Goal: Information Seeking & Learning: Learn about a topic

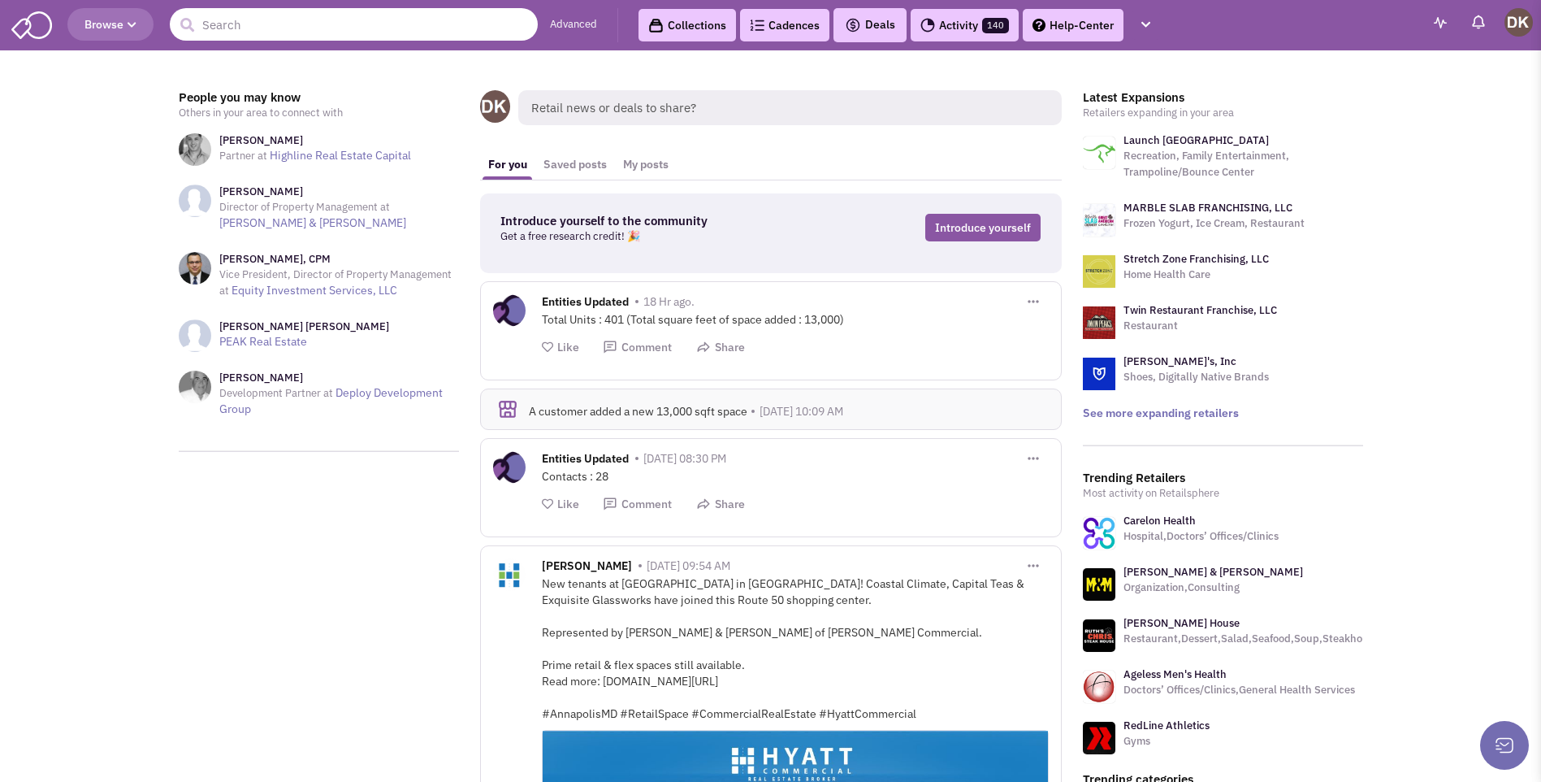
click at [295, 33] on input "text" at bounding box center [354, 24] width 368 height 33
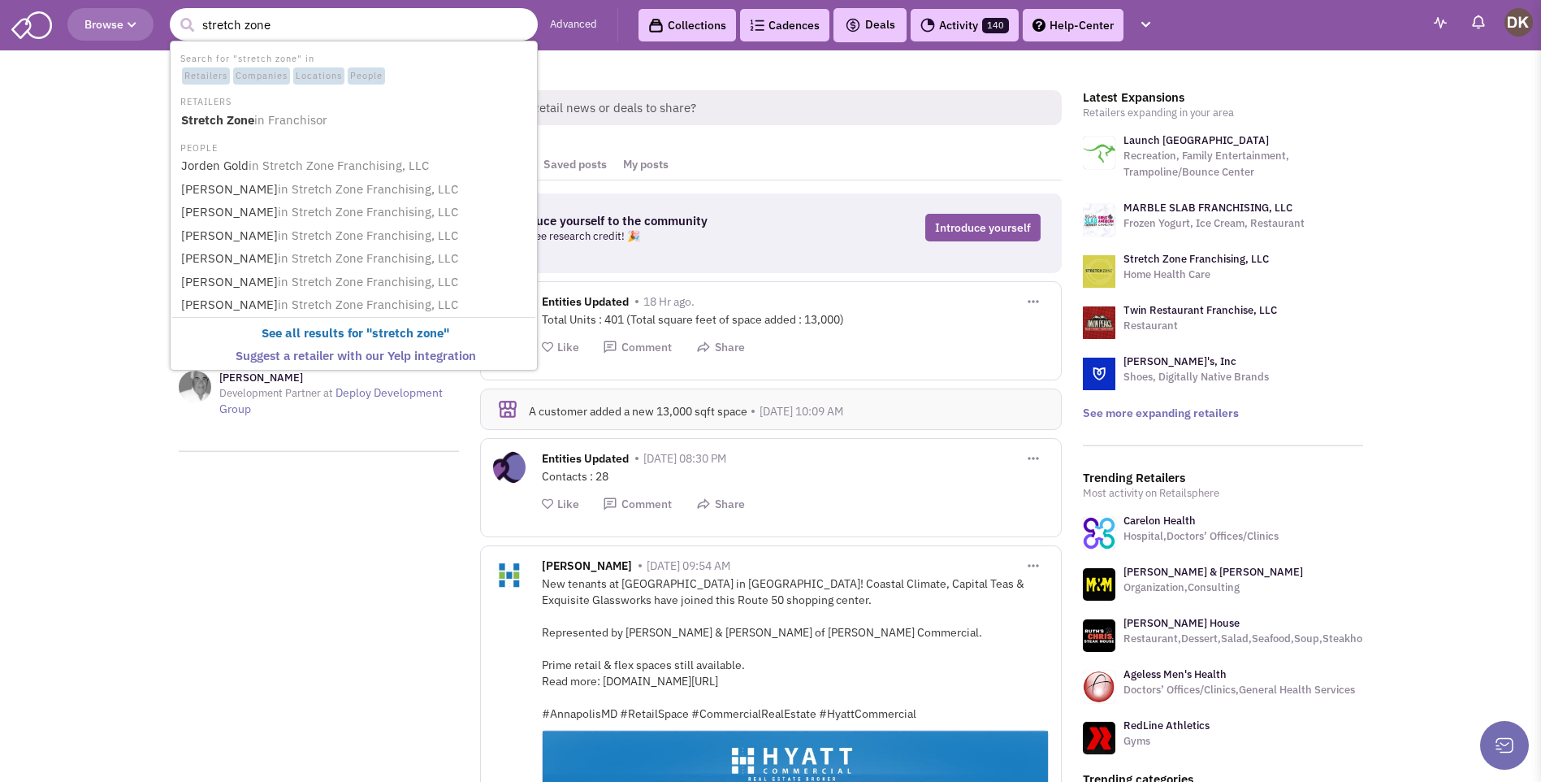
type input "stretch zone"
click at [175, 13] on button "submit" at bounding box center [187, 25] width 24 height 24
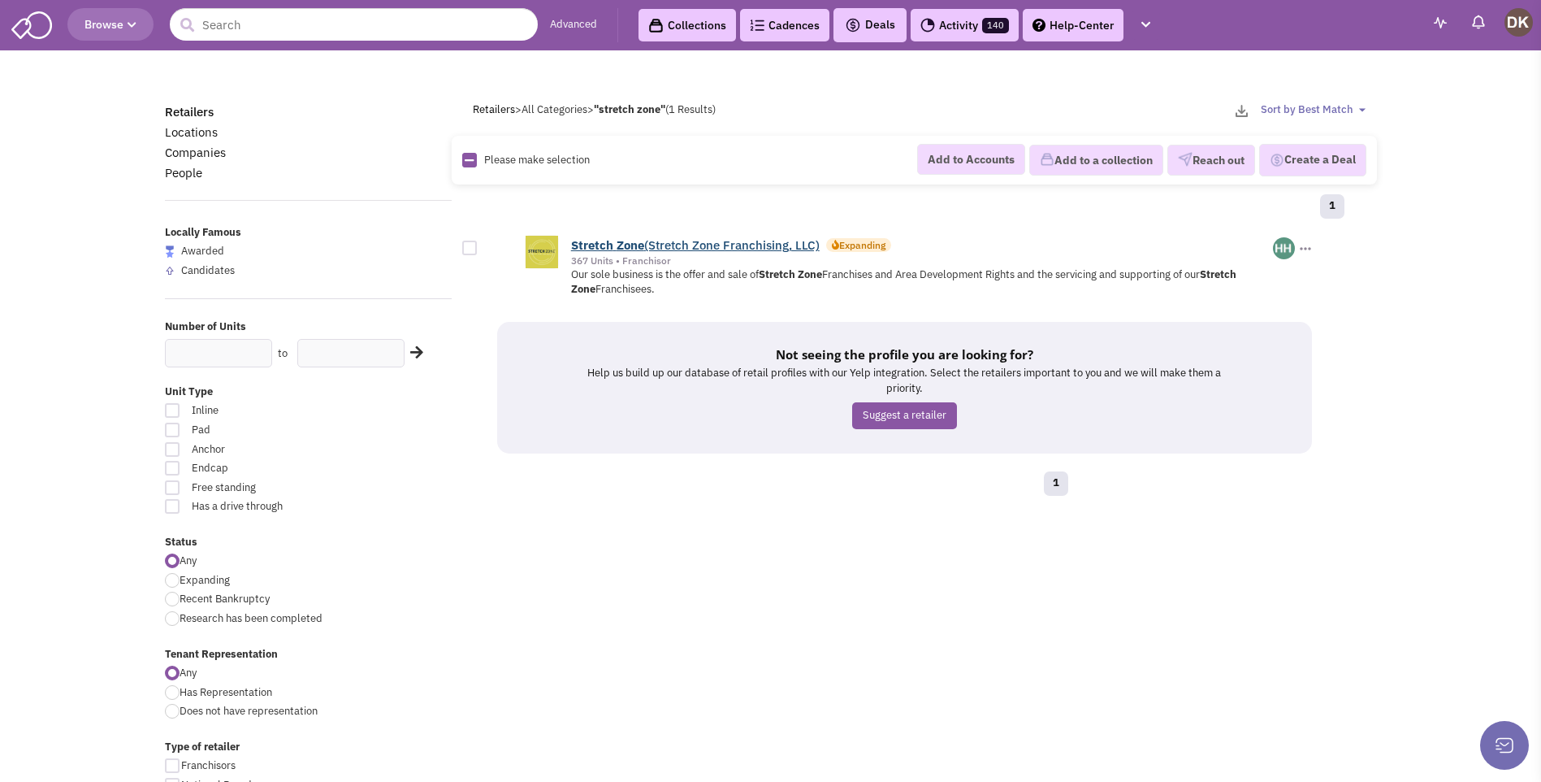
click at [664, 252] on link "Stretch Zone (Stretch Zone Franchising, LLC)" at bounding box center [695, 244] width 249 height 15
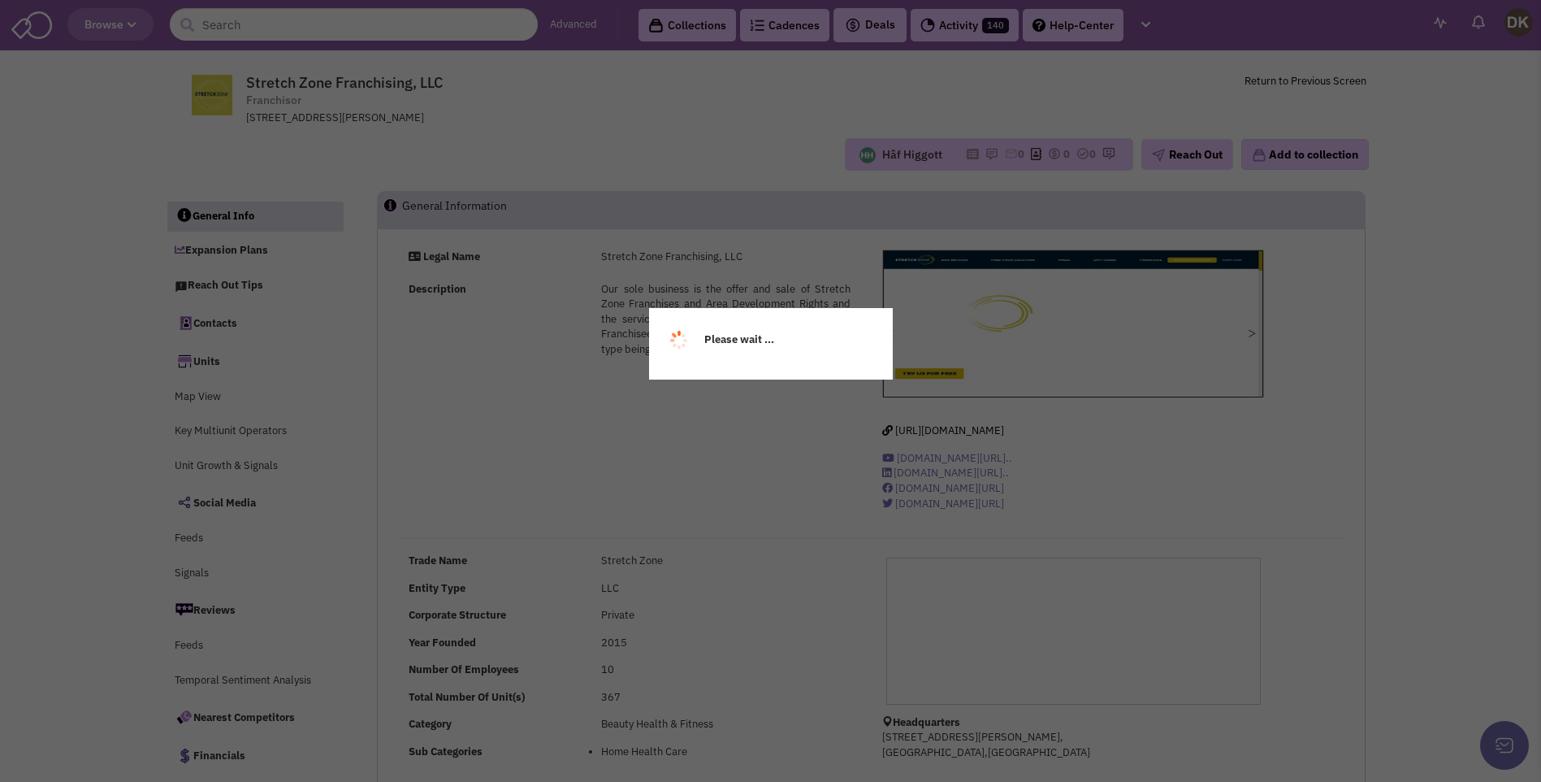
select select
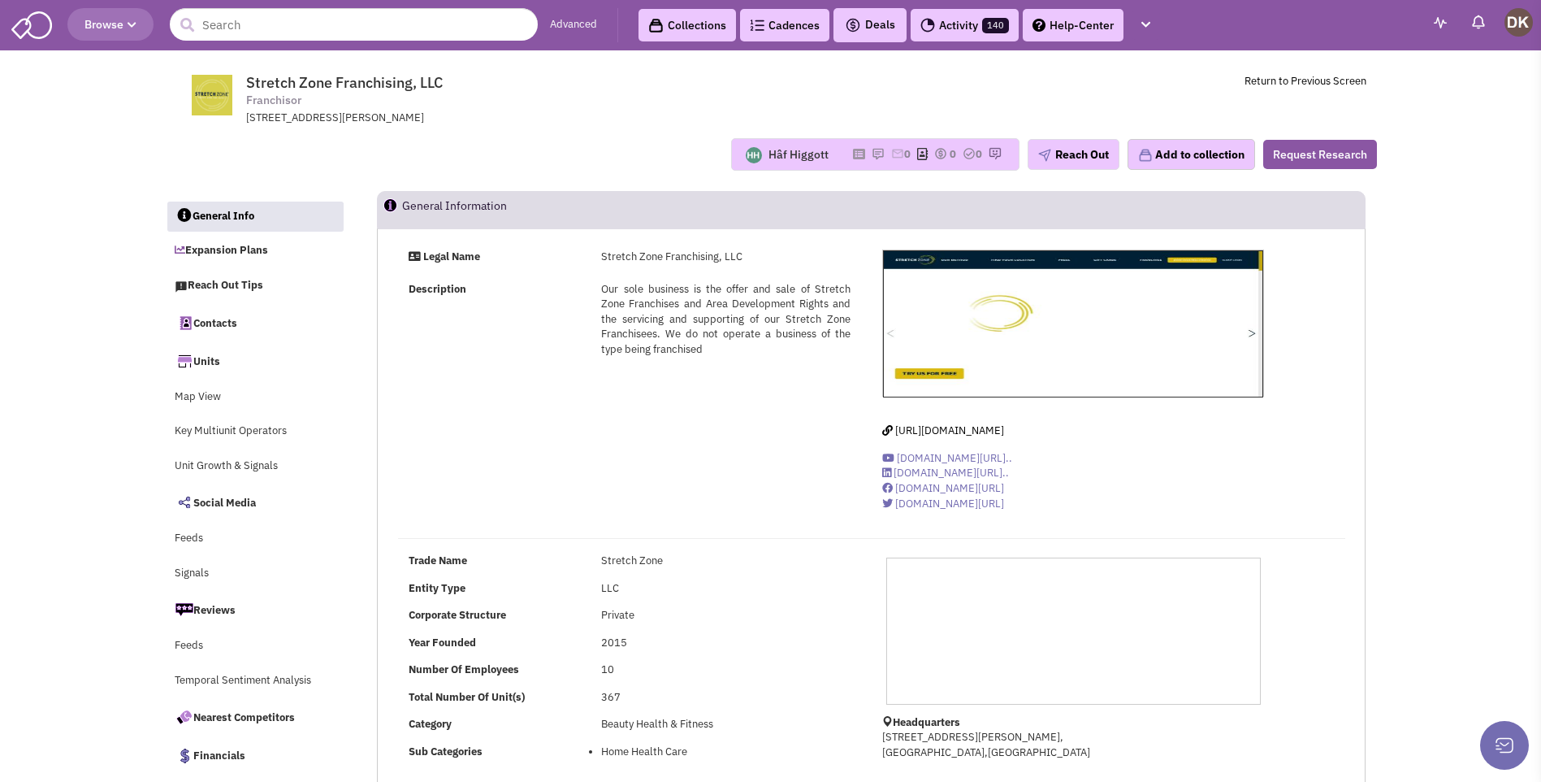
select select
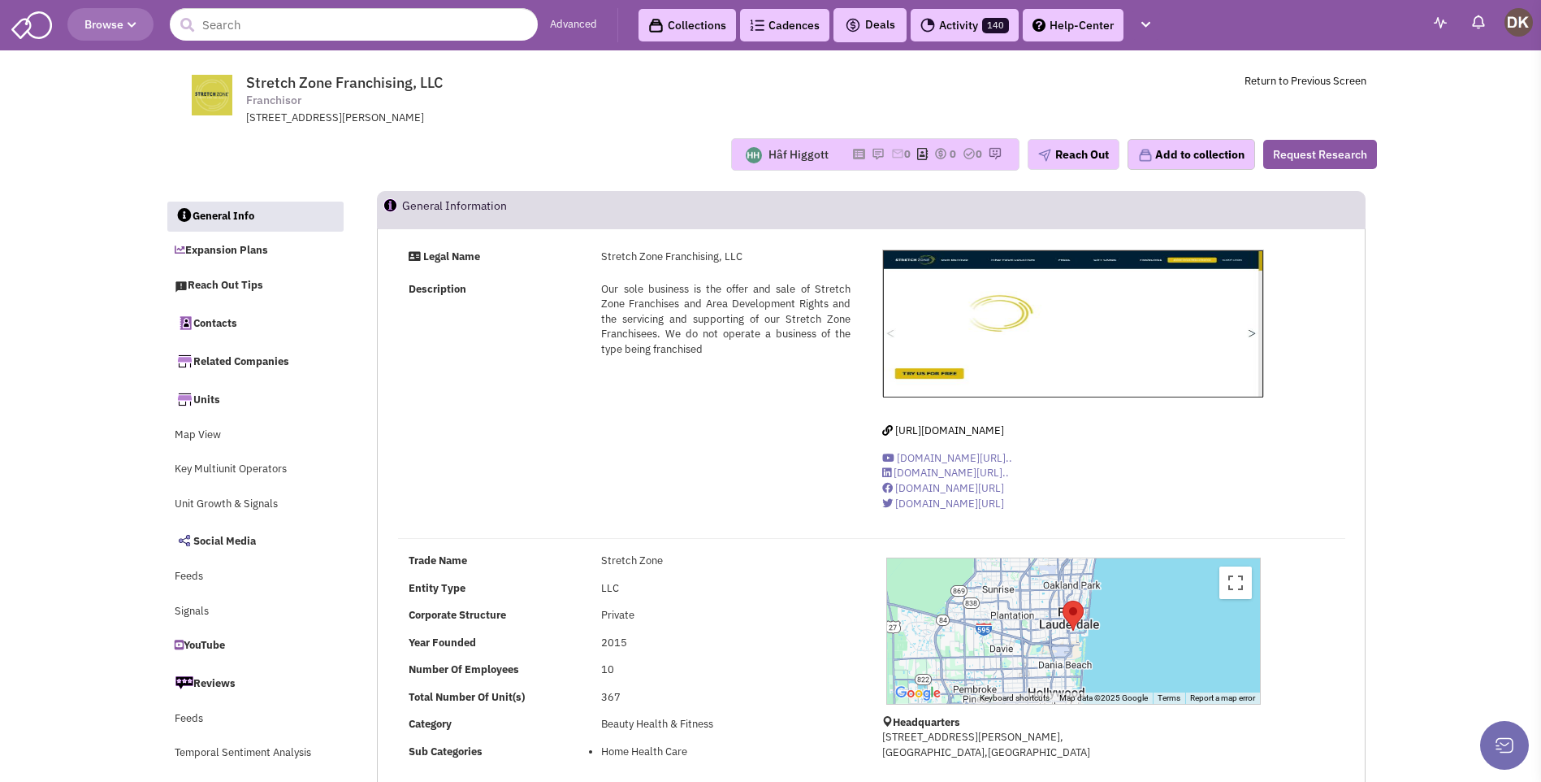
click at [792, 156] on div "Hâf Higgott" at bounding box center [799, 154] width 60 height 16
click at [873, 154] on img at bounding box center [878, 153] width 13 height 13
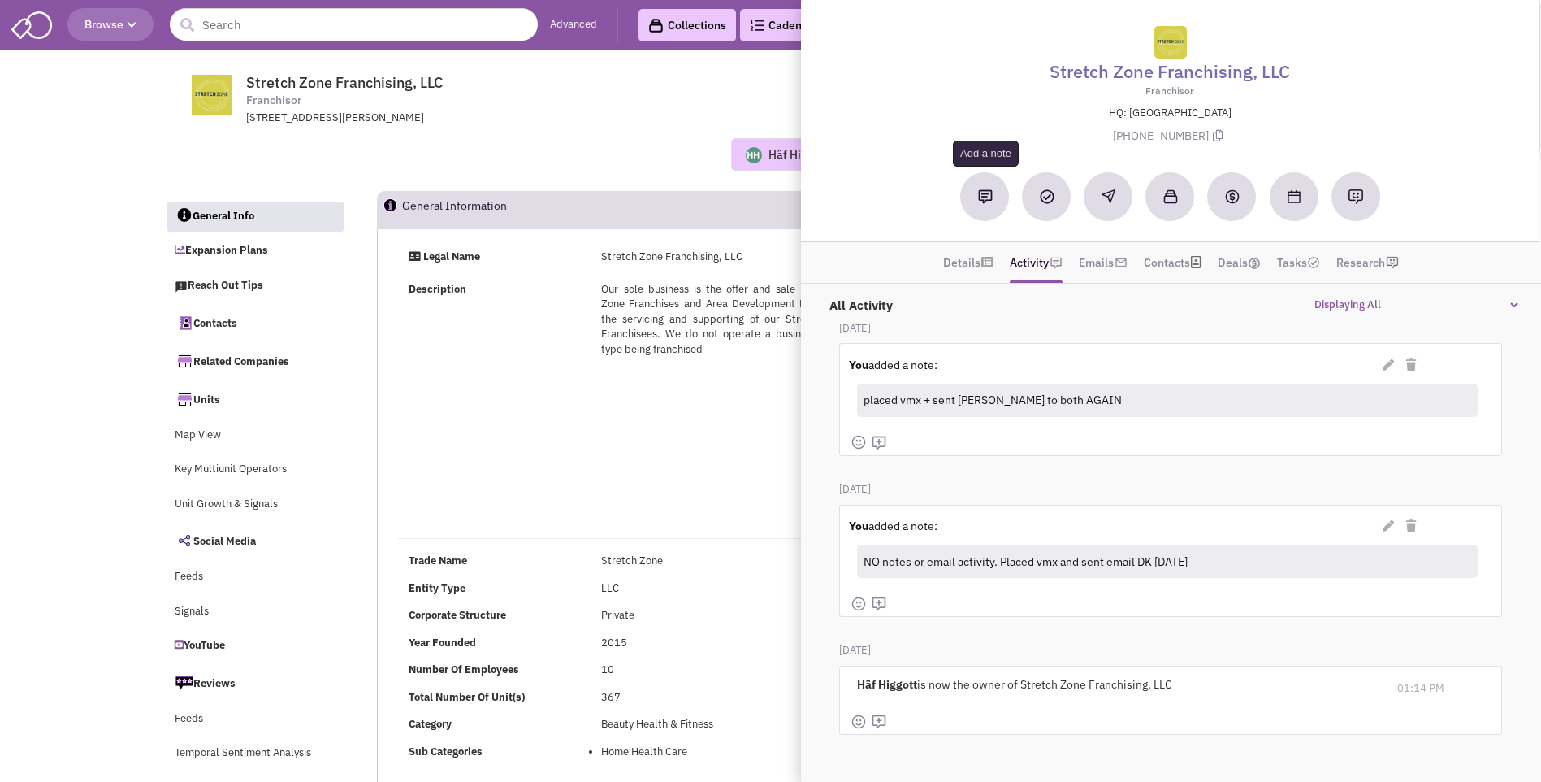
click at [981, 202] on img at bounding box center [985, 196] width 15 height 15
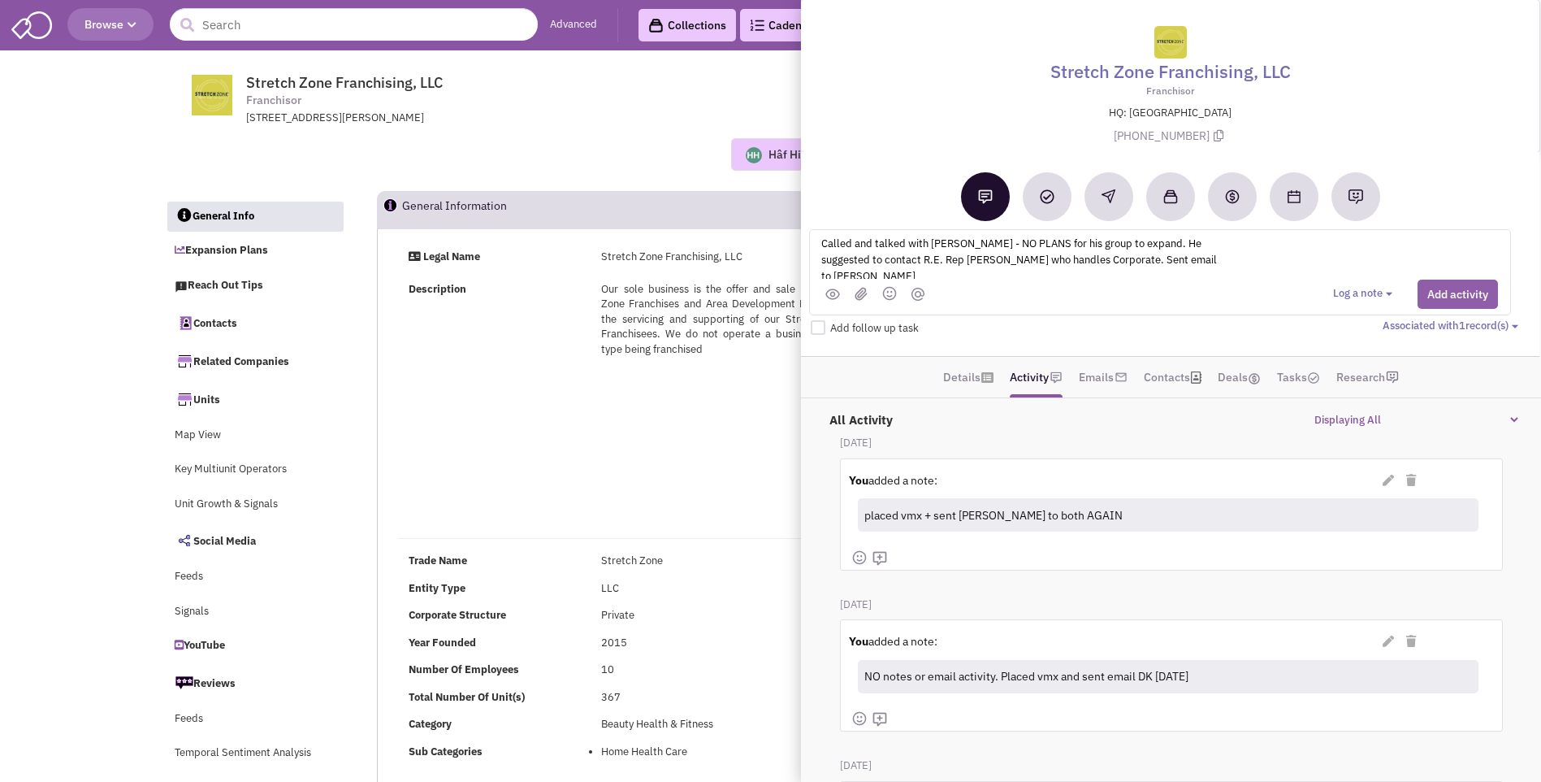
type textarea "Called and talked with David - NO PLANS for his group to expand. He suggested t…"
click at [1446, 298] on button "Add activity" at bounding box center [1458, 294] width 80 height 29
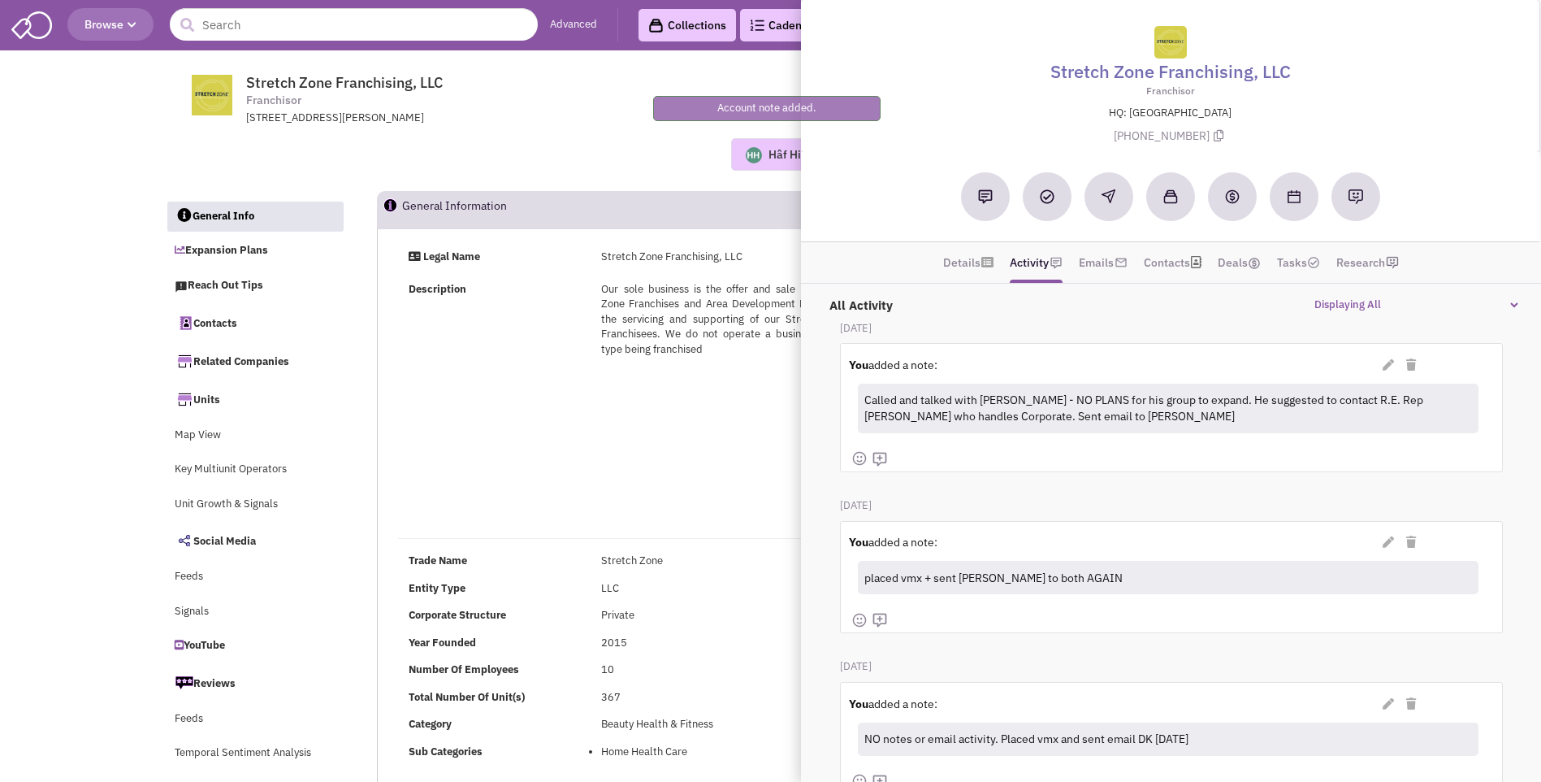
click at [758, 162] on div "Hâf Higgott" at bounding box center [787, 154] width 102 height 30
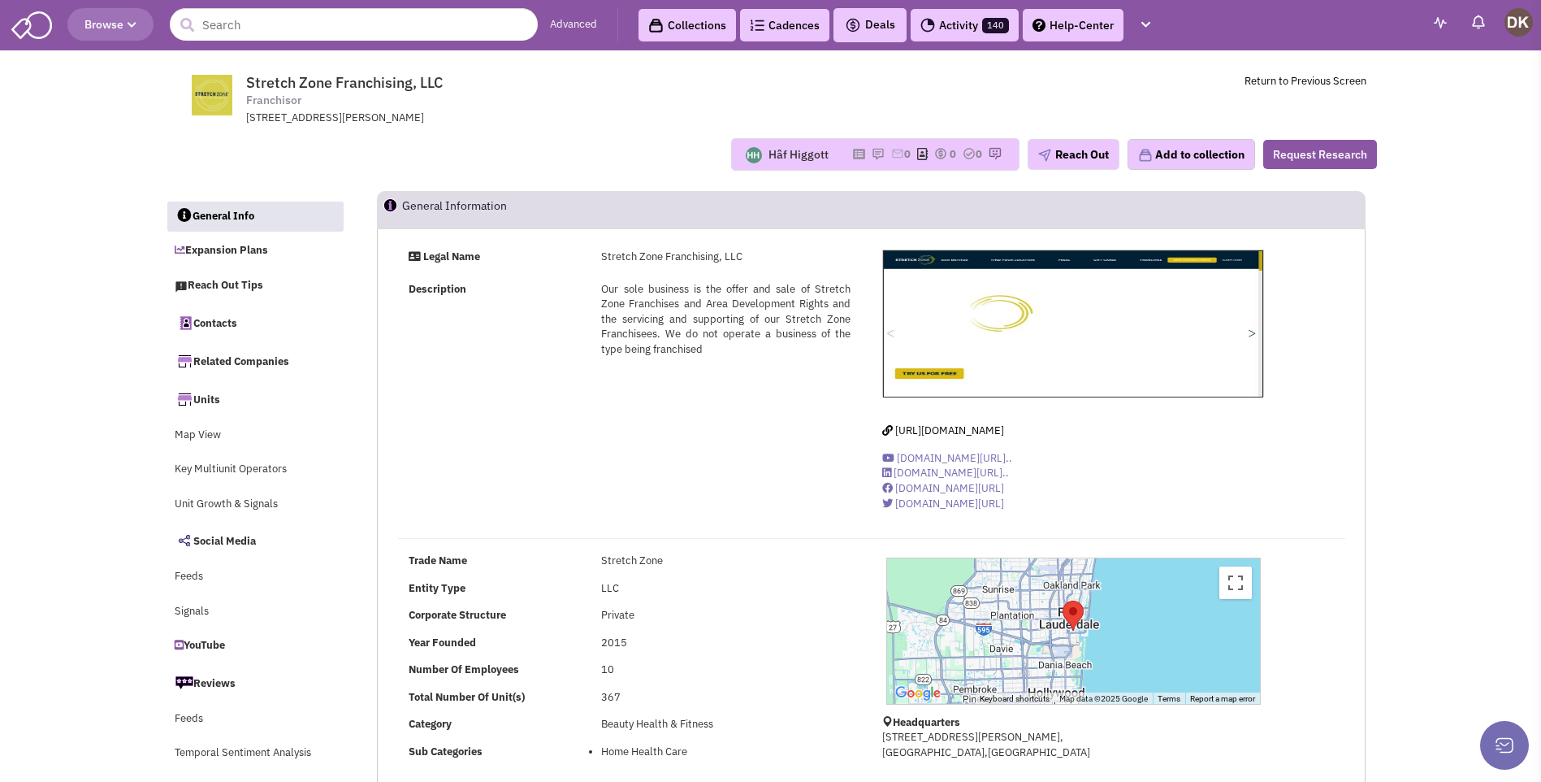
click at [780, 159] on div "Hâf Higgott" at bounding box center [799, 154] width 60 height 16
click at [853, 154] on icon at bounding box center [859, 154] width 12 height 9
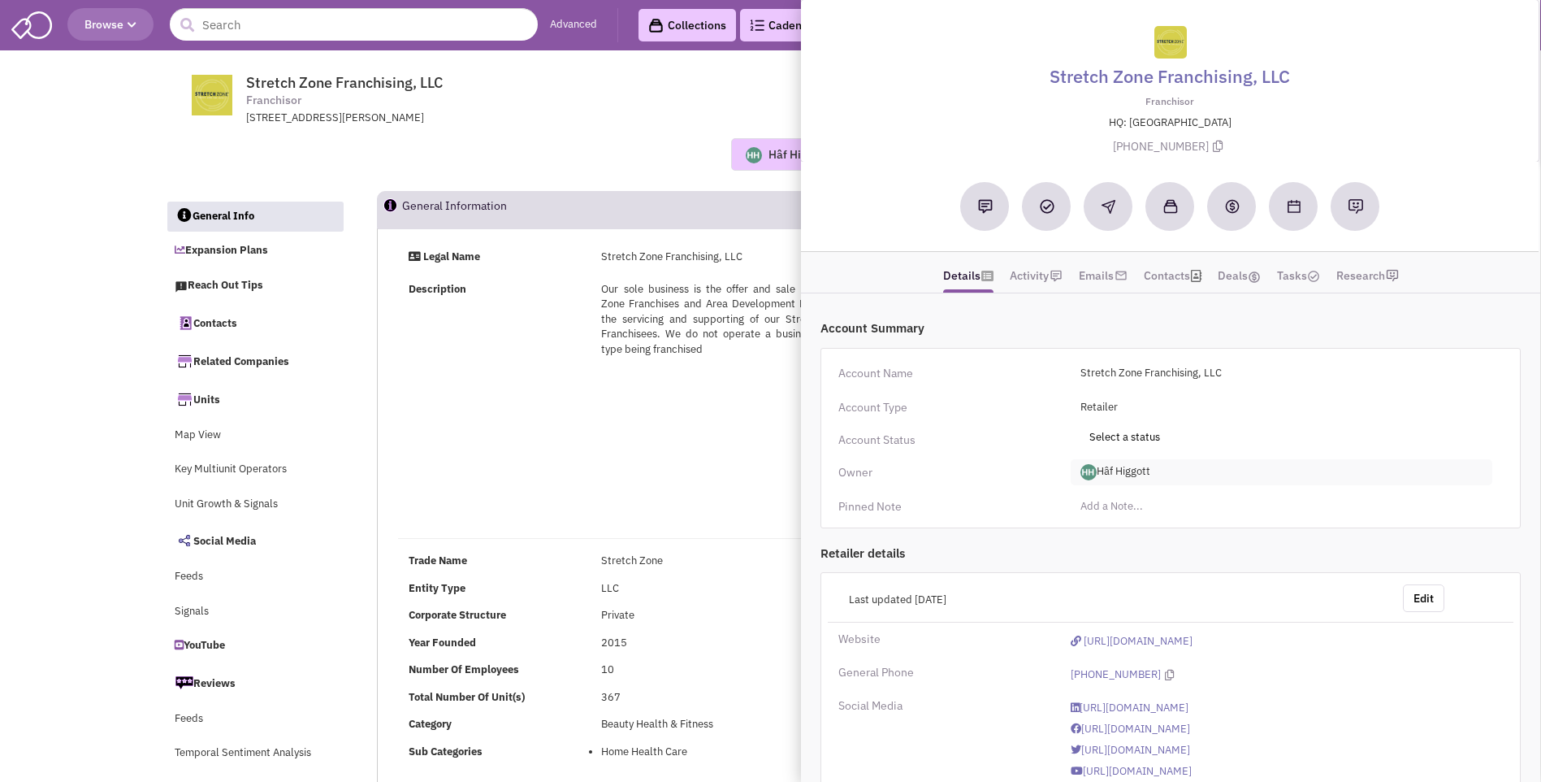
click at [1153, 468] on span "Hâf Higgott" at bounding box center [1282, 472] width 423 height 26
click at [1134, 531] on link "[PERSON_NAME]" at bounding box center [1136, 538] width 128 height 21
click at [596, 156] on div "Hâf Higgott Most recent Note Donnie Keller 03:18 PM on 09/16/2025 placed vmx + …" at bounding box center [770, 154] width 1233 height 33
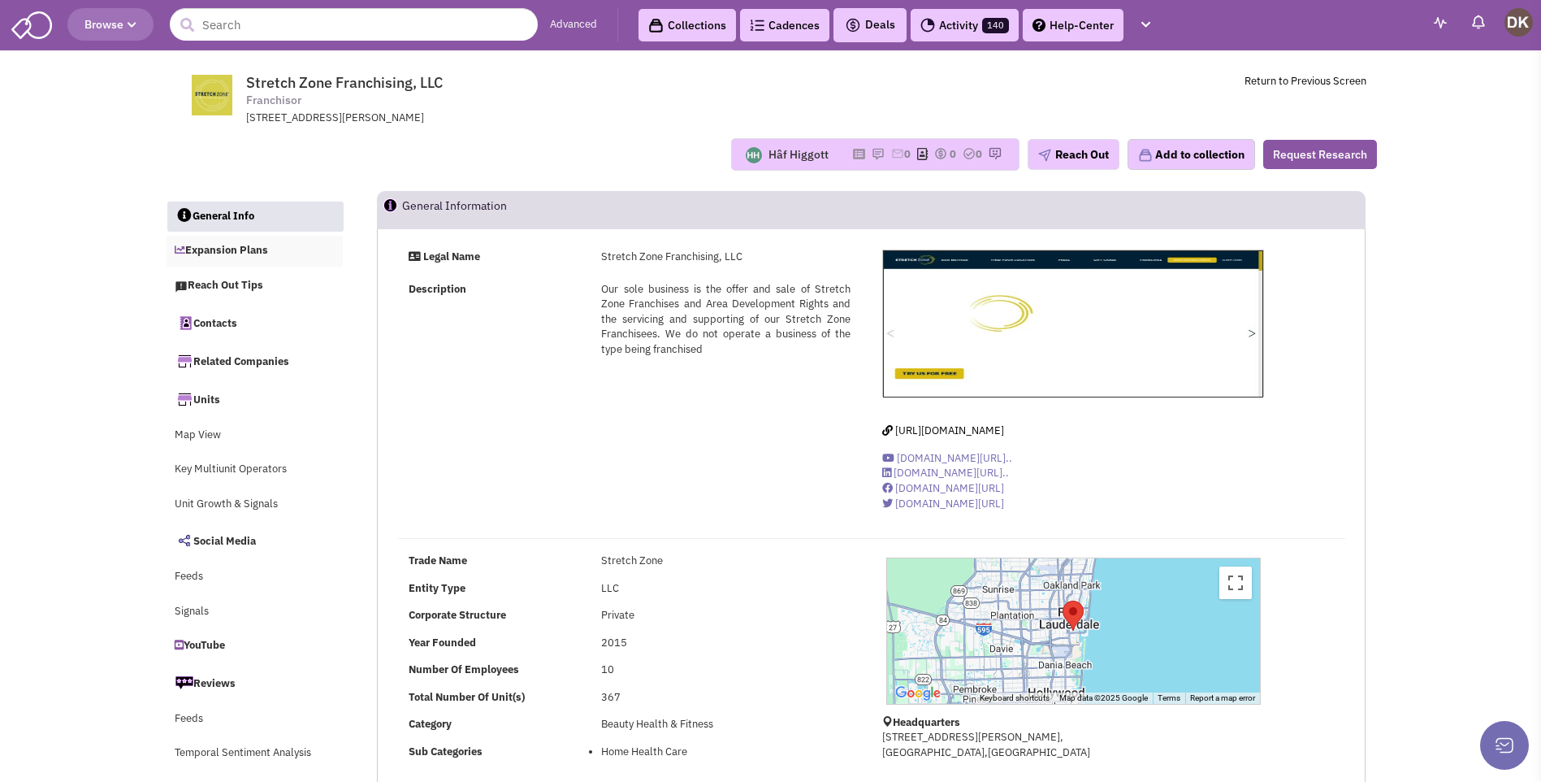
click at [239, 249] on link "Expansion Plans" at bounding box center [255, 251] width 177 height 31
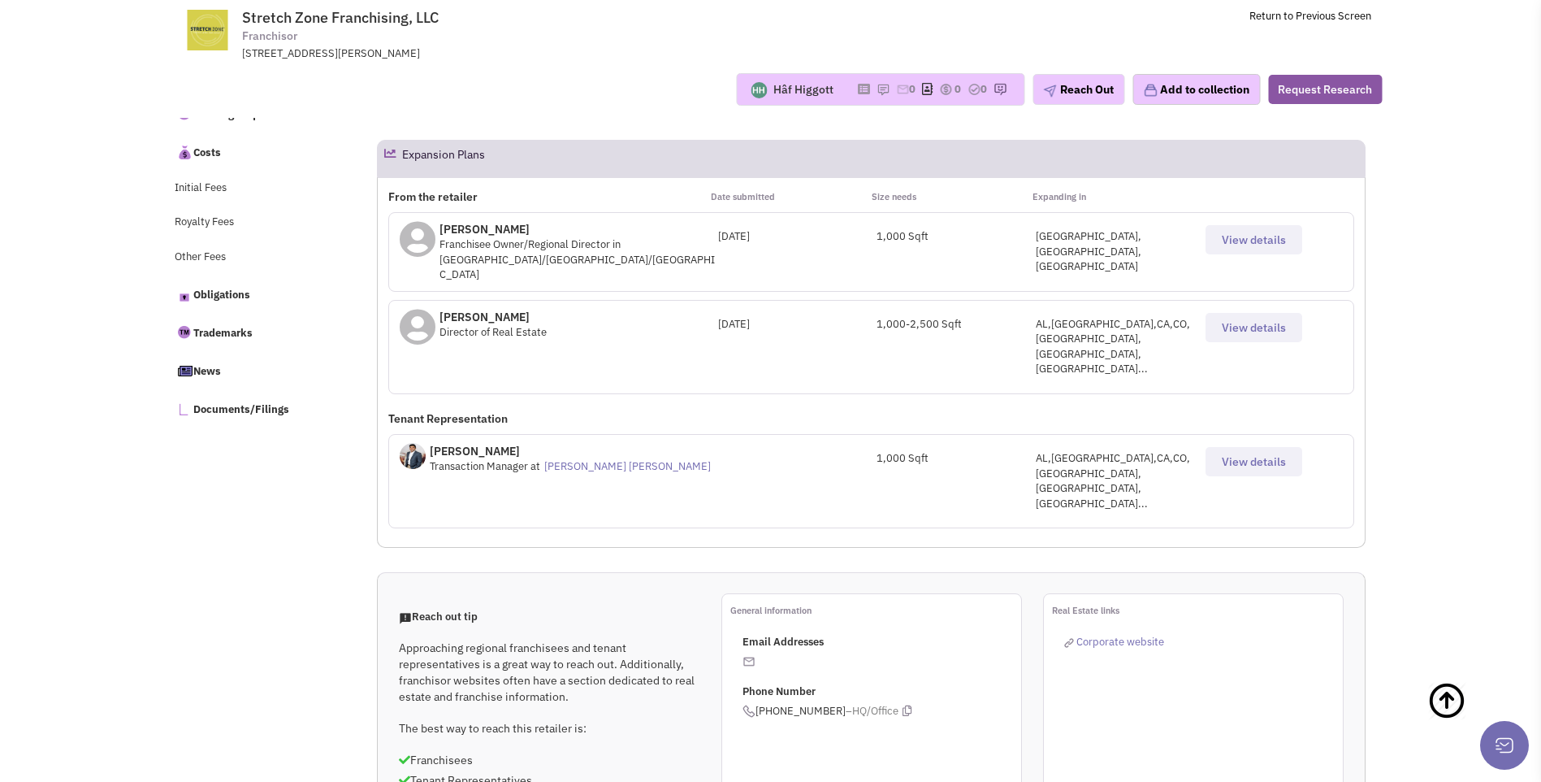
scroll to position [557, 0]
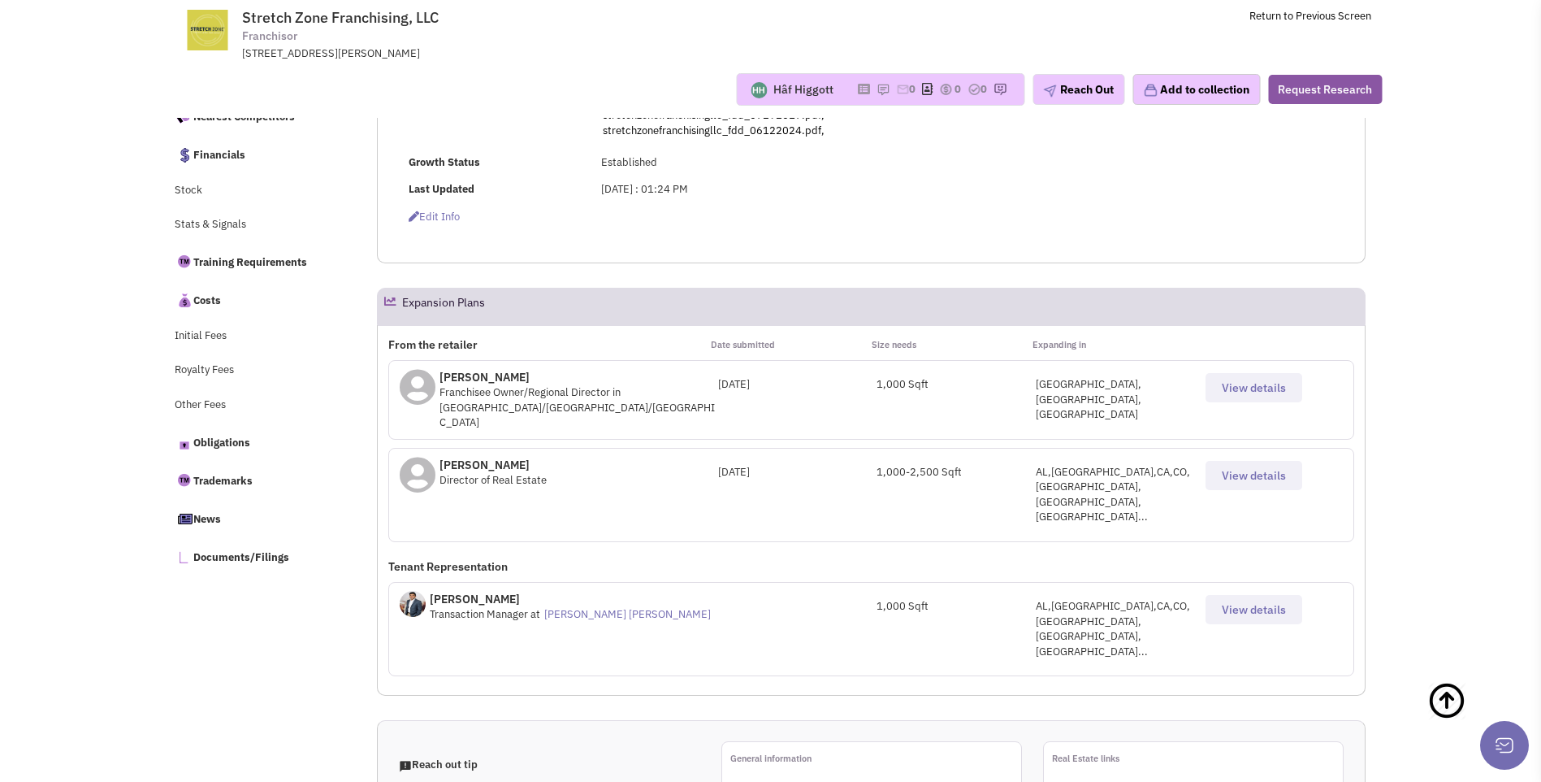
click at [1250, 468] on span "View details" at bounding box center [1254, 475] width 64 height 15
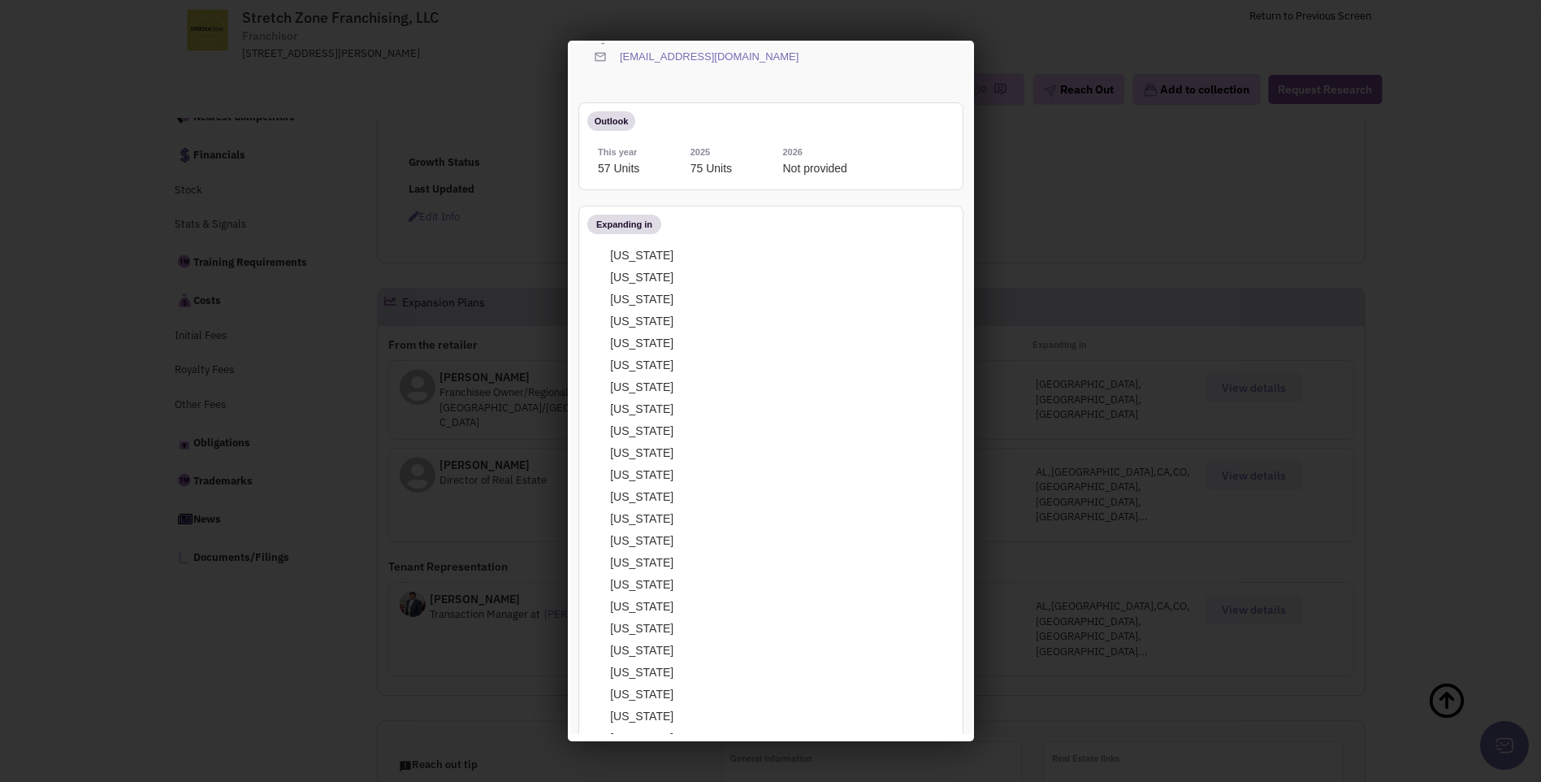
scroll to position [0, 0]
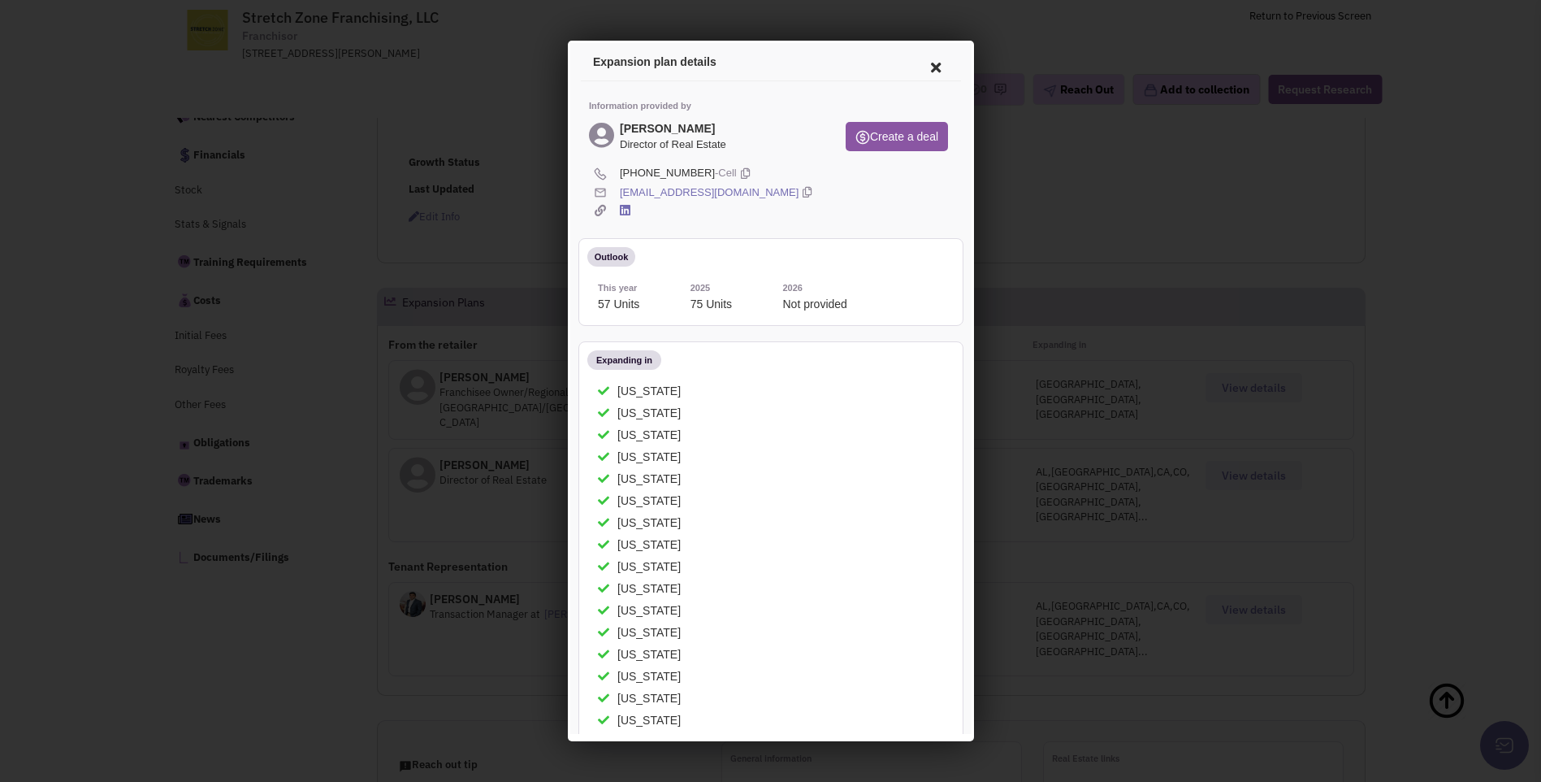
click at [920, 66] on icon at bounding box center [933, 65] width 34 height 39
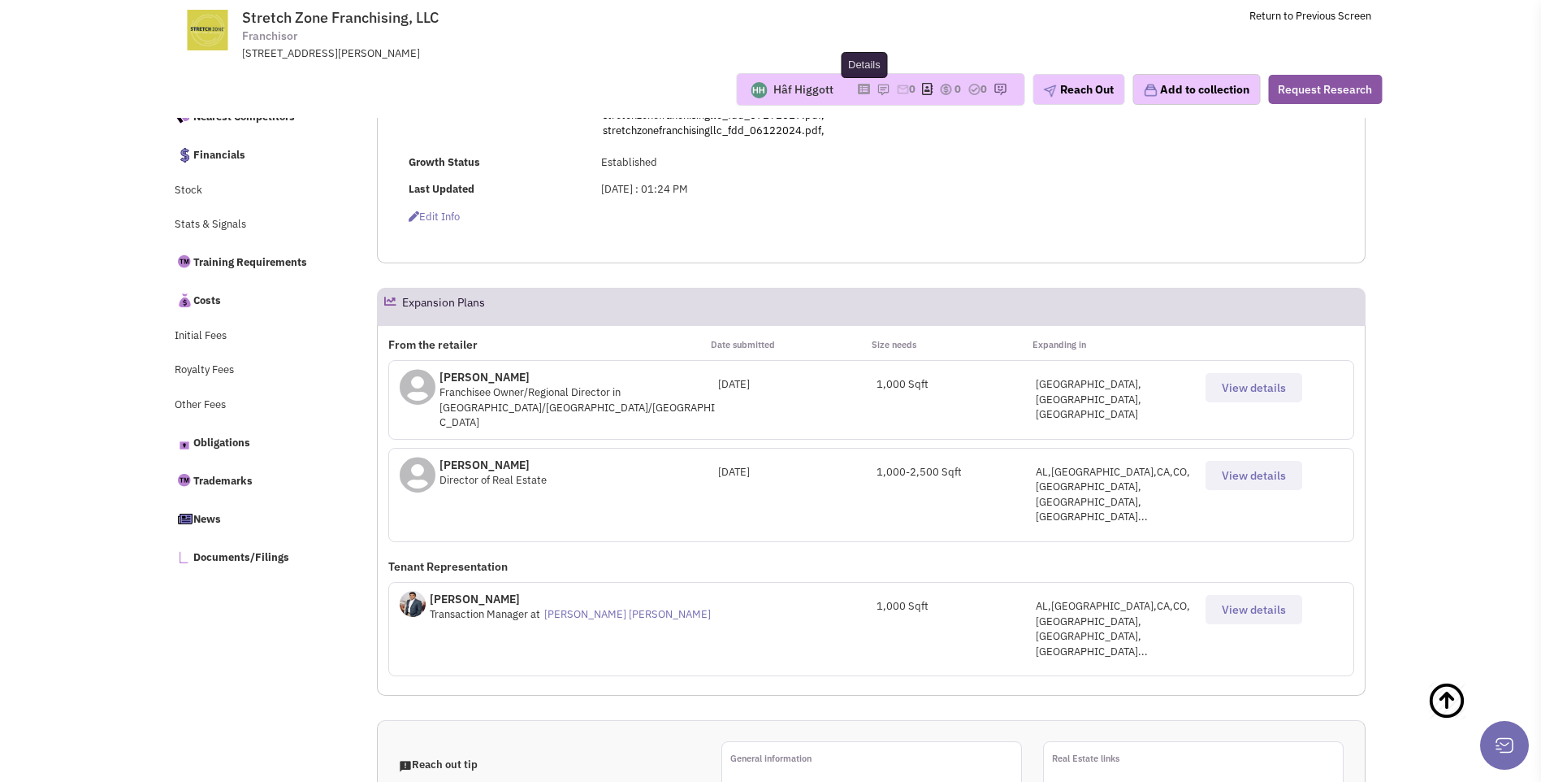
click at [858, 93] on icon at bounding box center [864, 89] width 12 height 9
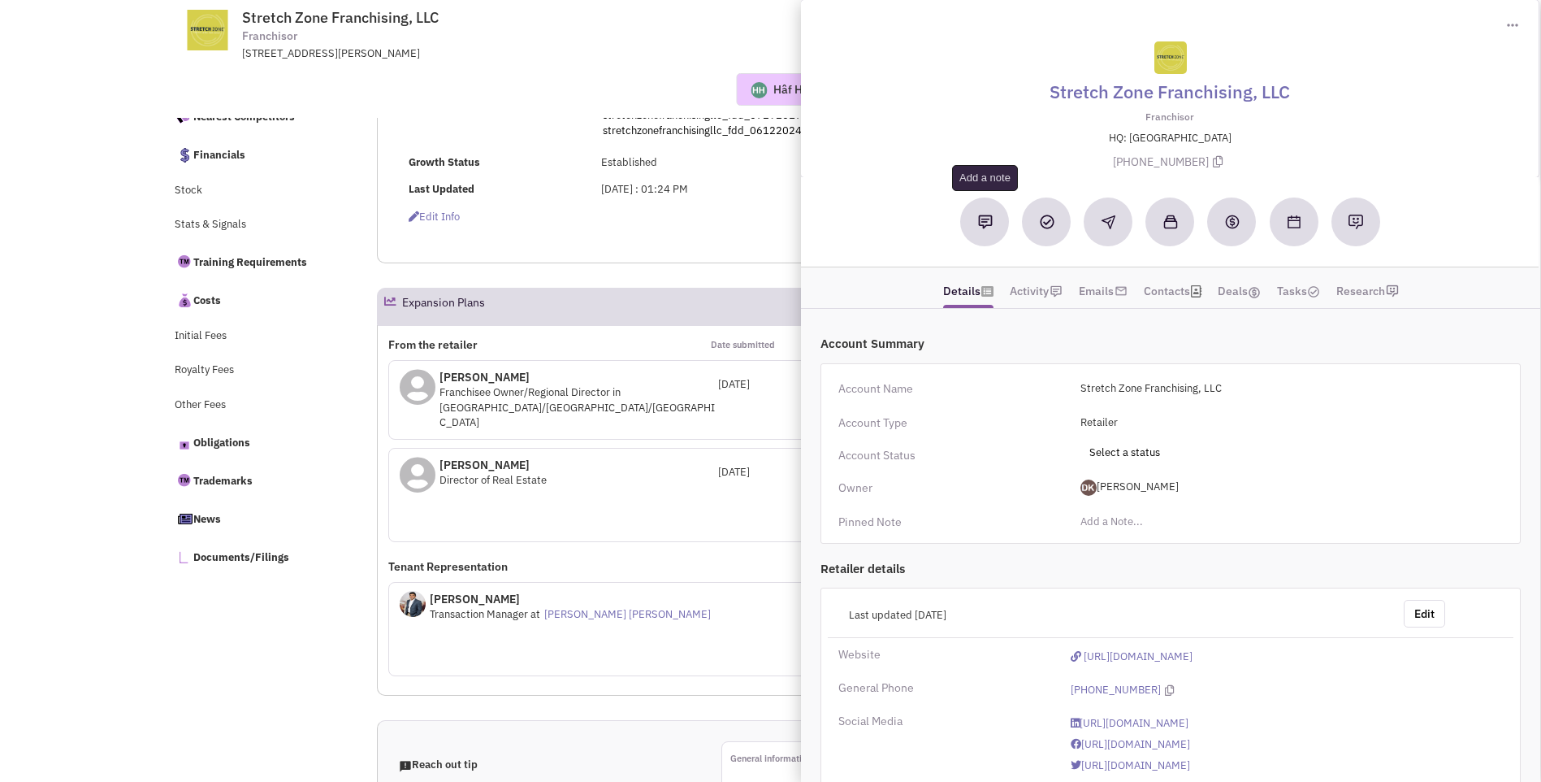
click at [977, 226] on button at bounding box center [985, 221] width 49 height 49
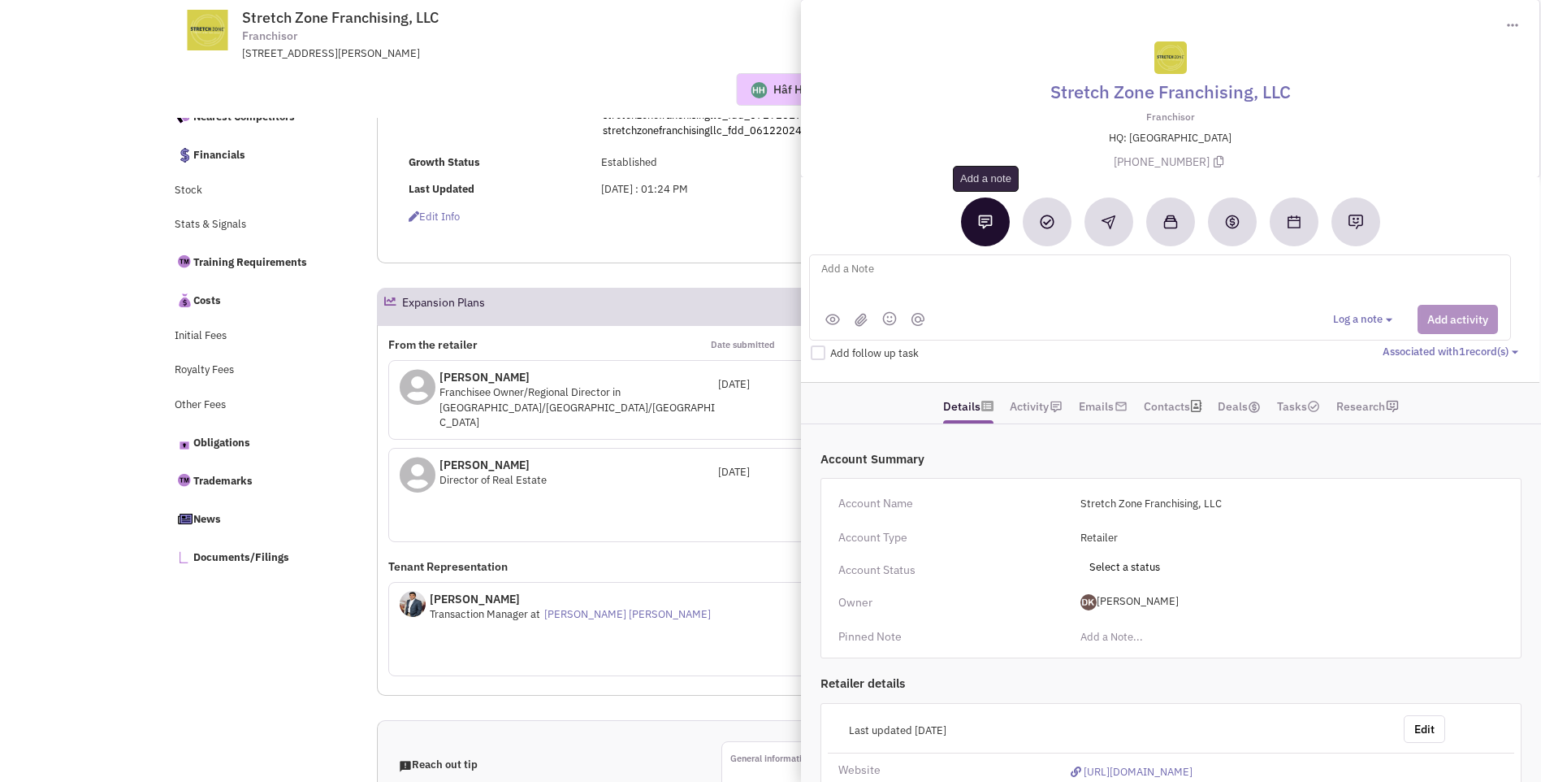
click at [979, 228] on img at bounding box center [985, 222] width 15 height 15
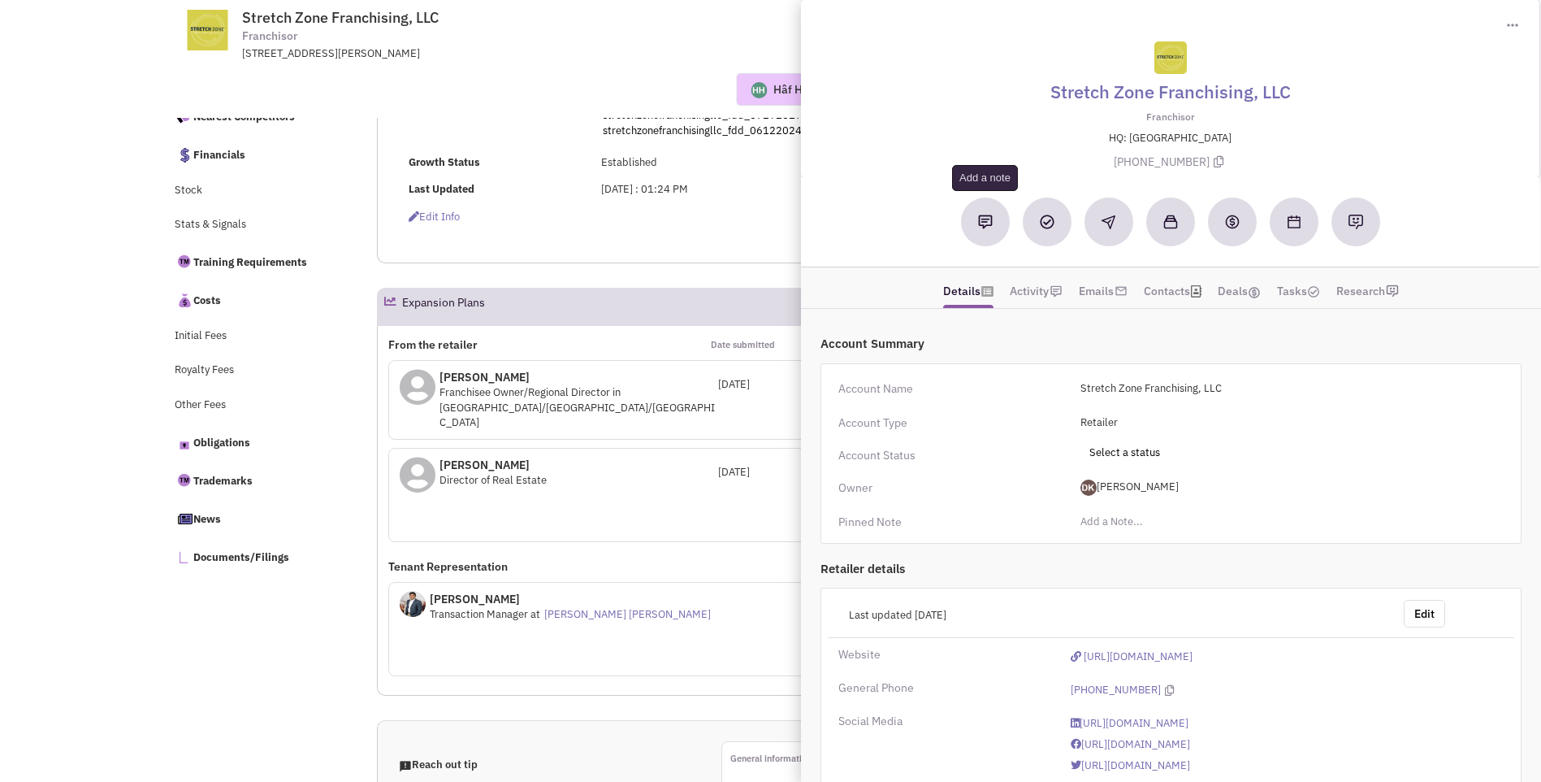
click at [994, 226] on button at bounding box center [985, 221] width 49 height 49
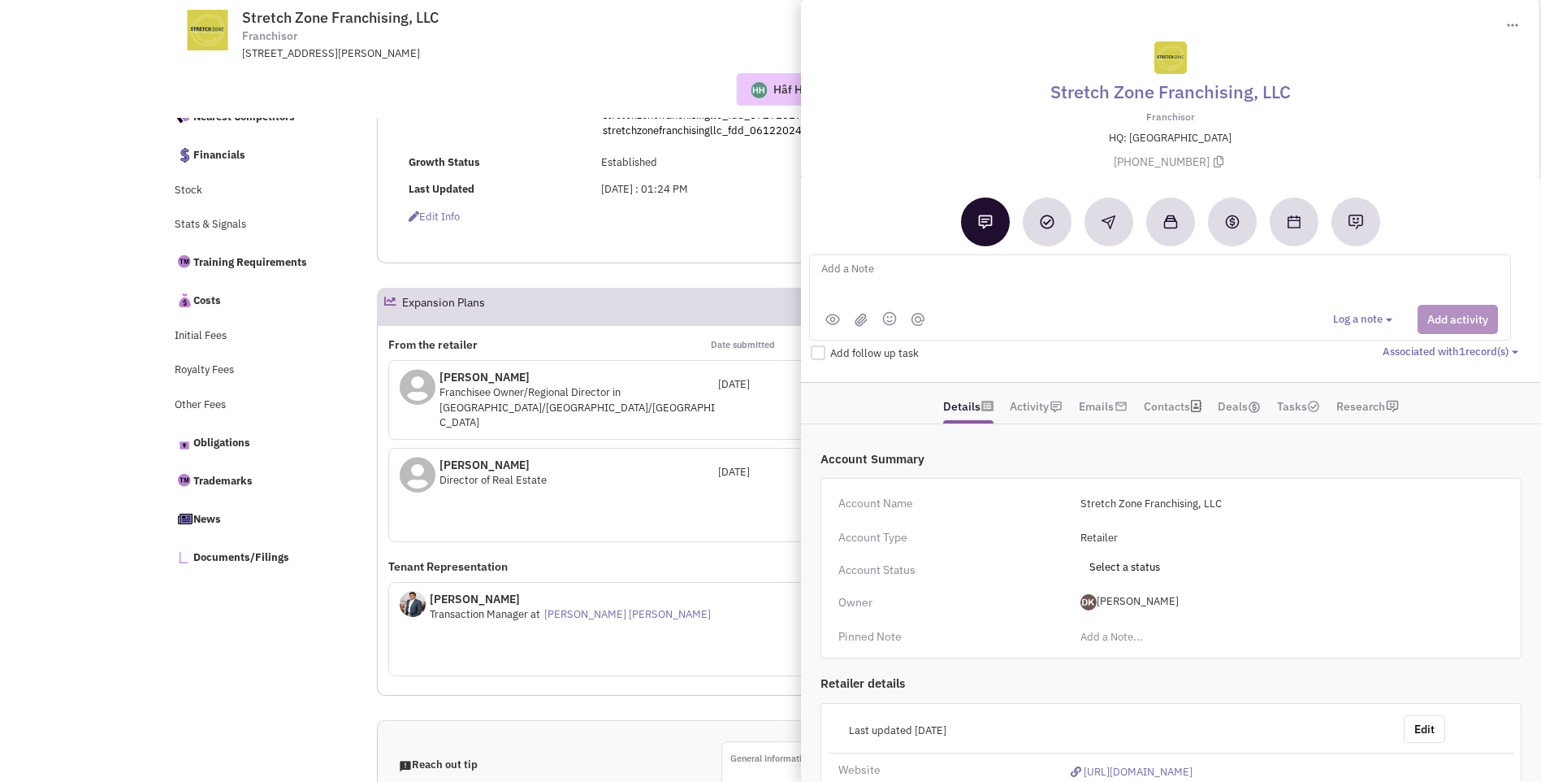
click at [873, 274] on textarea at bounding box center [1021, 281] width 402 height 45
type textarea "Placed vmx for Jeremy Rosenthal as well"
click at [1456, 323] on button "Add activity" at bounding box center [1458, 319] width 80 height 29
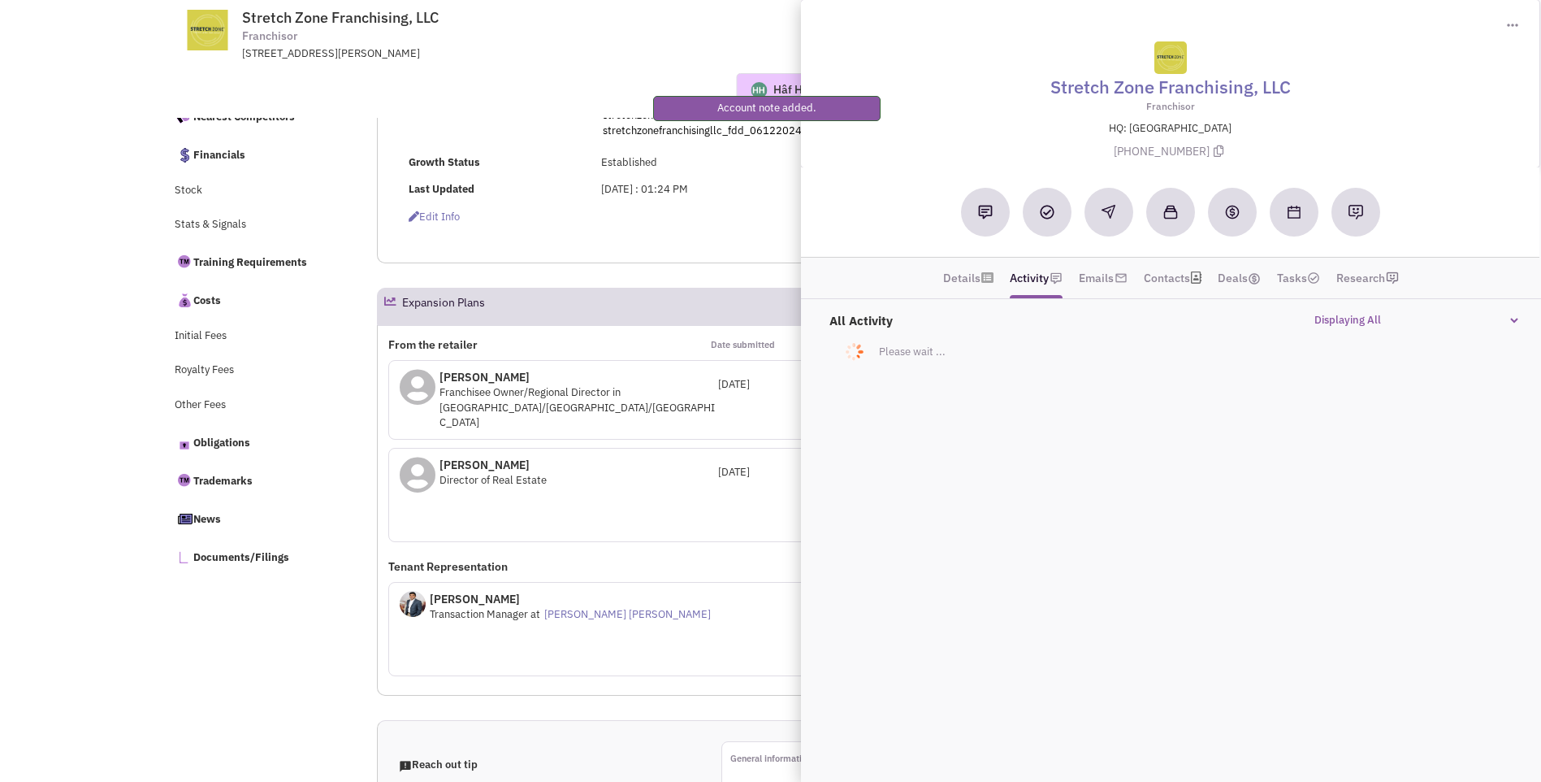
click at [609, 215] on div "Request Pending Edit Info" at bounding box center [629, 217] width 463 height 15
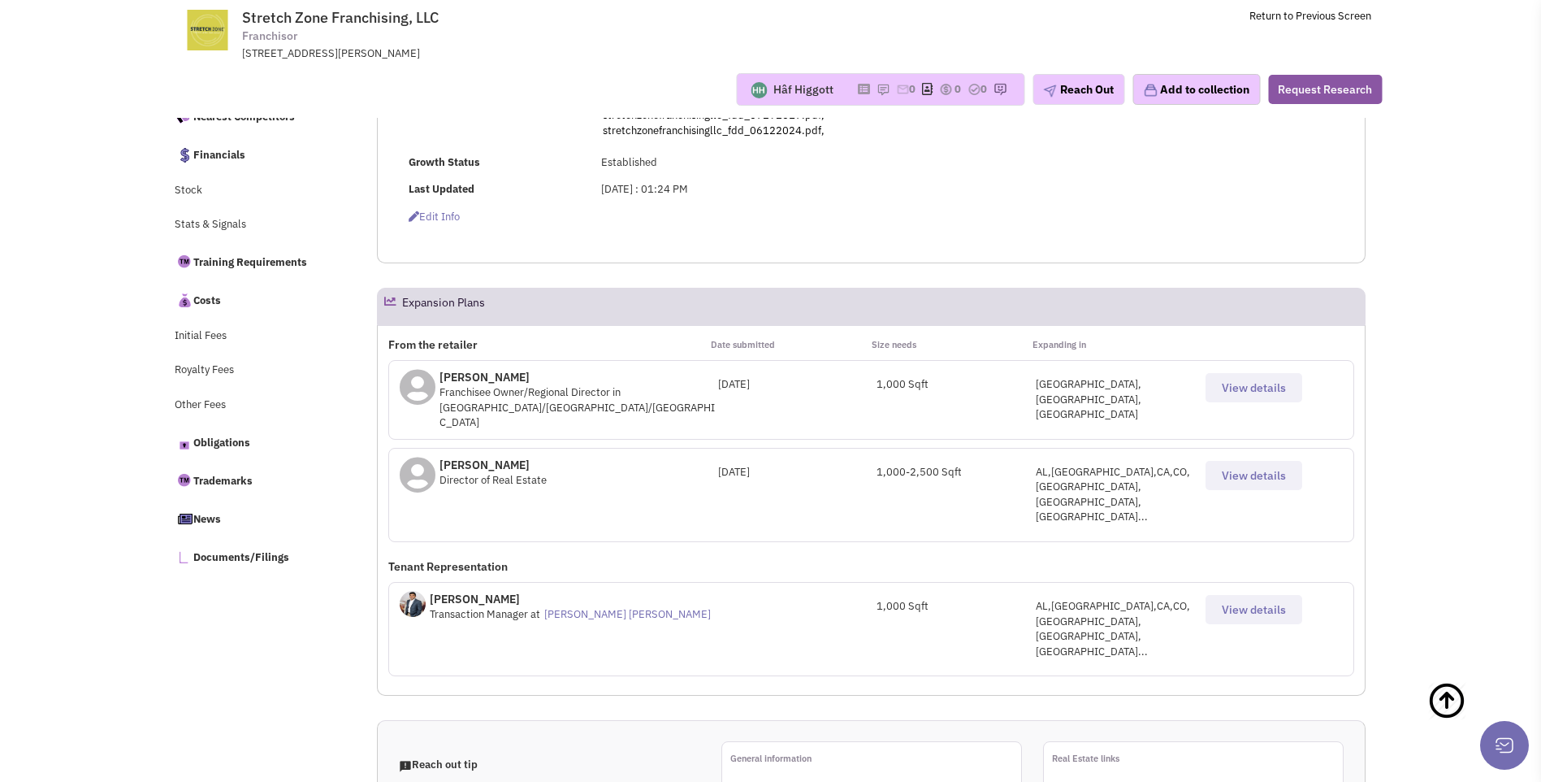
click at [1234, 468] on span "View details" at bounding box center [1254, 475] width 64 height 15
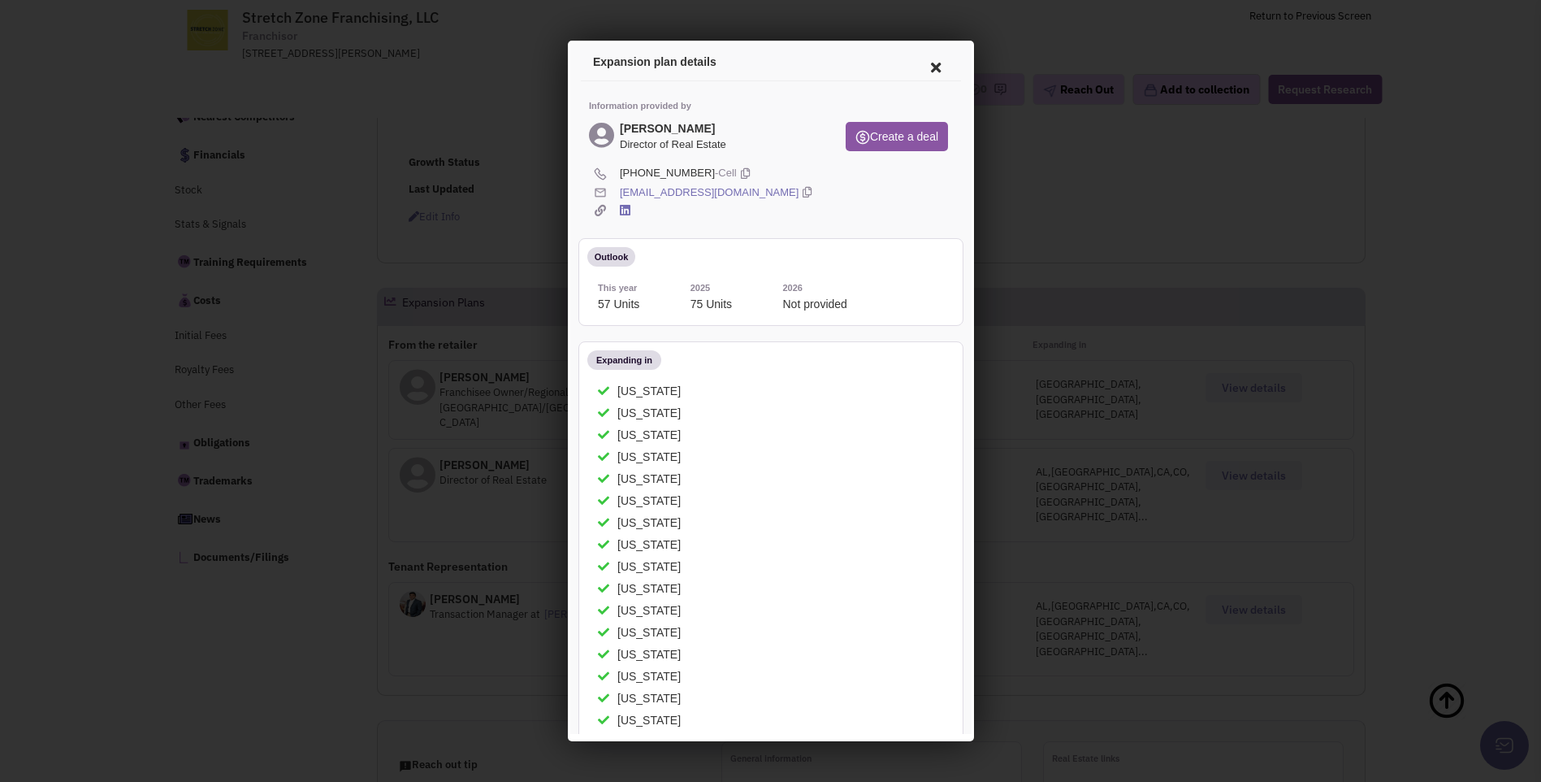
click at [922, 66] on icon at bounding box center [933, 65] width 34 height 39
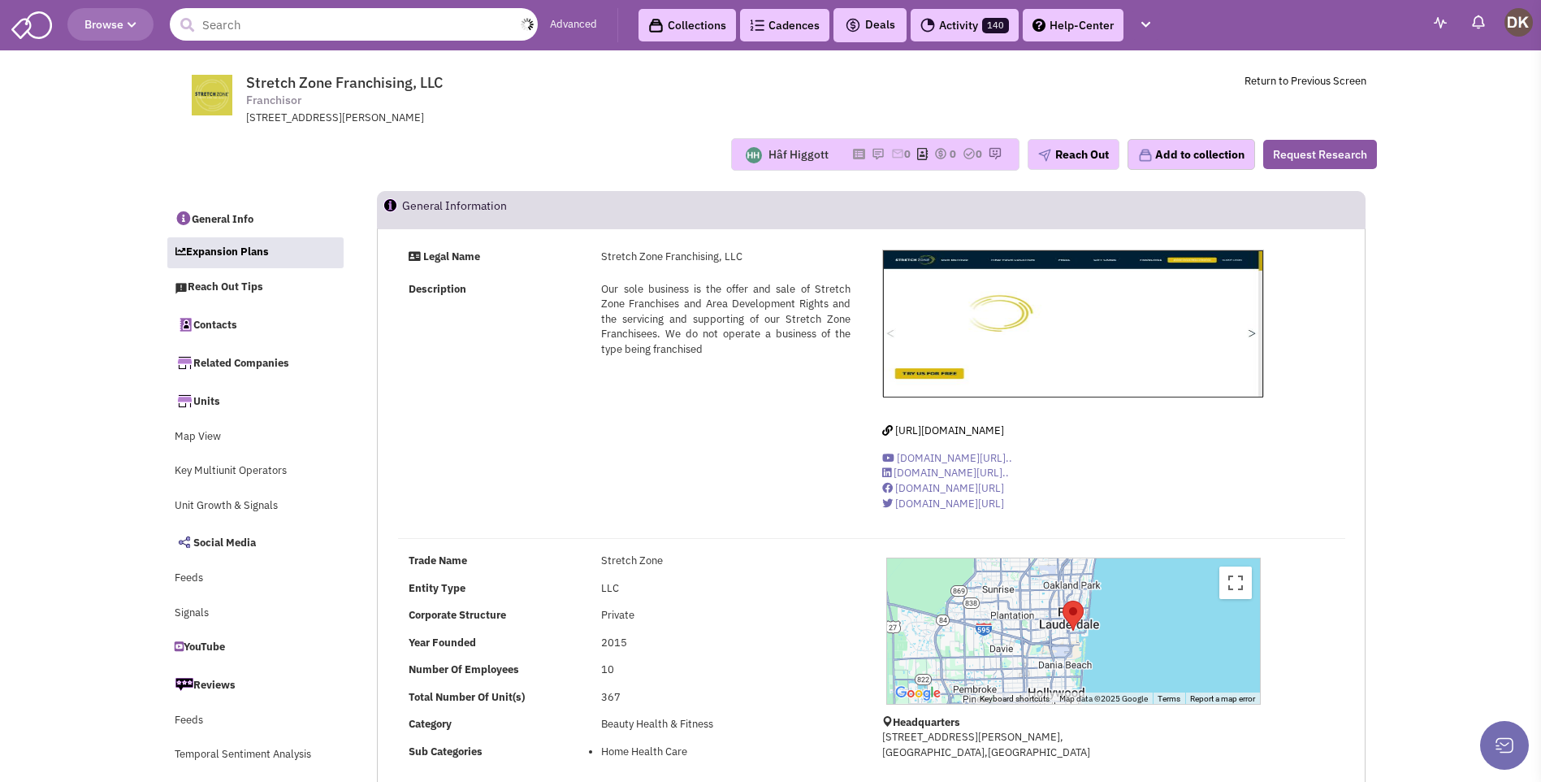
click at [324, 16] on input "text" at bounding box center [354, 24] width 368 height 33
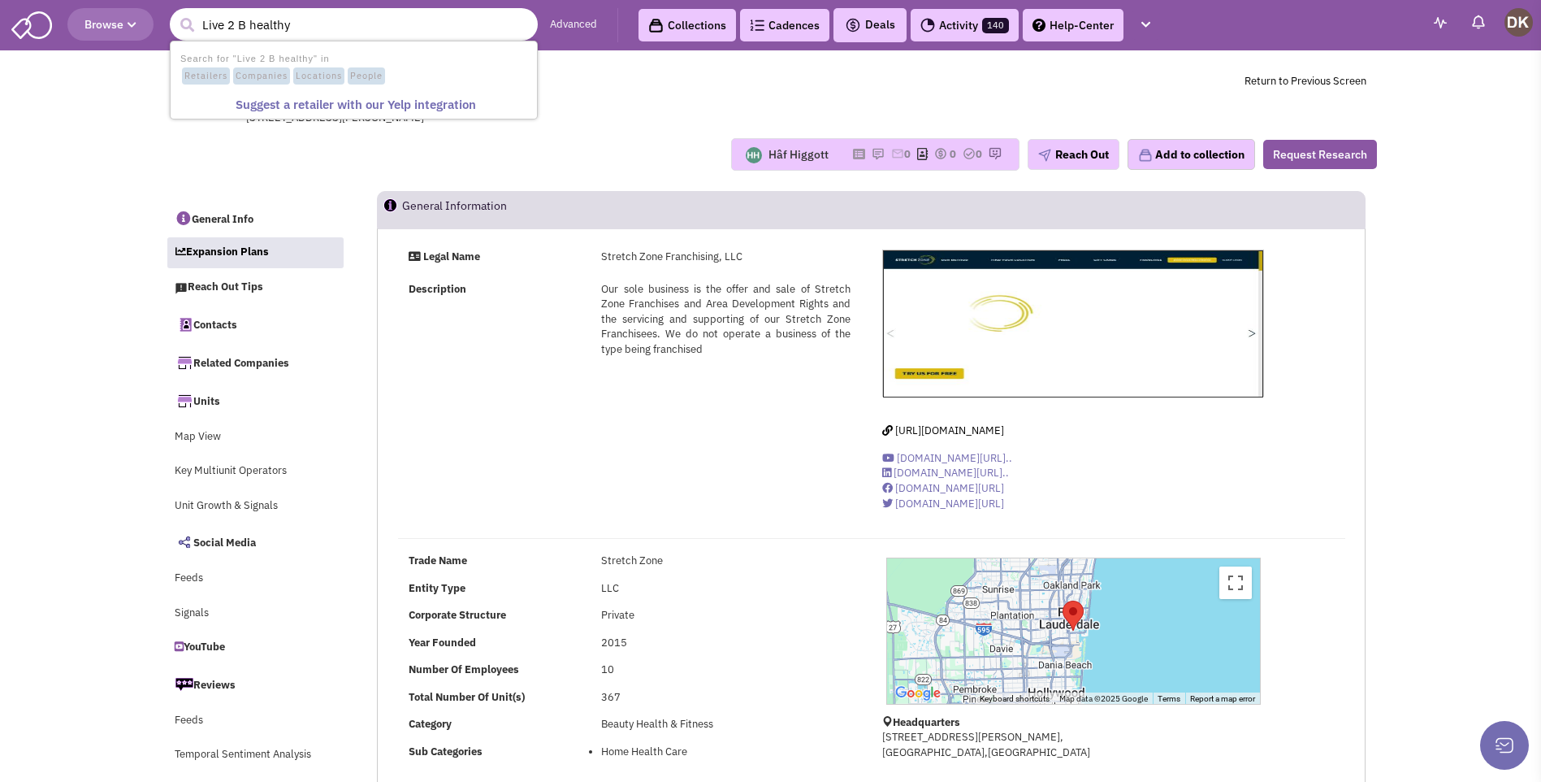
type input "Live 2 B healthy"
click at [175, 13] on button "submit" at bounding box center [187, 25] width 24 height 24
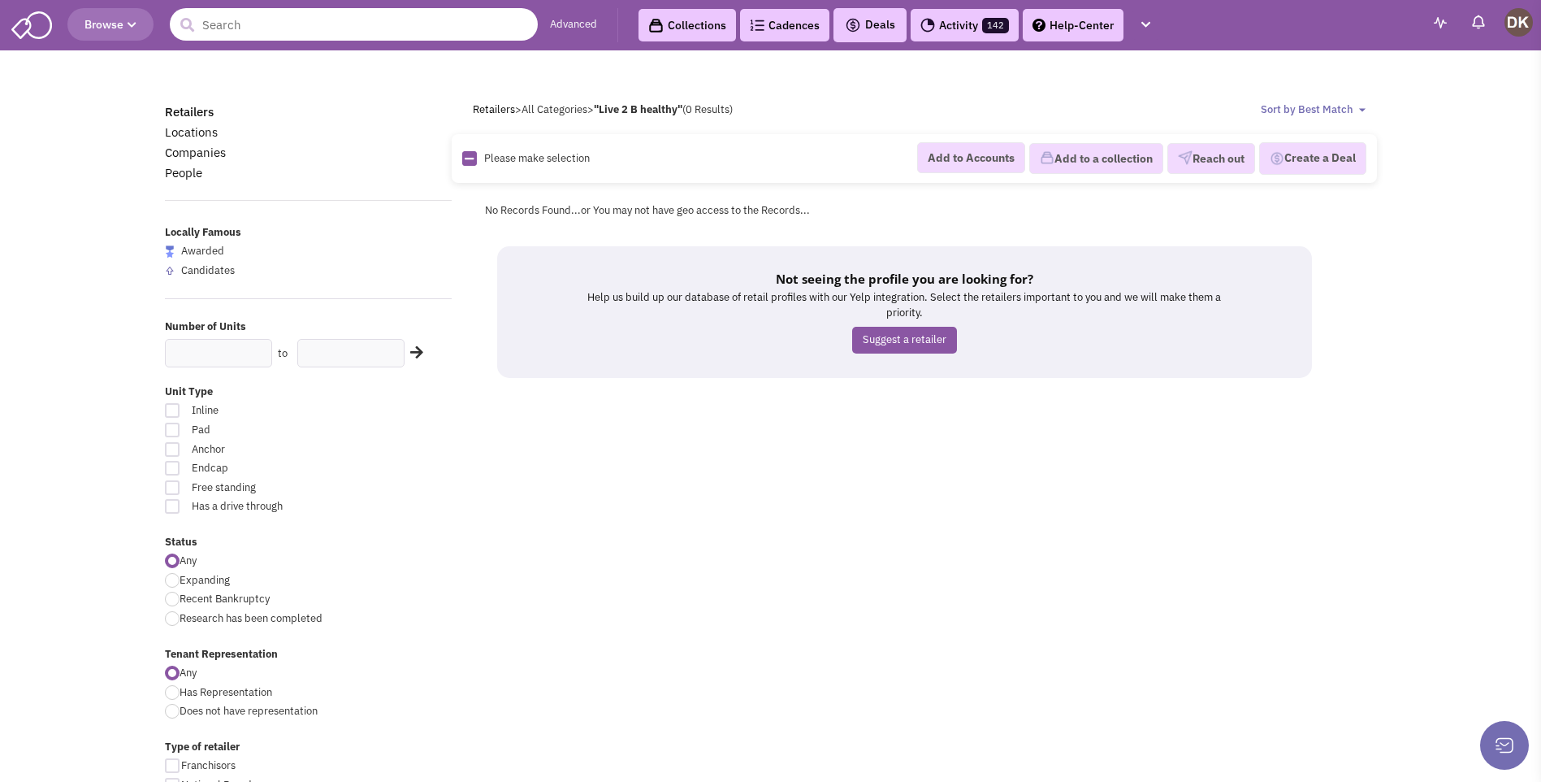
click at [294, 31] on input "text" at bounding box center [354, 24] width 368 height 33
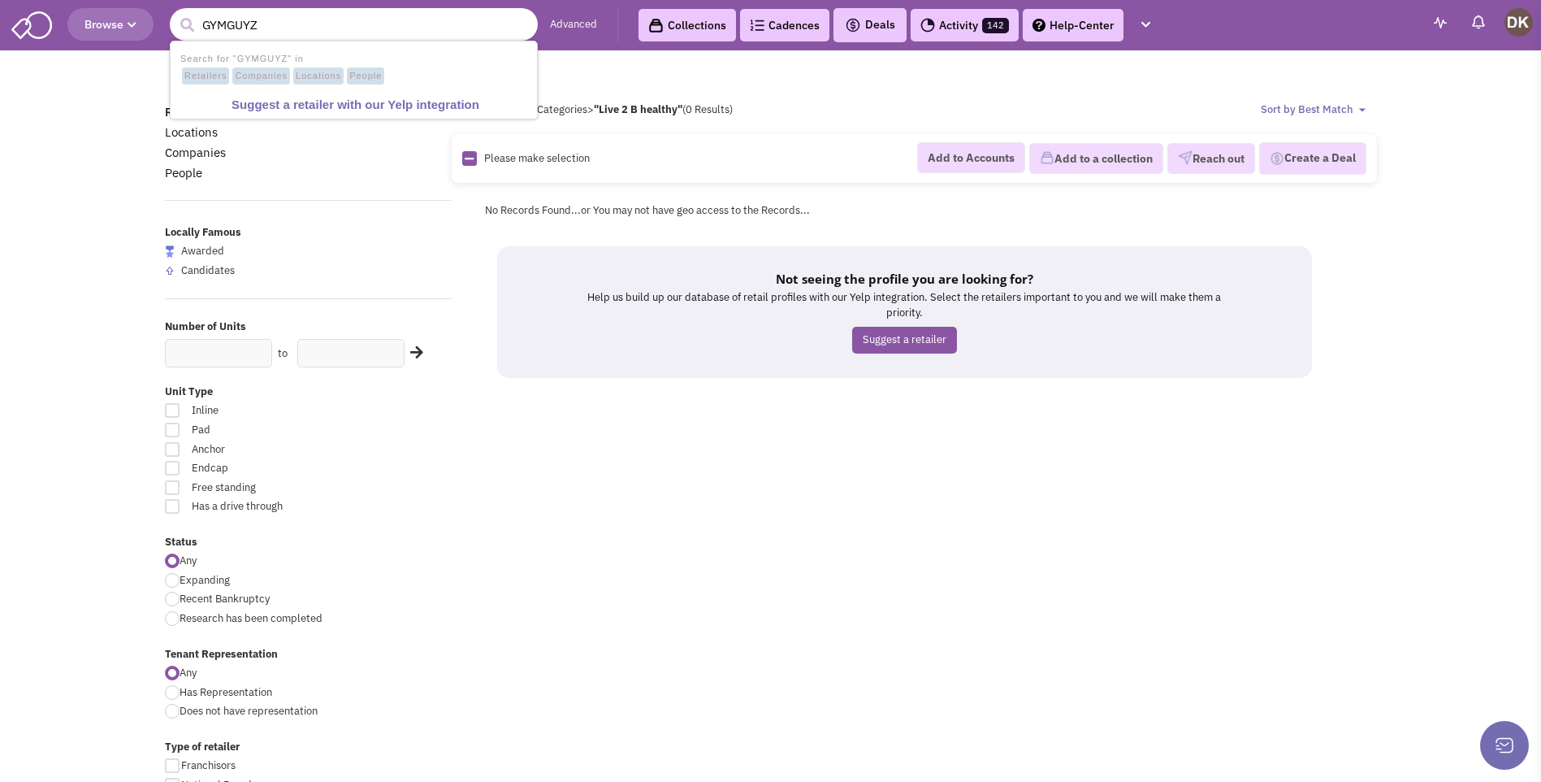
type input "GYMGUYZ"
click at [175, 13] on button "submit" at bounding box center [187, 25] width 24 height 24
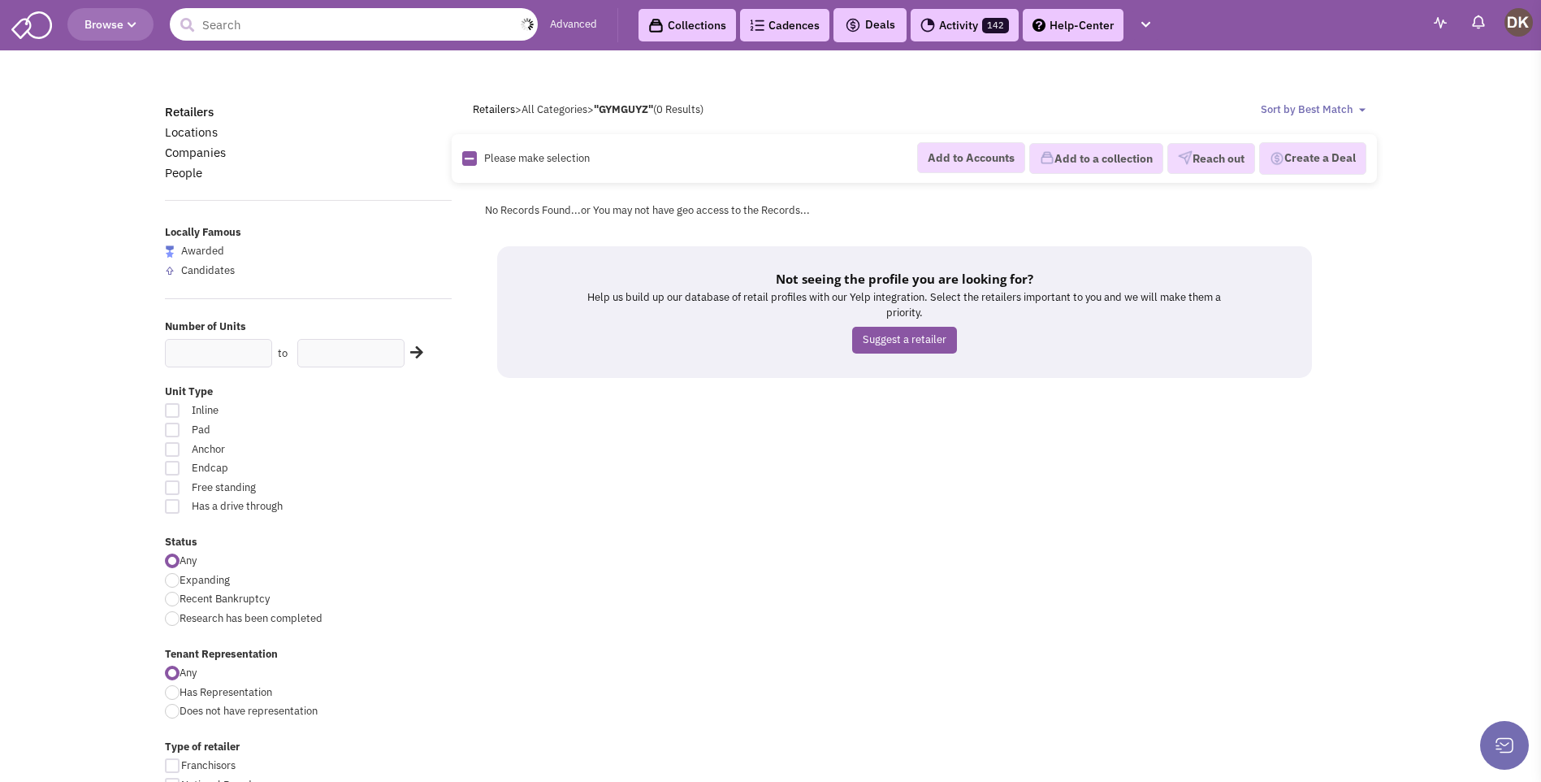
click at [323, 25] on input "text" at bounding box center [354, 24] width 368 height 33
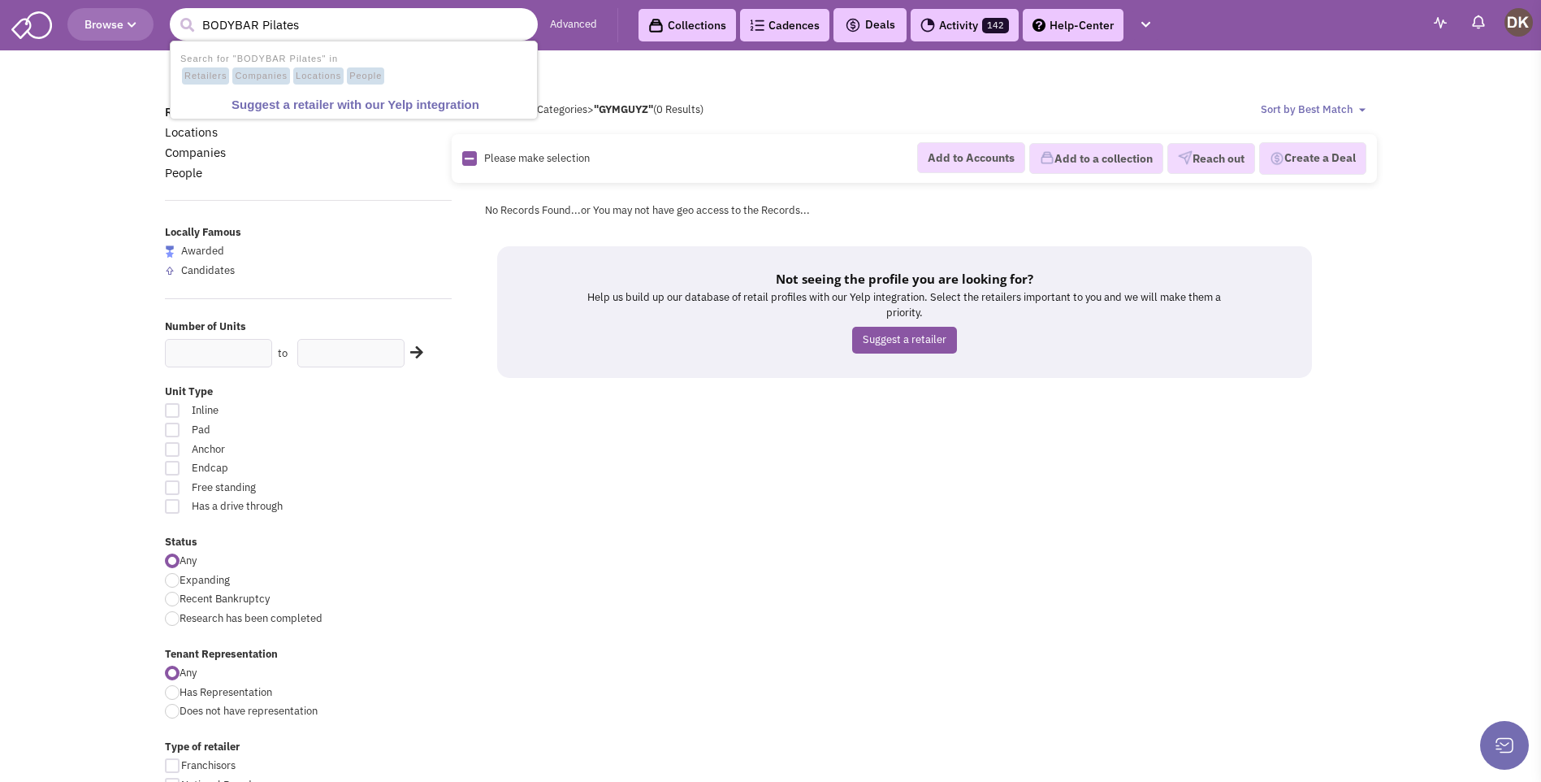
type input "BODYBAR Pilates"
click at [175, 13] on button "submit" at bounding box center [187, 25] width 24 height 24
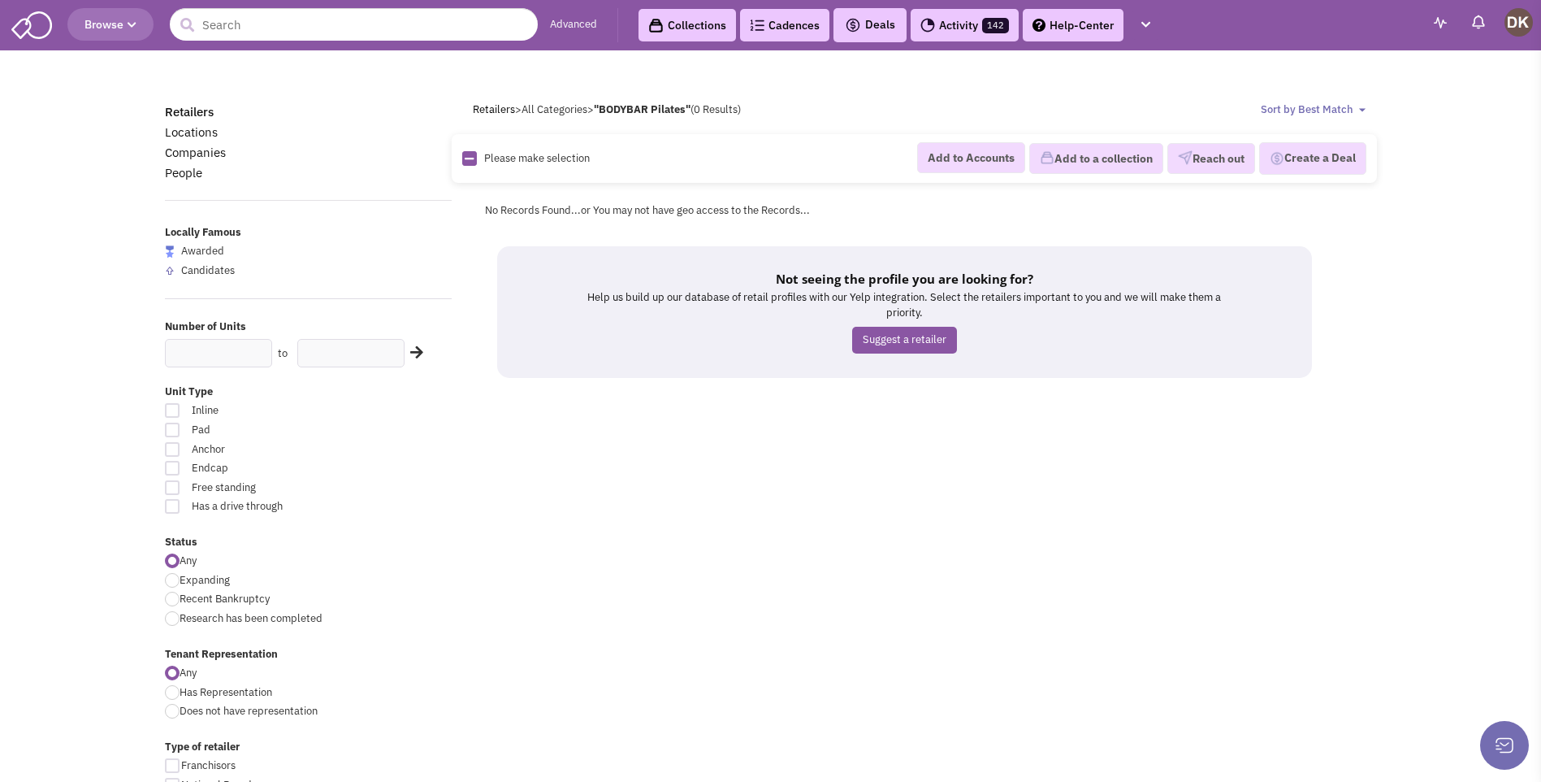
click at [678, 111] on b ""BODYBAR Pilates"" at bounding box center [642, 109] width 97 height 14
click at [776, 197] on div "No Records Found...or You may not have geo access to the Records..." at bounding box center [925, 211] width 904 height 40
click at [242, 25] on input "text" at bounding box center [354, 24] width 368 height 33
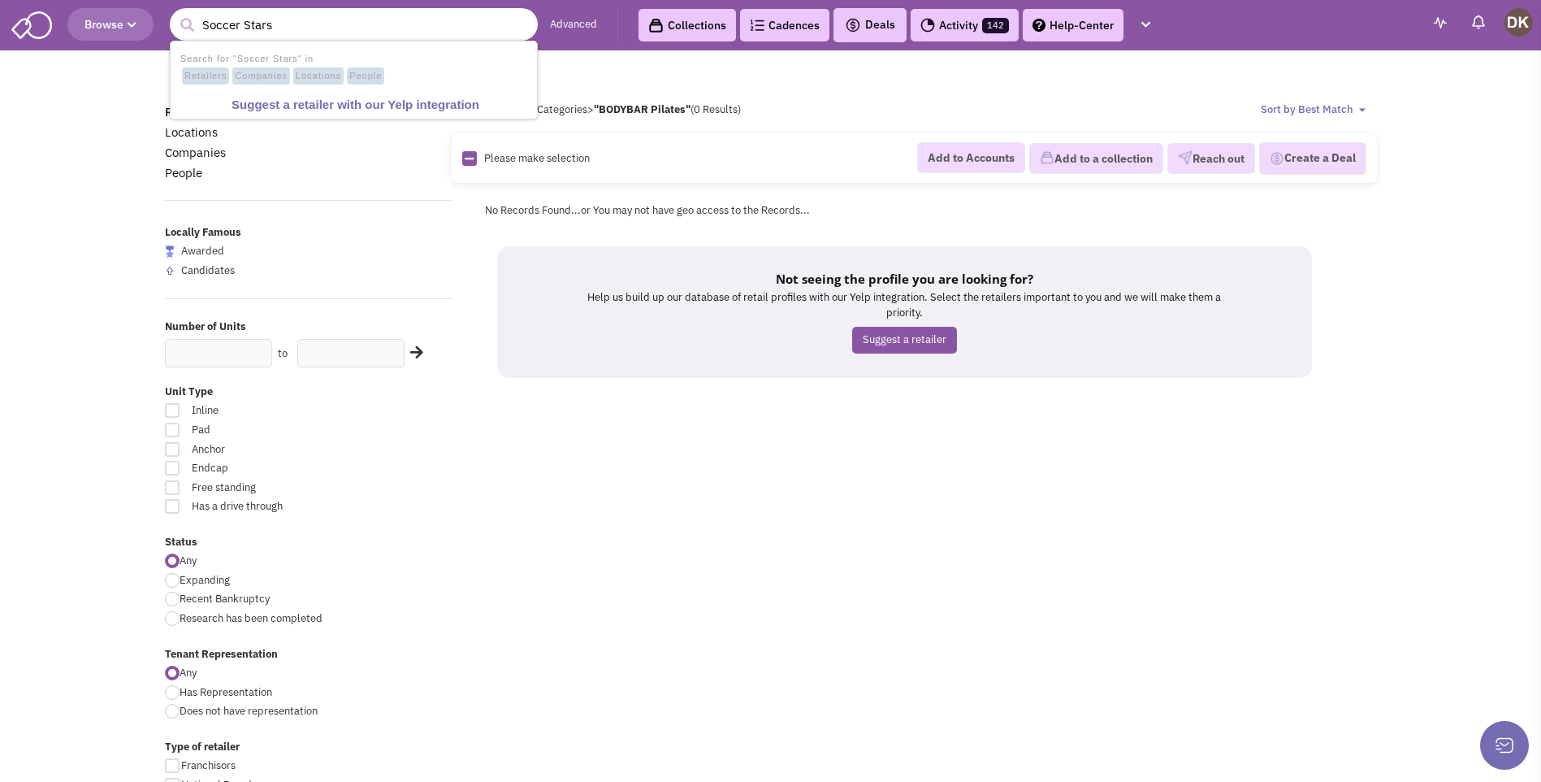
type input "Soccer Stars"
click at [175, 13] on button "submit" at bounding box center [187, 25] width 24 height 24
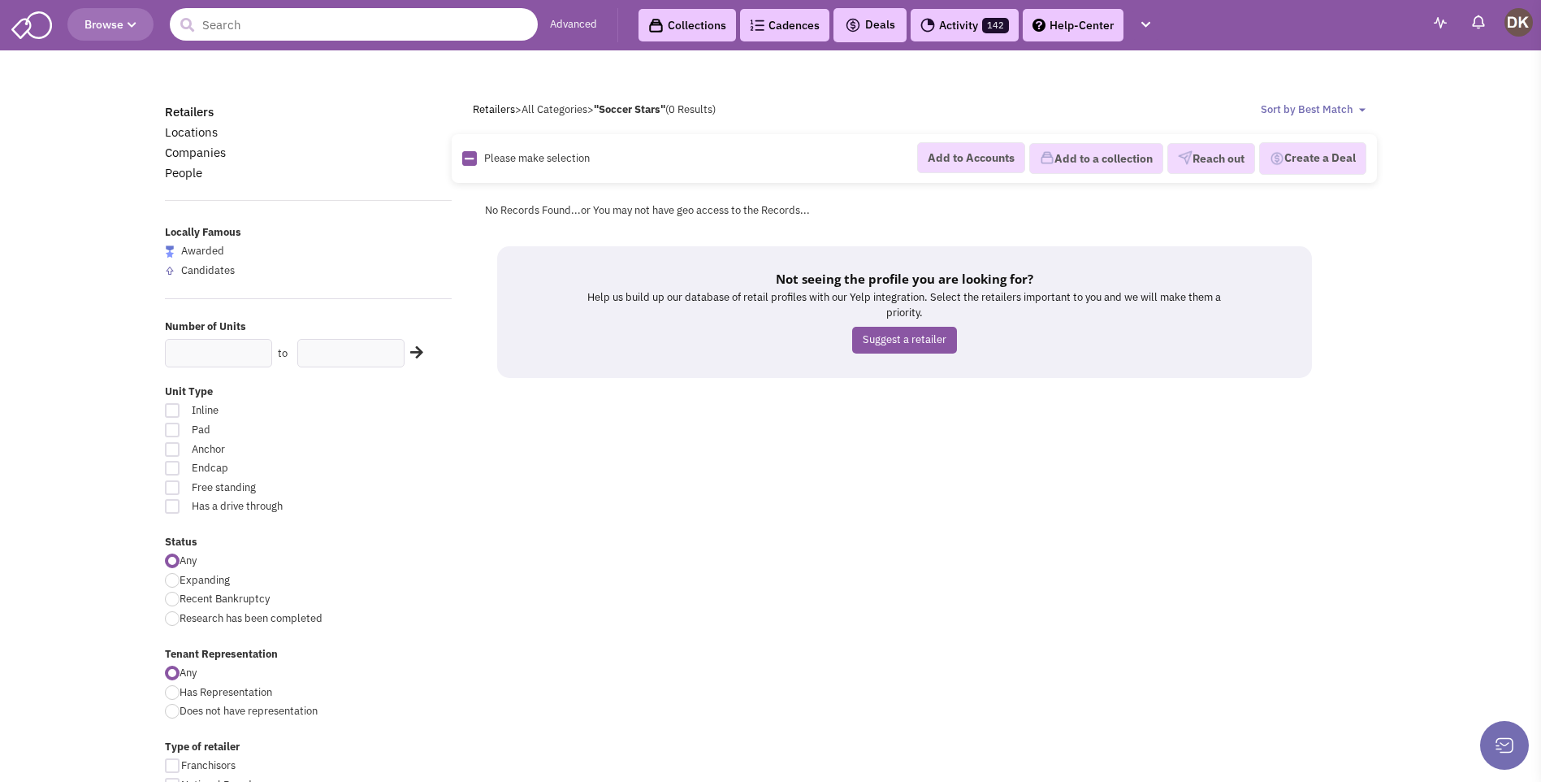
click at [299, 24] on input "text" at bounding box center [354, 24] width 368 height 33
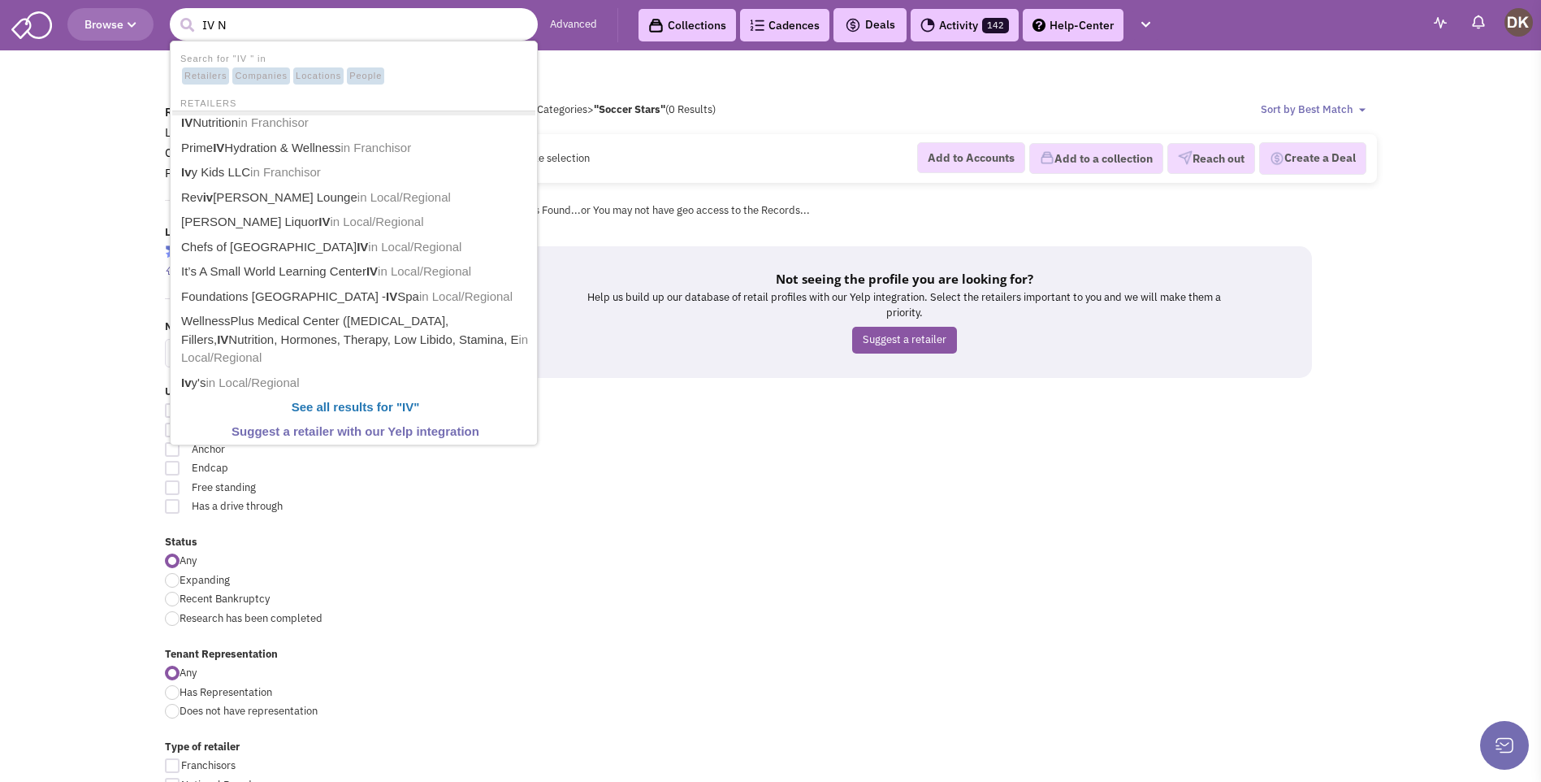
type input "IV Nu"
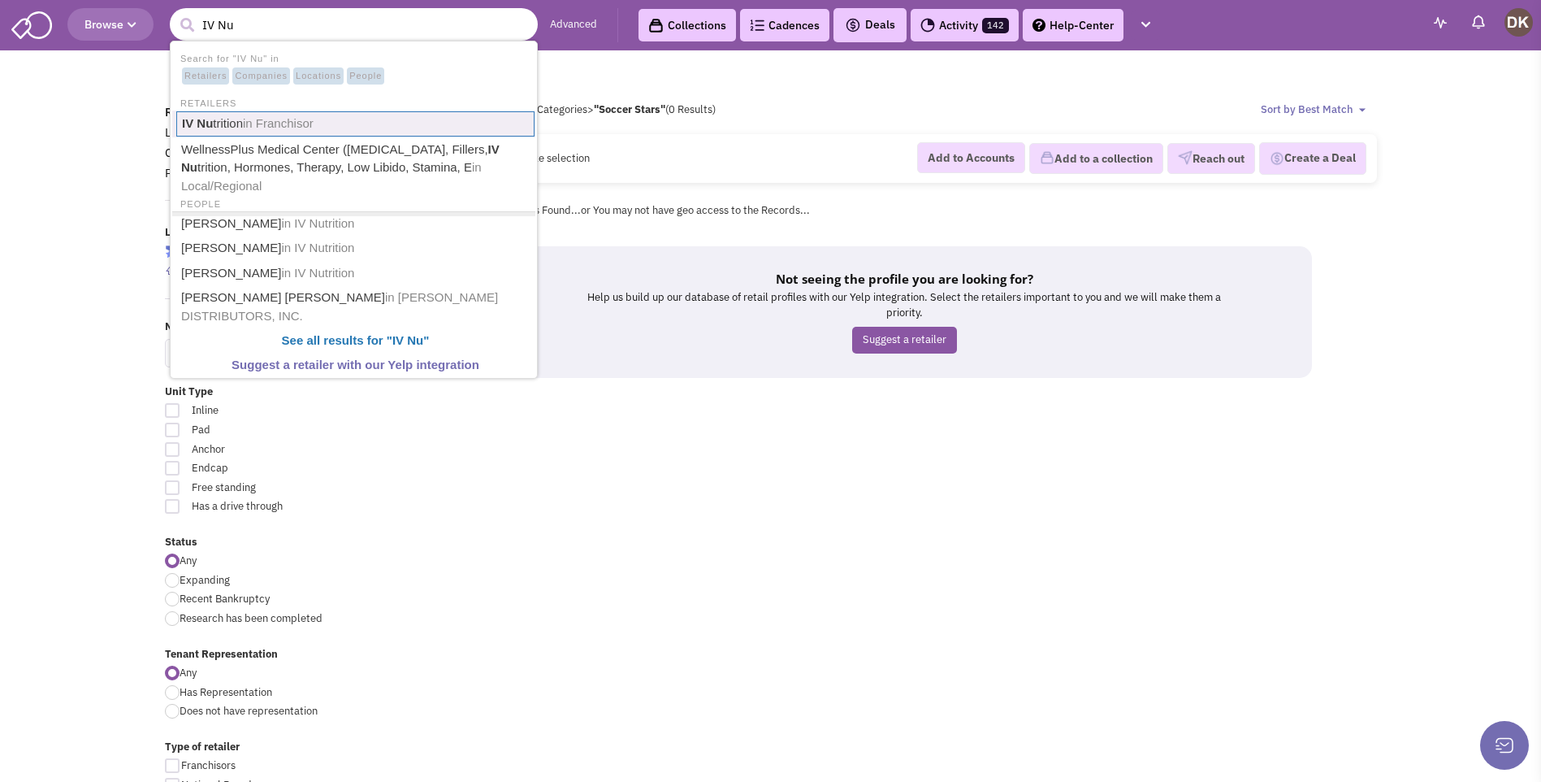
click at [215, 127] on link "IV Nu trition in Franchisor" at bounding box center [355, 123] width 358 height 25
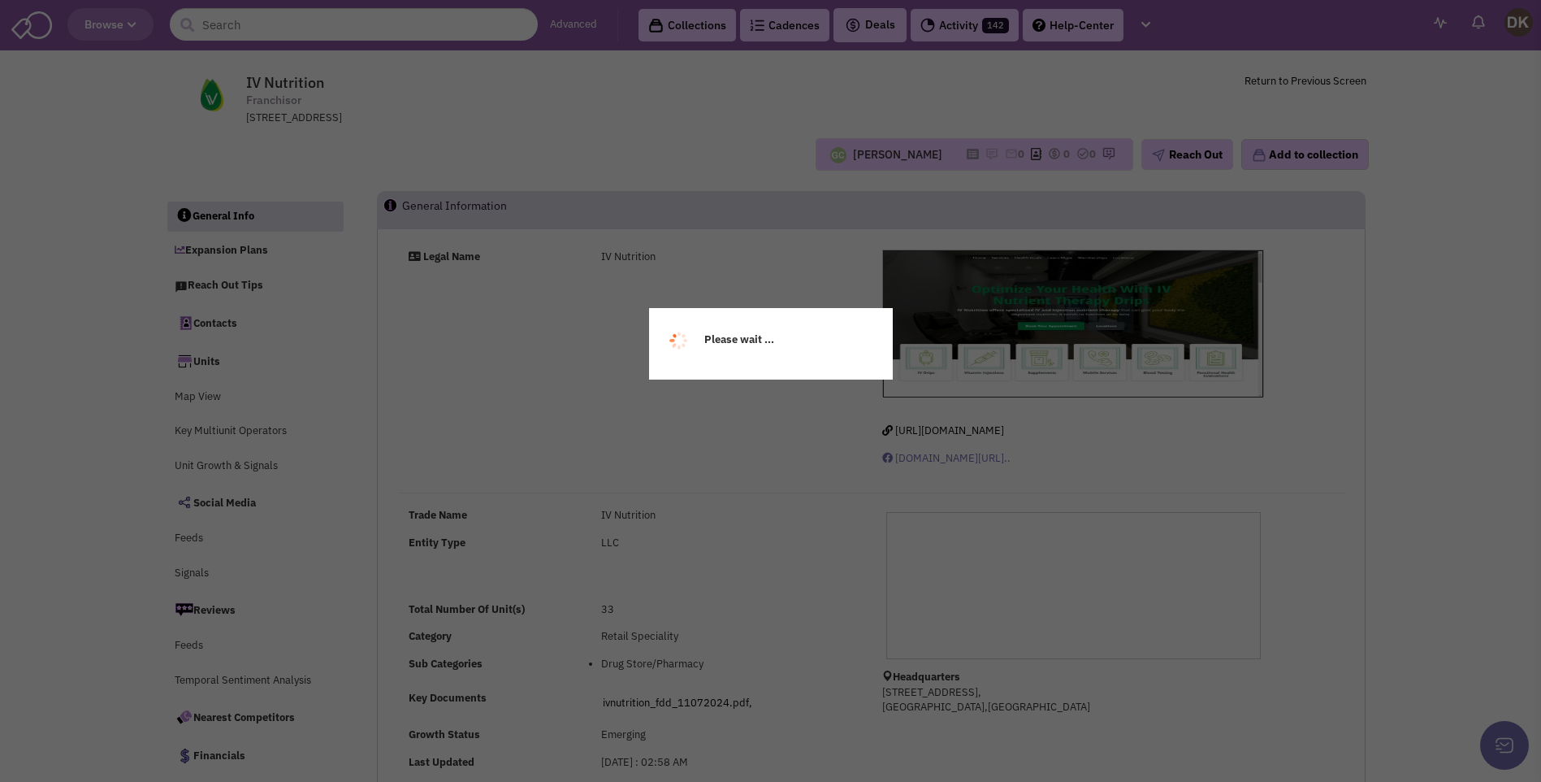
select select
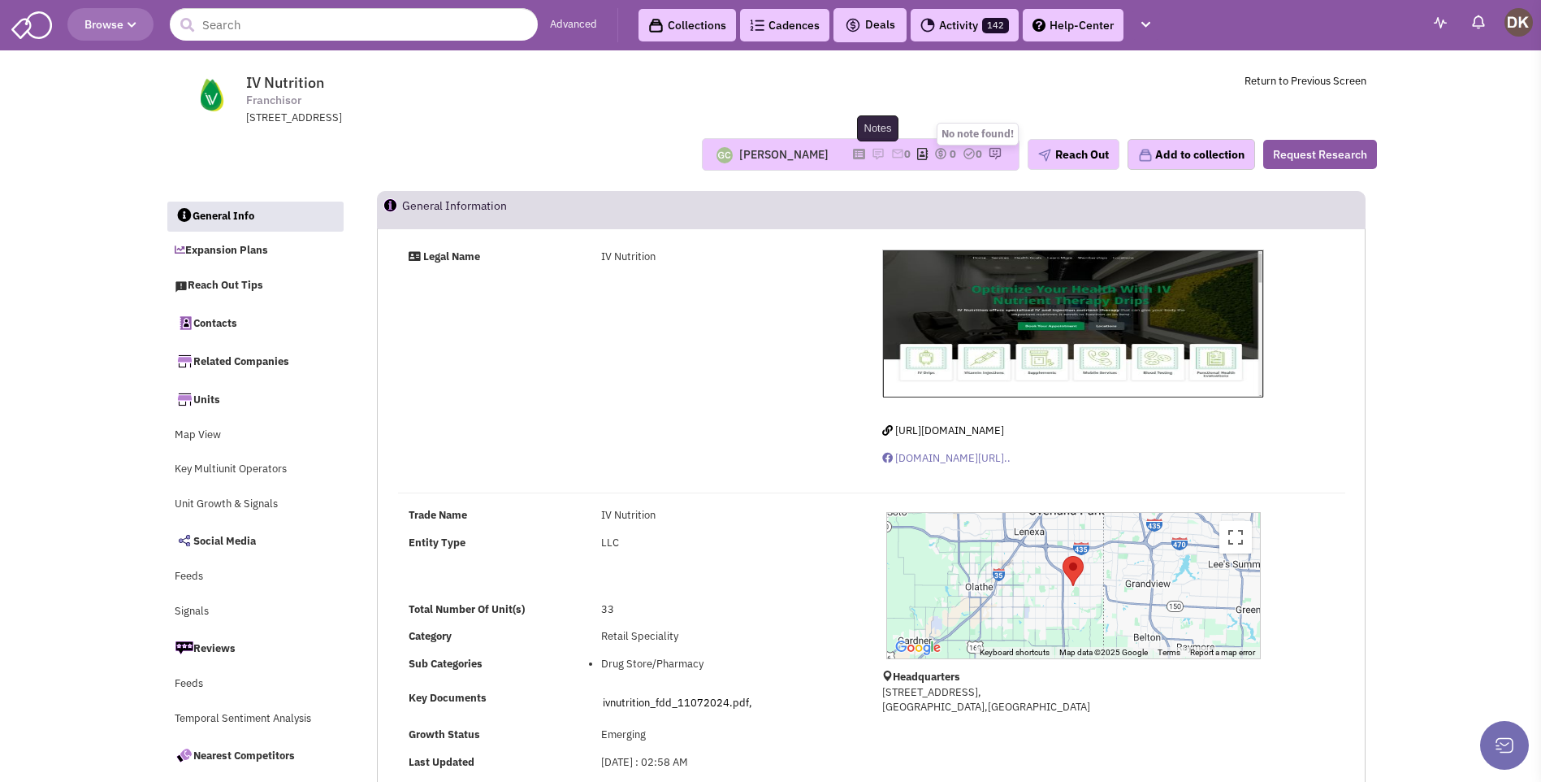
click at [872, 151] on img at bounding box center [878, 153] width 13 height 13
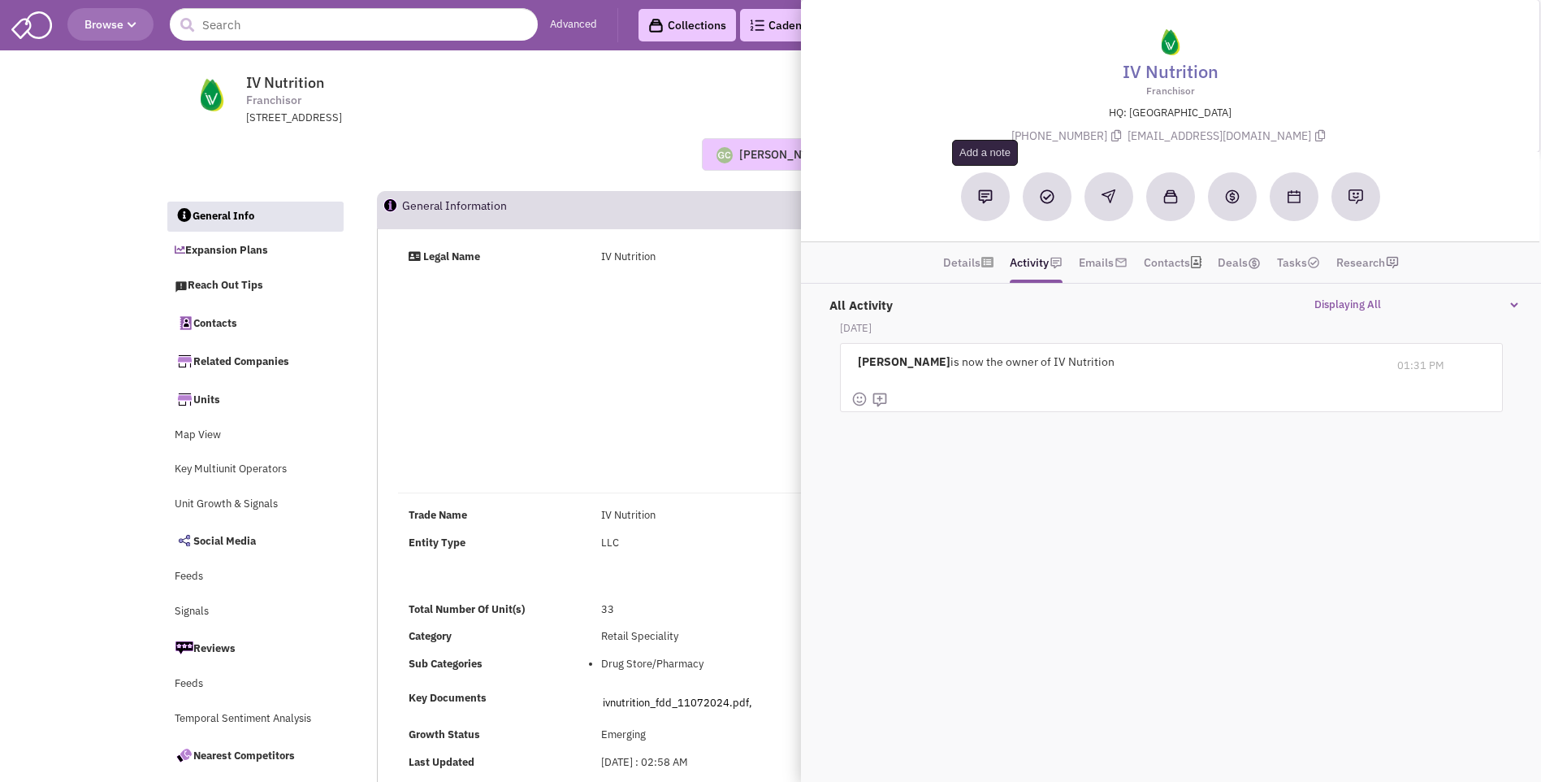
click at [983, 200] on img at bounding box center [985, 196] width 15 height 15
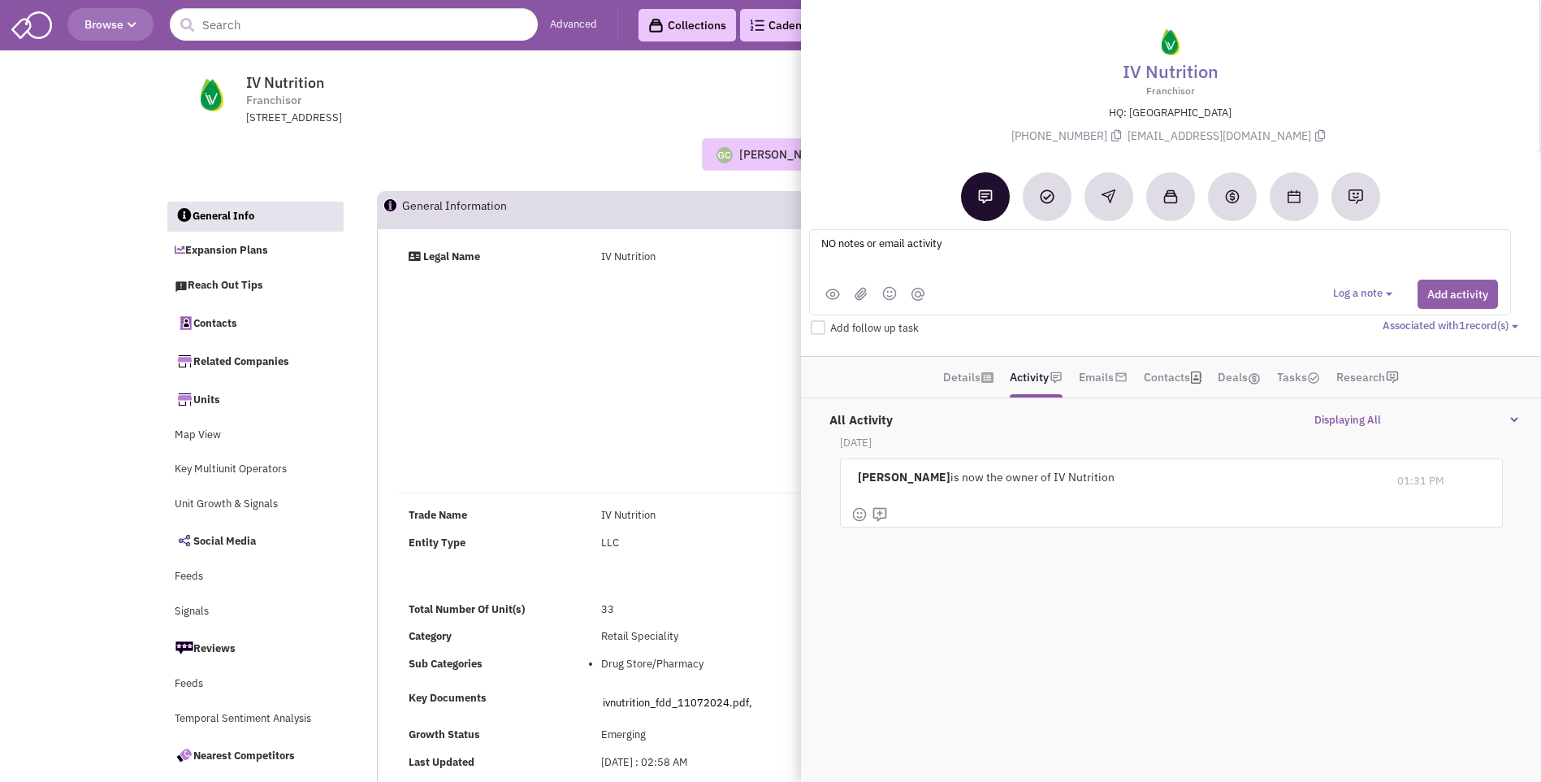
type textarea "NO notes or email activity"
click at [1439, 295] on button "Add activity" at bounding box center [1458, 294] width 80 height 29
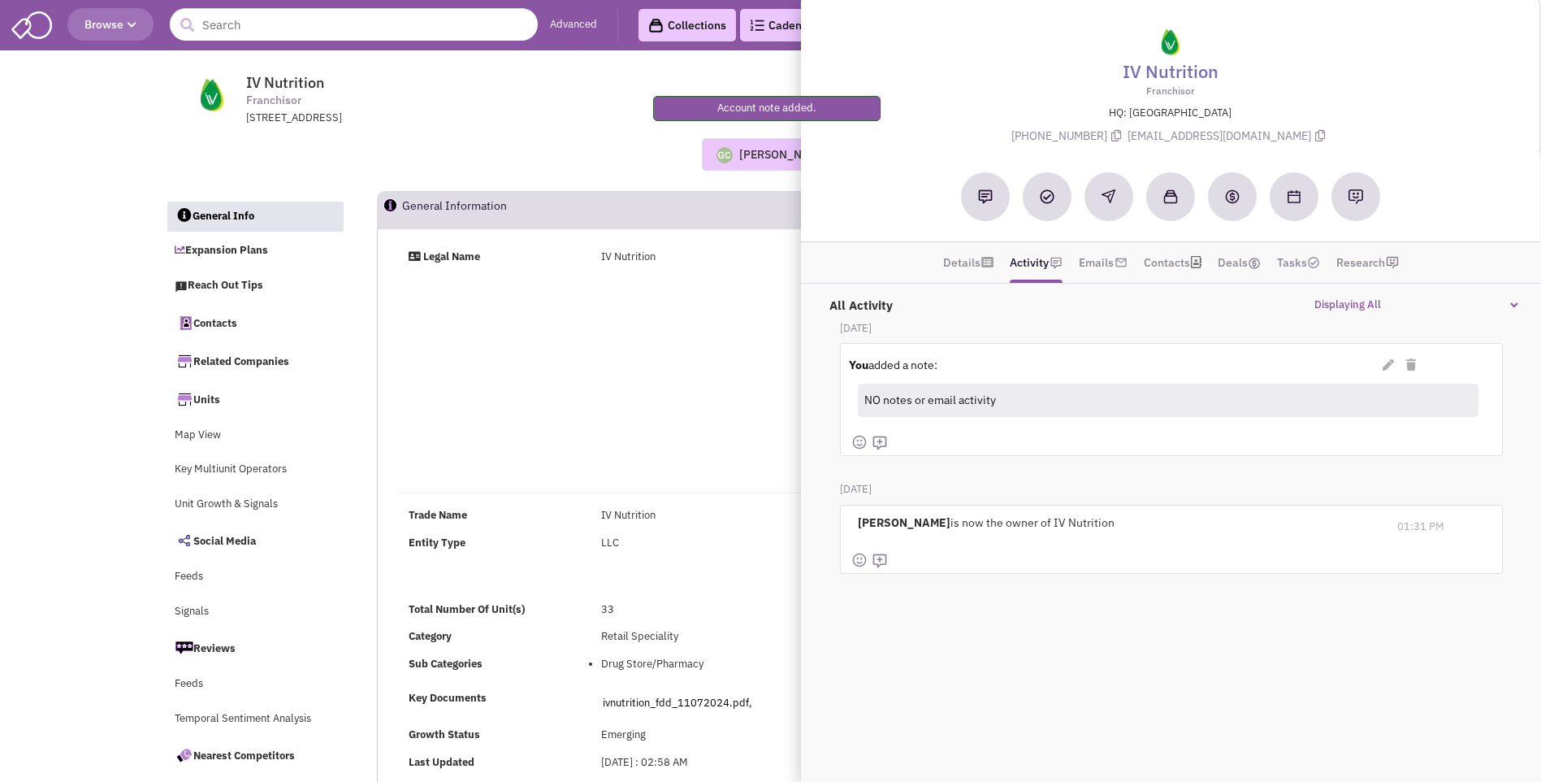
click at [757, 163] on div "[PERSON_NAME]" at bounding box center [773, 154] width 132 height 30
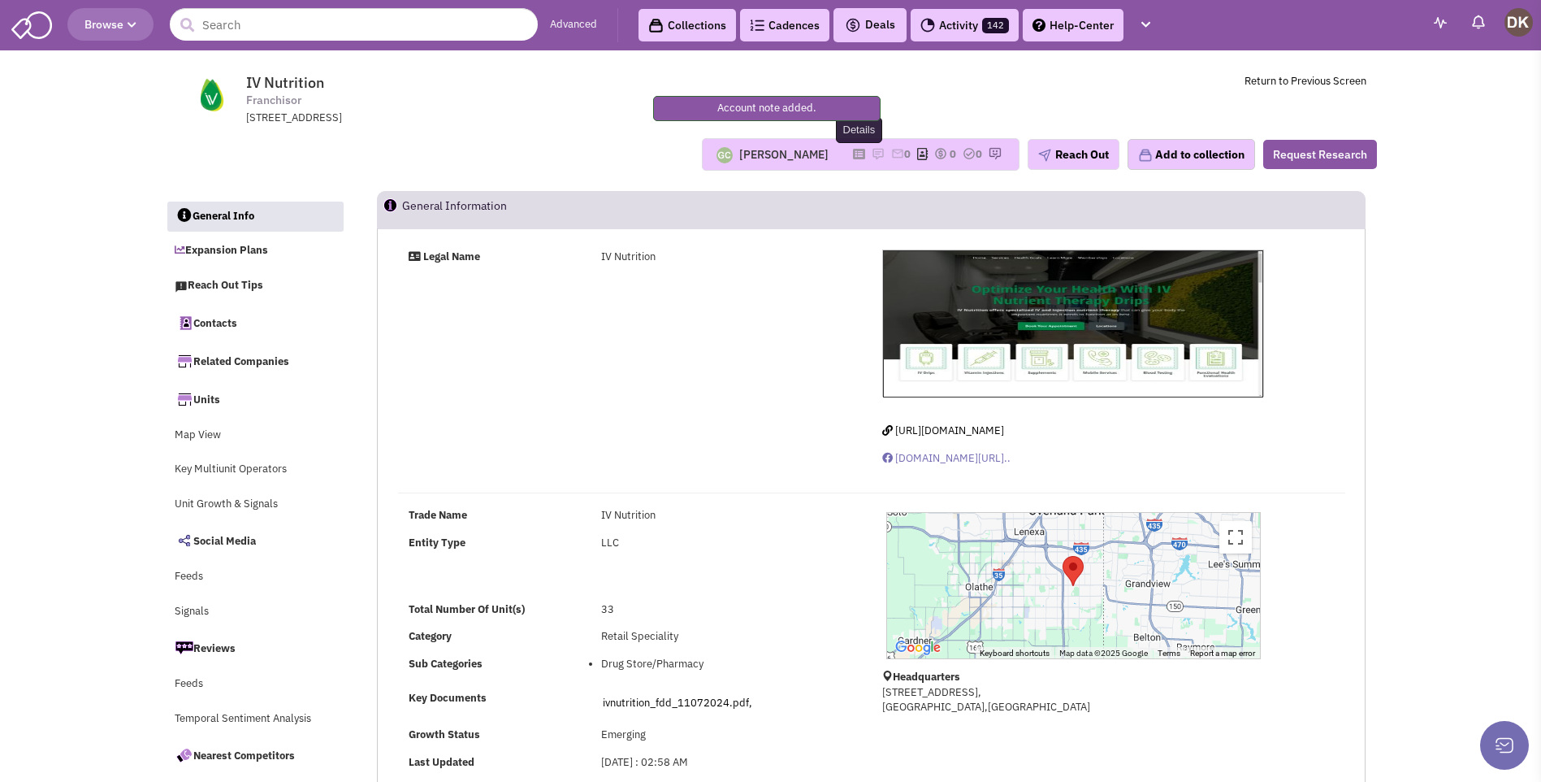
click at [853, 157] on icon at bounding box center [859, 154] width 12 height 9
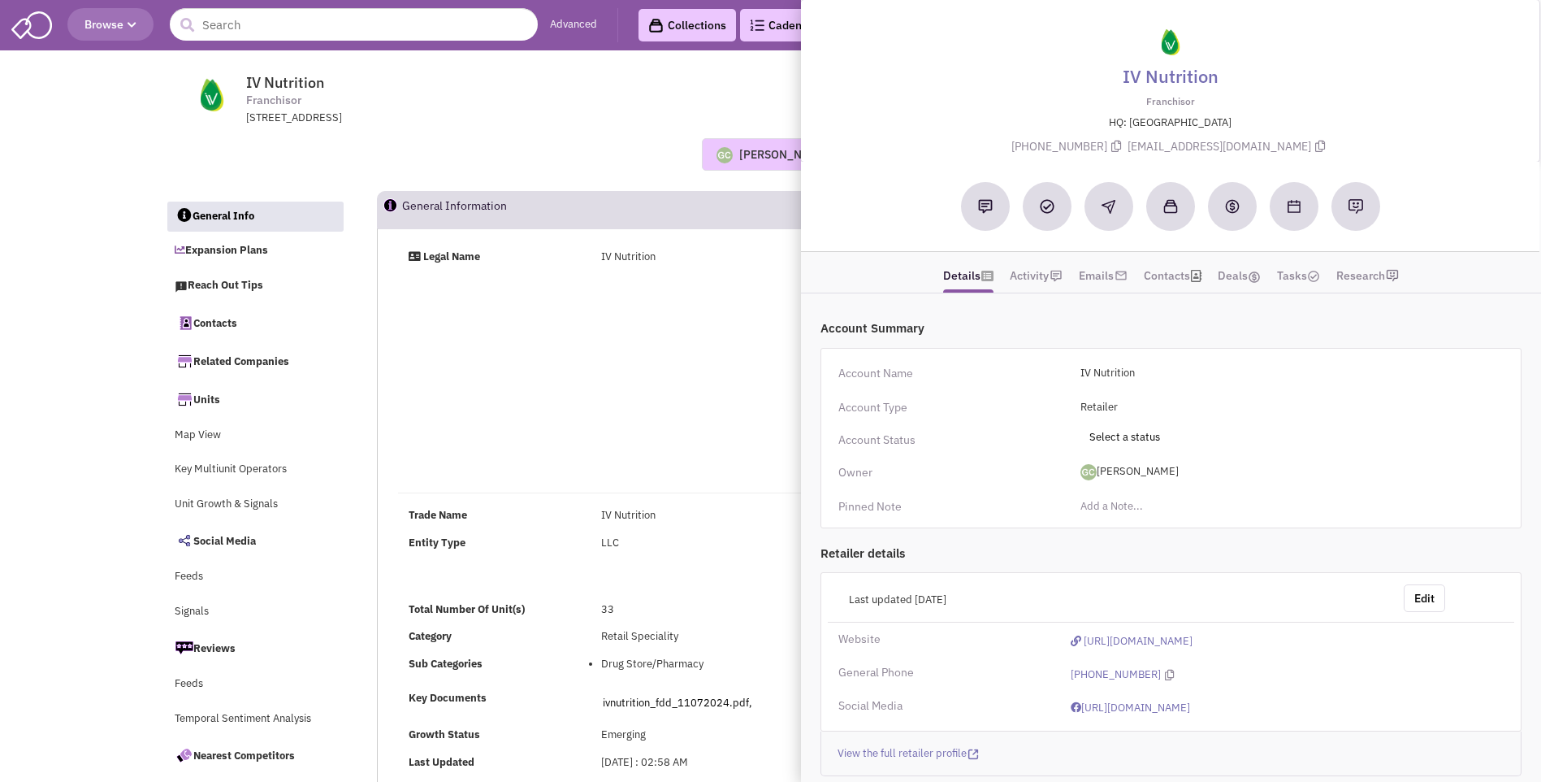
click at [1194, 455] on div "Account Name IV Nutrition Account Type Retailer Toggle Dropdown Retailer CRE Co…" at bounding box center [1171, 438] width 701 height 180
click at [1192, 471] on span "[PERSON_NAME]" at bounding box center [1282, 472] width 423 height 26
click at [1101, 543] on link "[PERSON_NAME]" at bounding box center [1136, 538] width 128 height 21
click at [586, 312] on div "Legal Name IV Nutrition https://ivnutrition.com www.facebook.com/ivnutritionno.…" at bounding box center [872, 363] width 969 height 229
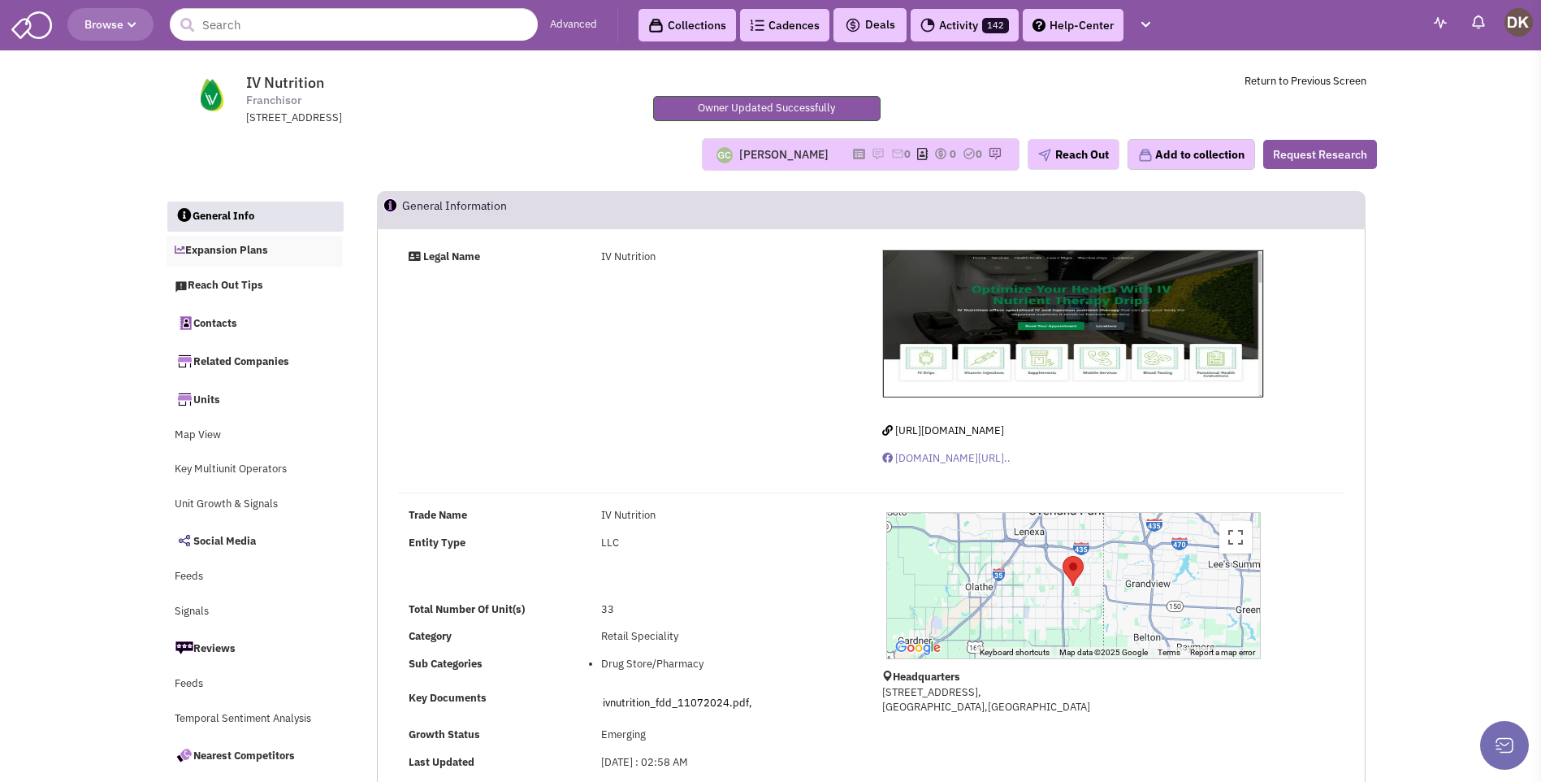
click at [242, 253] on link "Expansion Plans" at bounding box center [255, 251] width 177 height 31
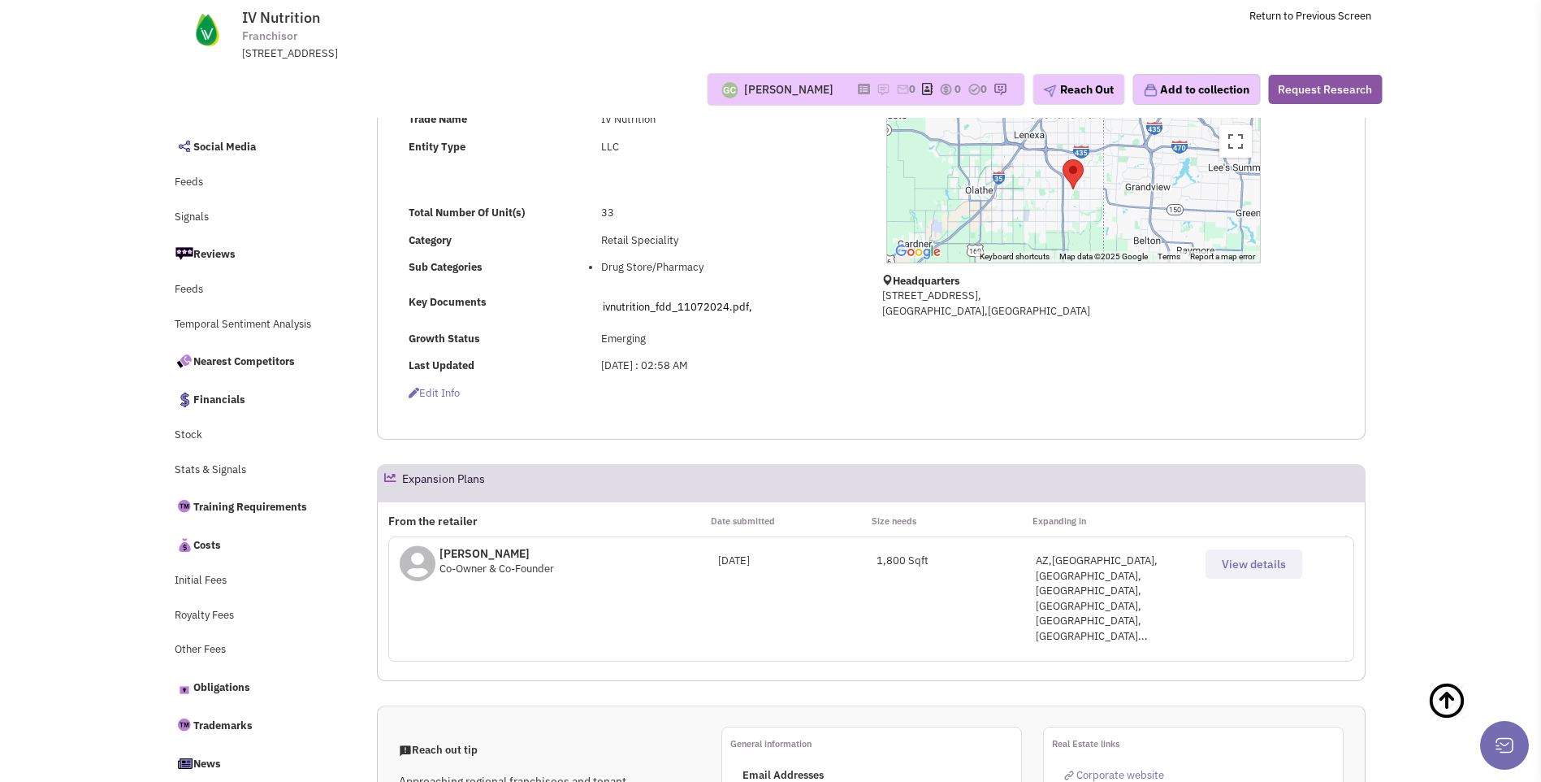
scroll to position [280, 0]
click at [1260, 568] on span "View details" at bounding box center [1254, 561] width 64 height 15
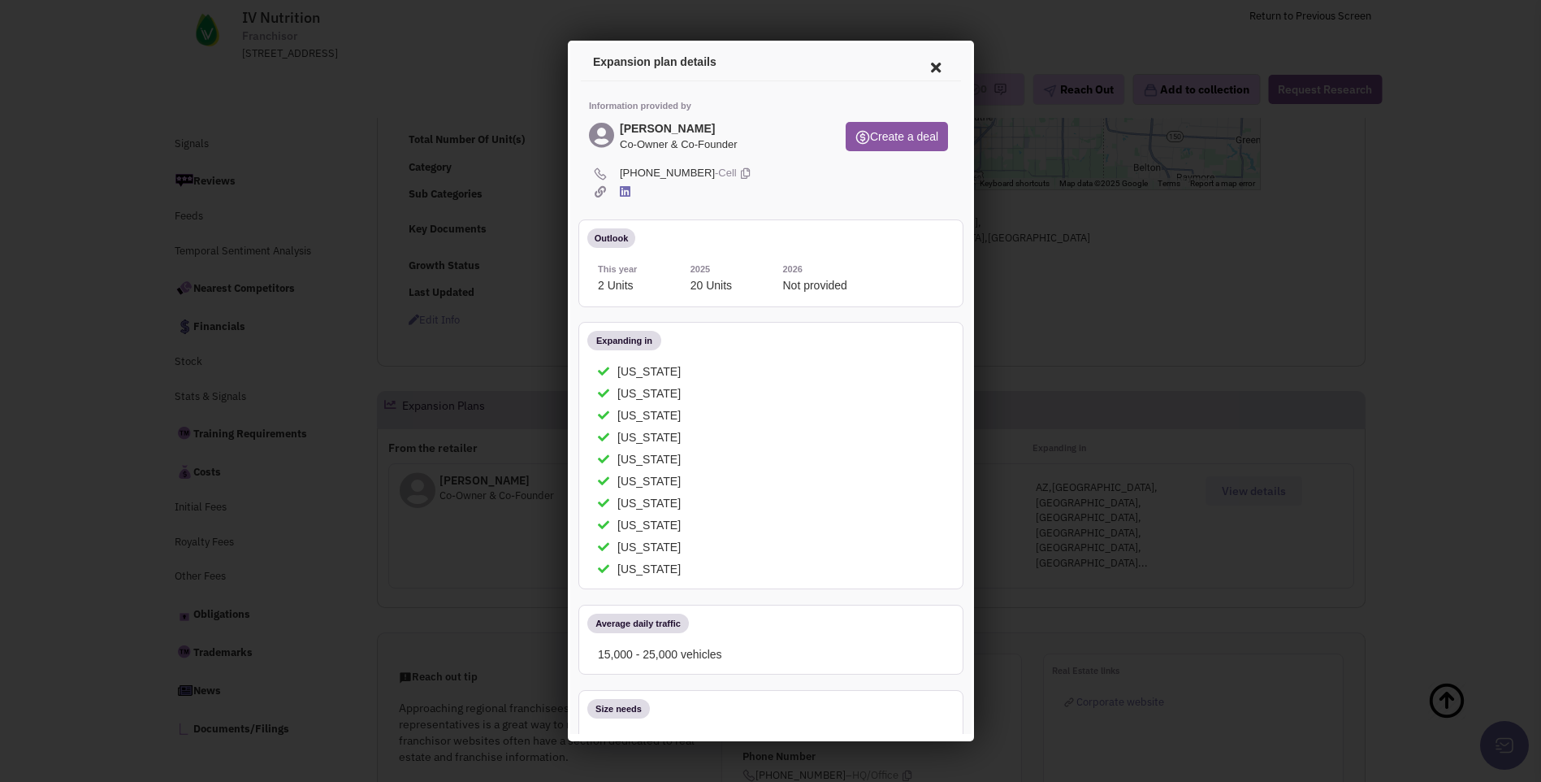
scroll to position [199, 0]
click at [921, 67] on icon at bounding box center [933, 65] width 34 height 39
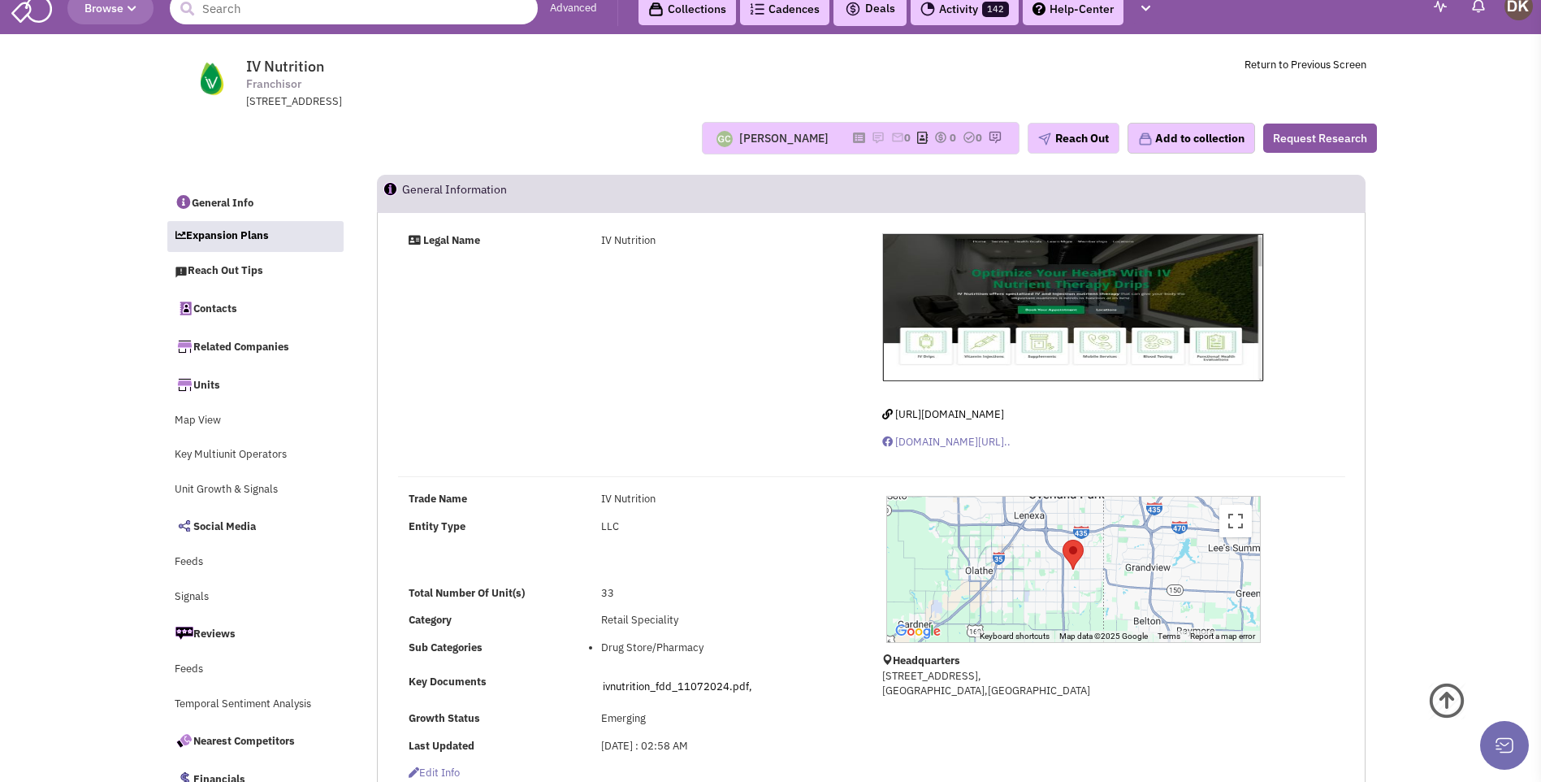
scroll to position [0, 0]
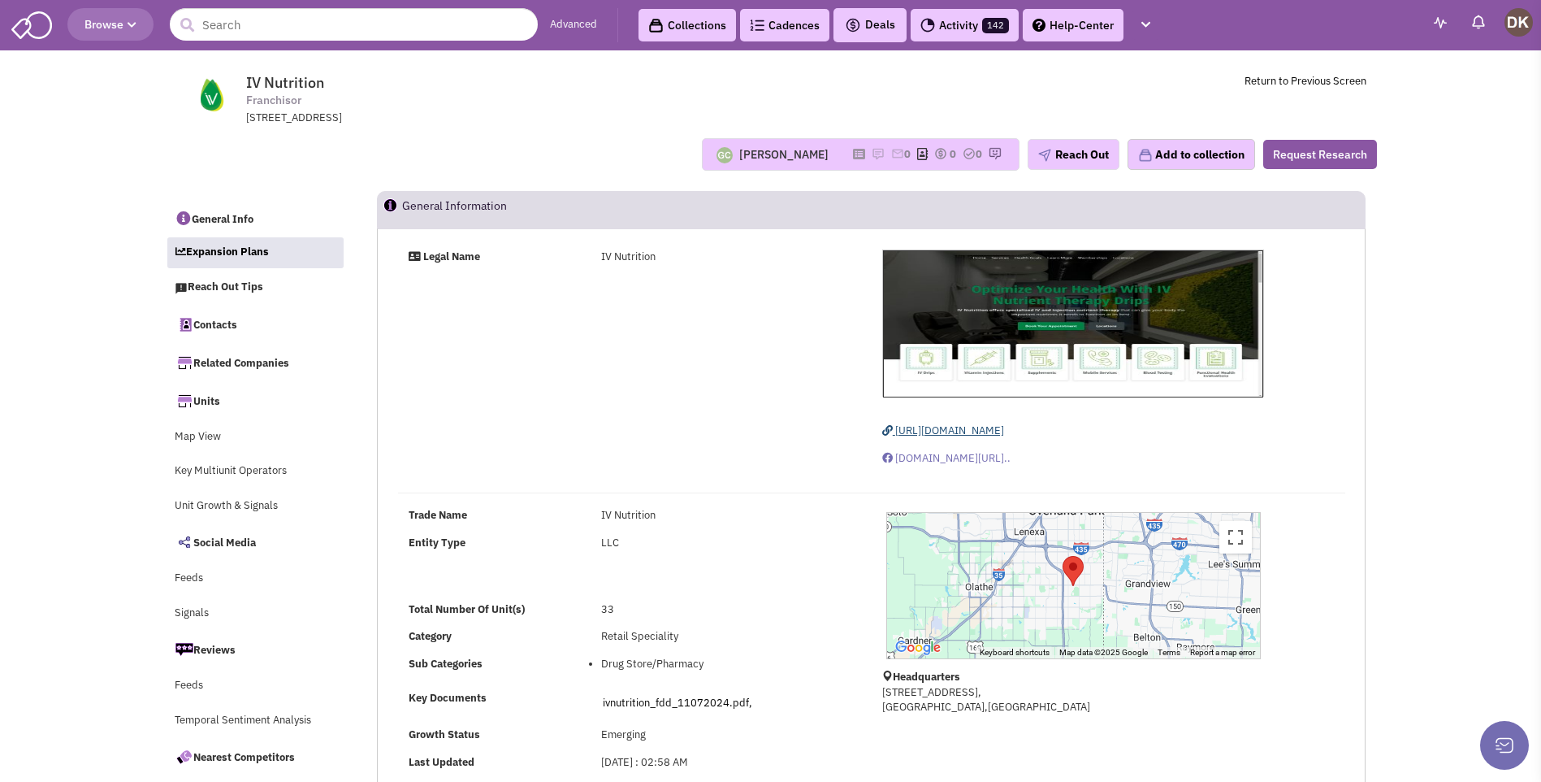
click at [943, 429] on span "https://ivnutrition.com" at bounding box center [949, 430] width 109 height 14
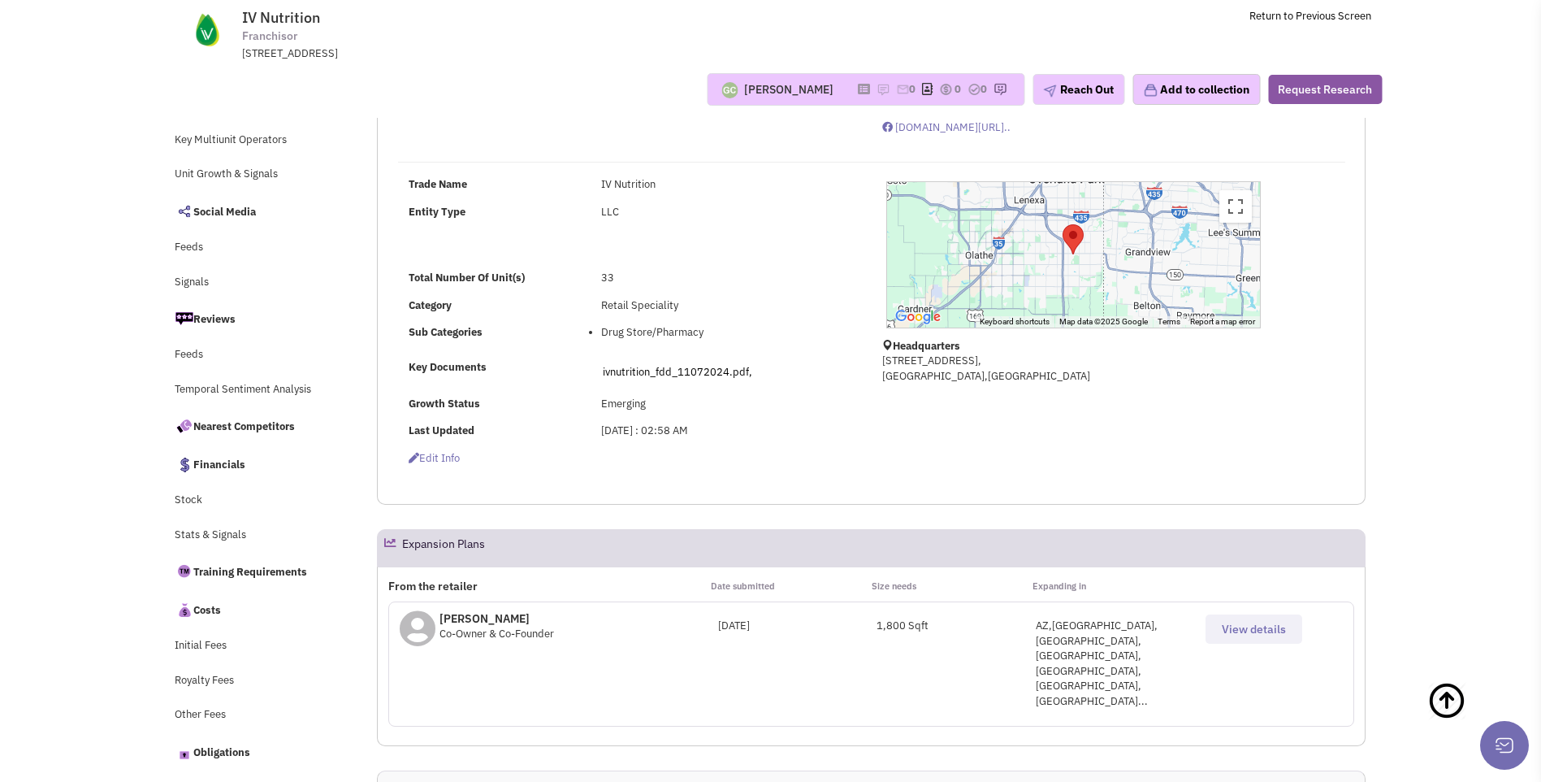
scroll to position [244, 0]
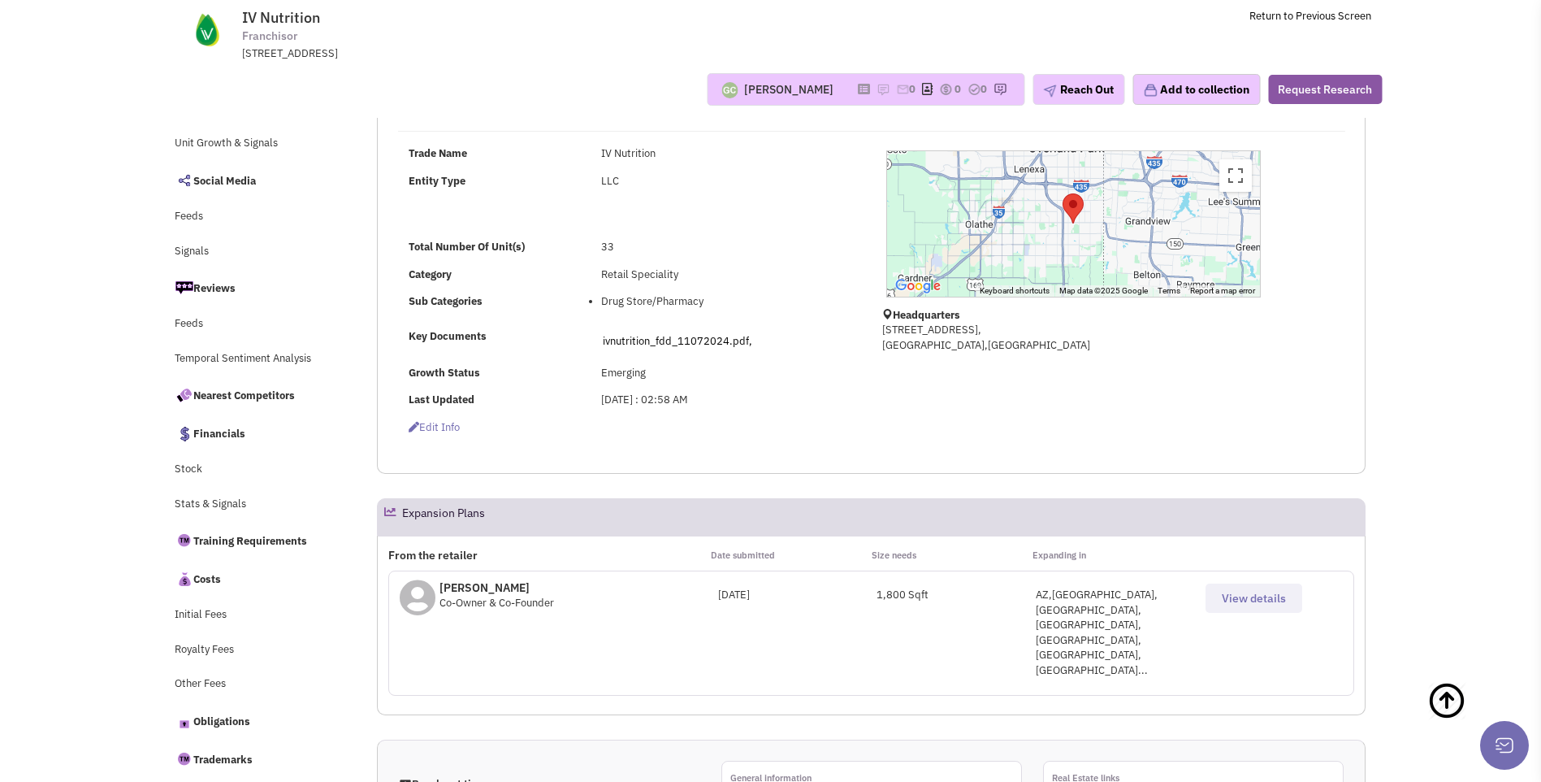
click at [1247, 598] on span "View details" at bounding box center [1254, 598] width 64 height 15
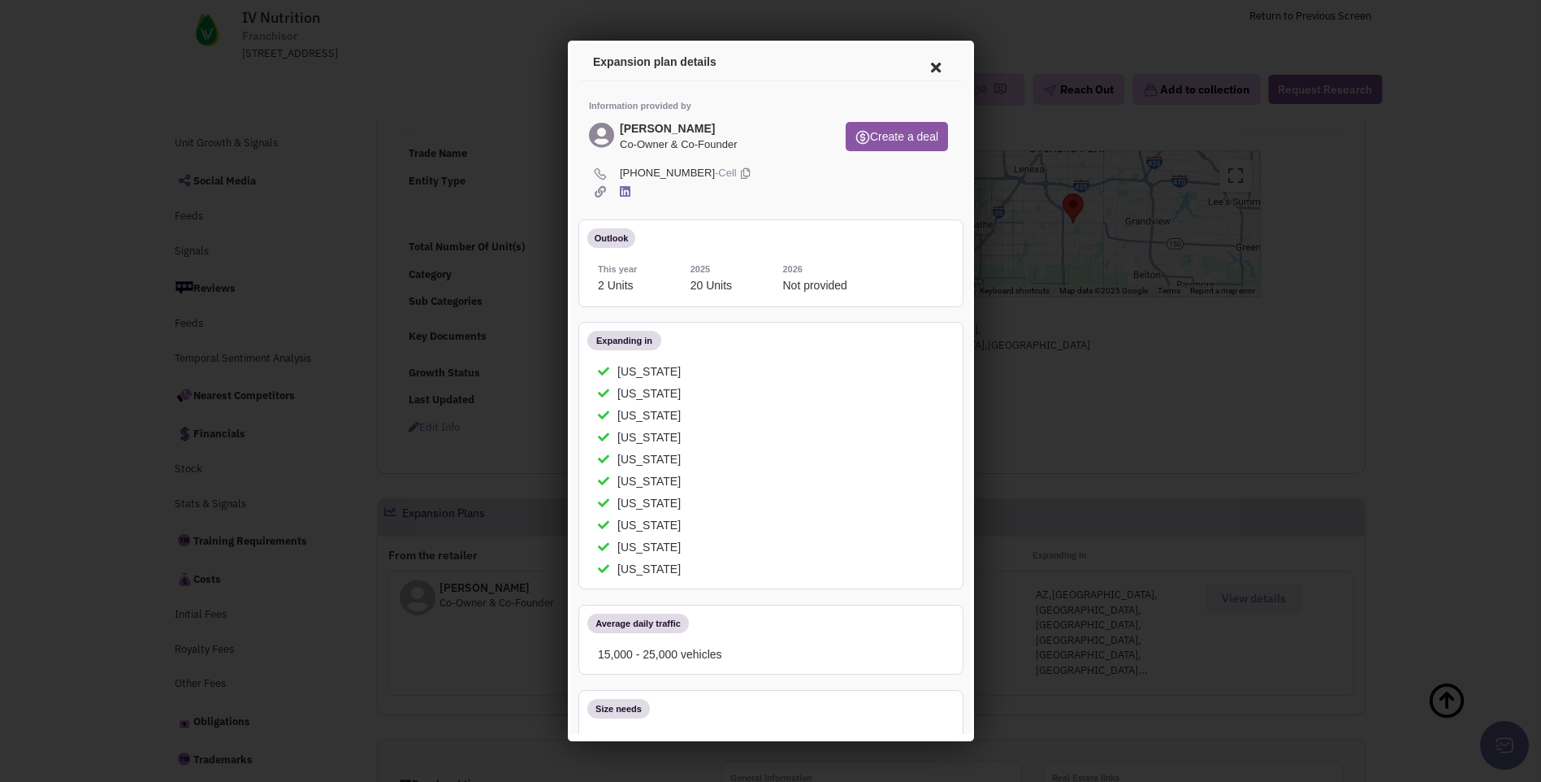
scroll to position [0, 0]
click at [920, 65] on icon at bounding box center [933, 65] width 34 height 39
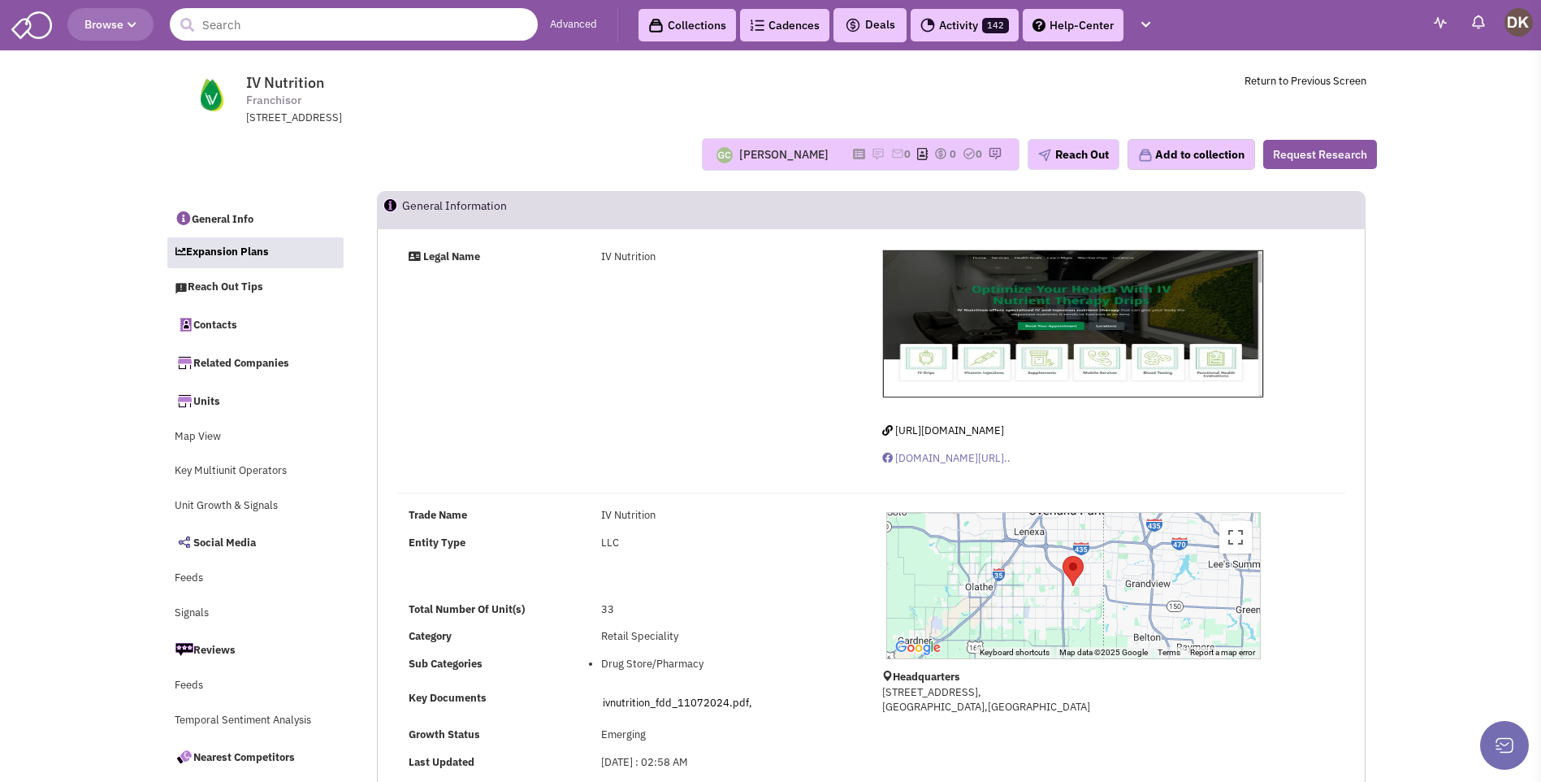
click at [250, 30] on input "text" at bounding box center [354, 24] width 368 height 33
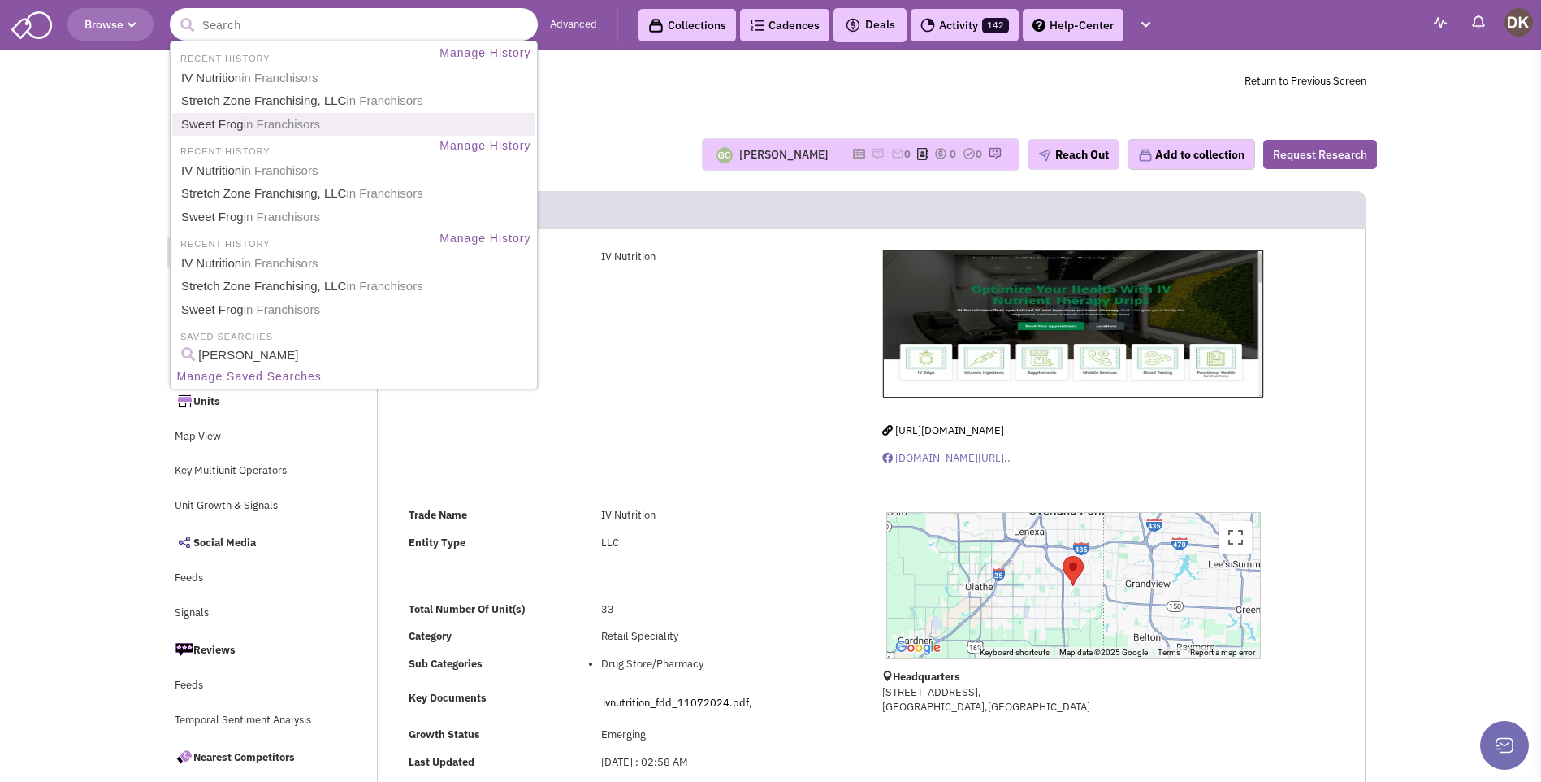
click at [229, 125] on link "Sweet Frog in Franchisors" at bounding box center [355, 125] width 358 height 22
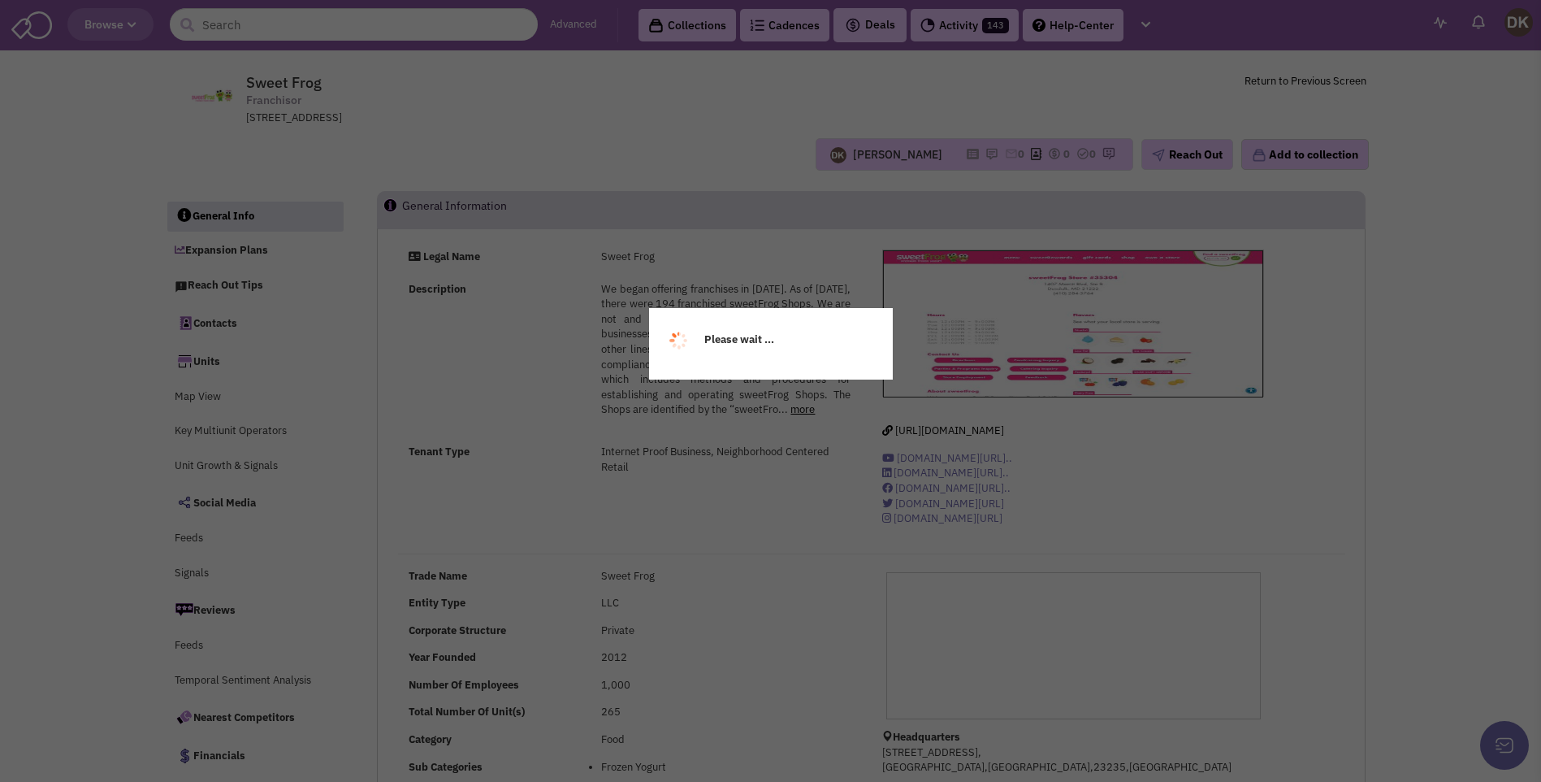
select select
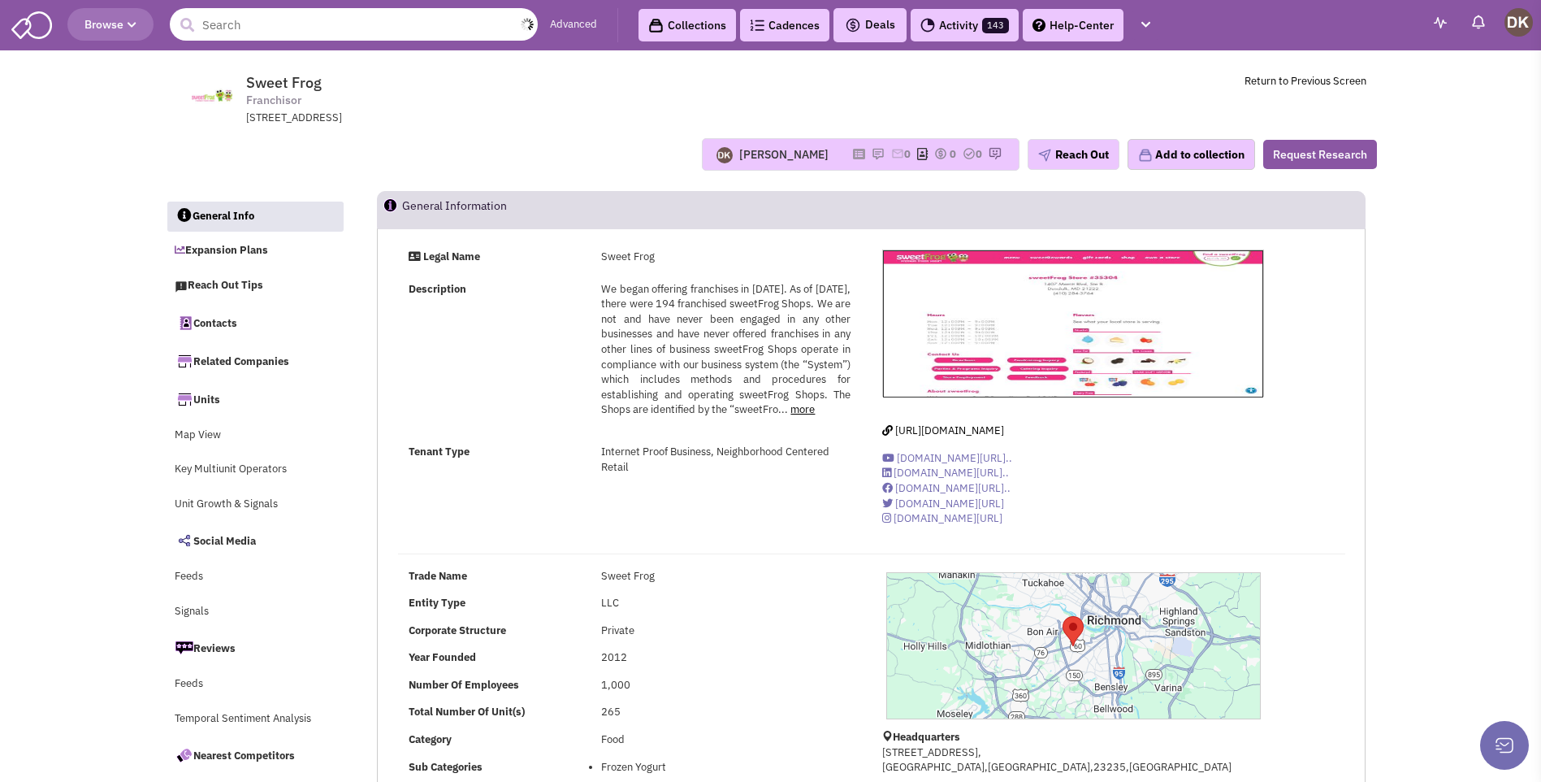
click at [344, 33] on input "text" at bounding box center [354, 24] width 368 height 33
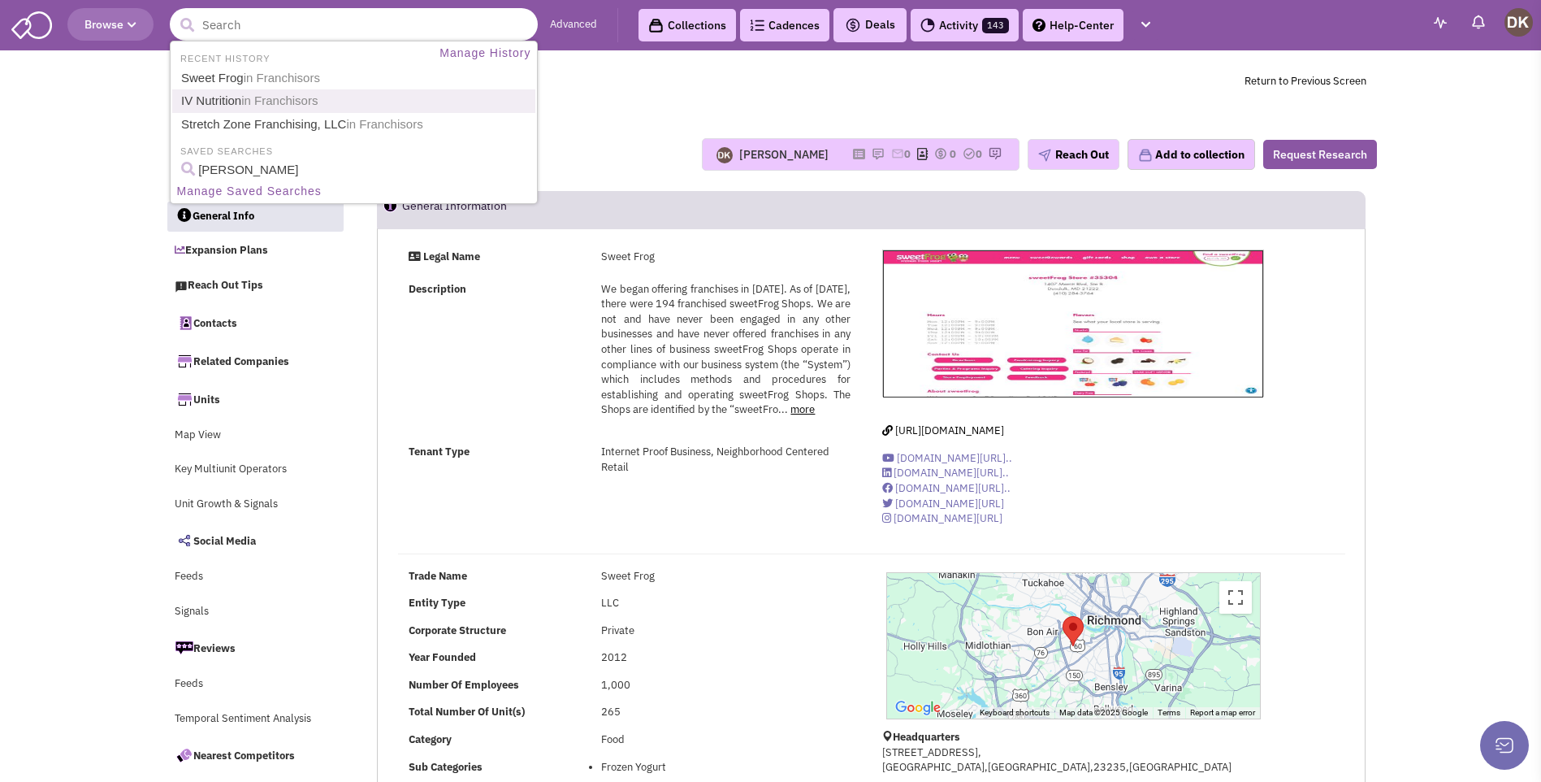
click at [257, 98] on span "in Franchisors" at bounding box center [279, 100] width 76 height 14
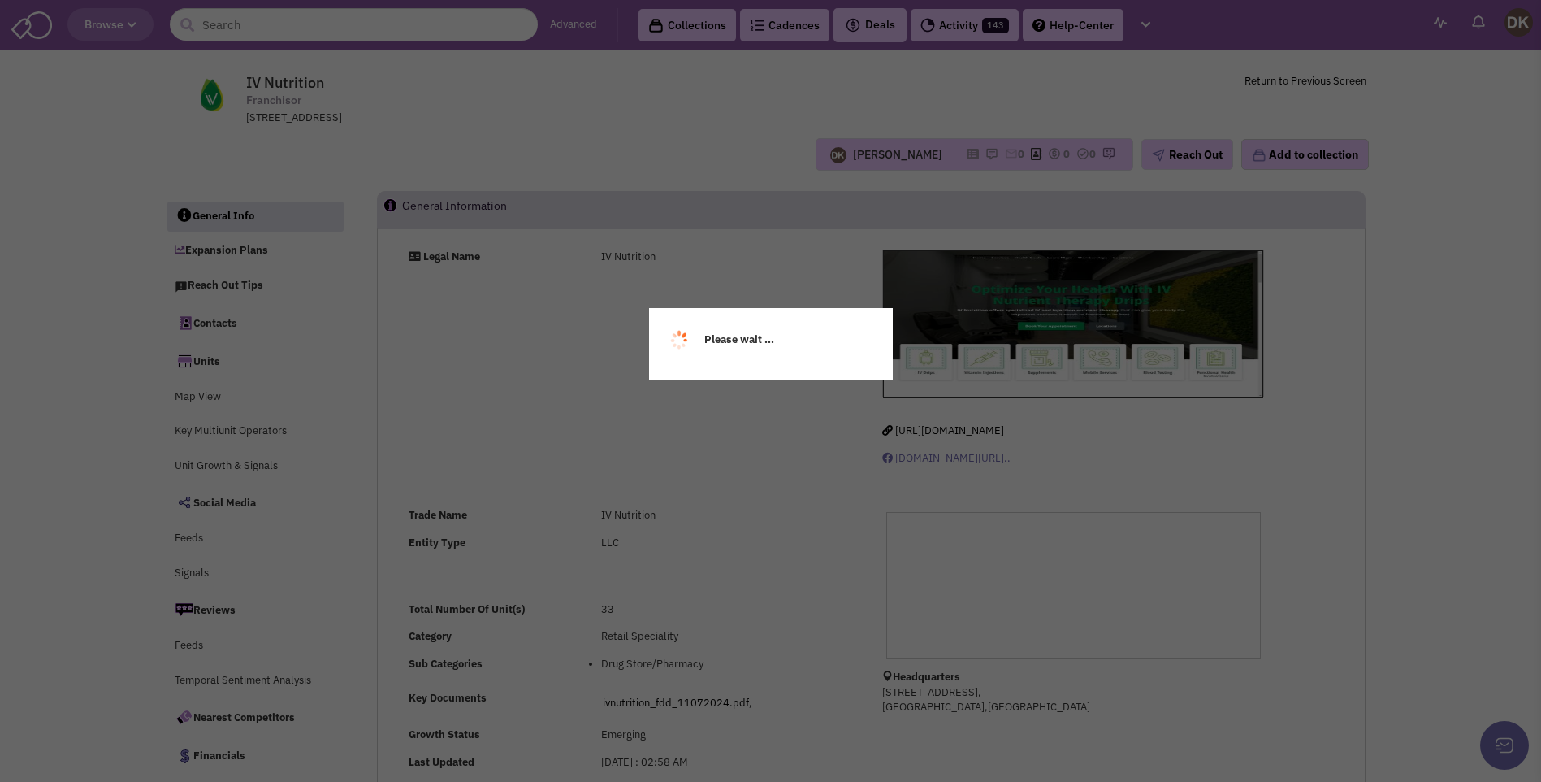
select select
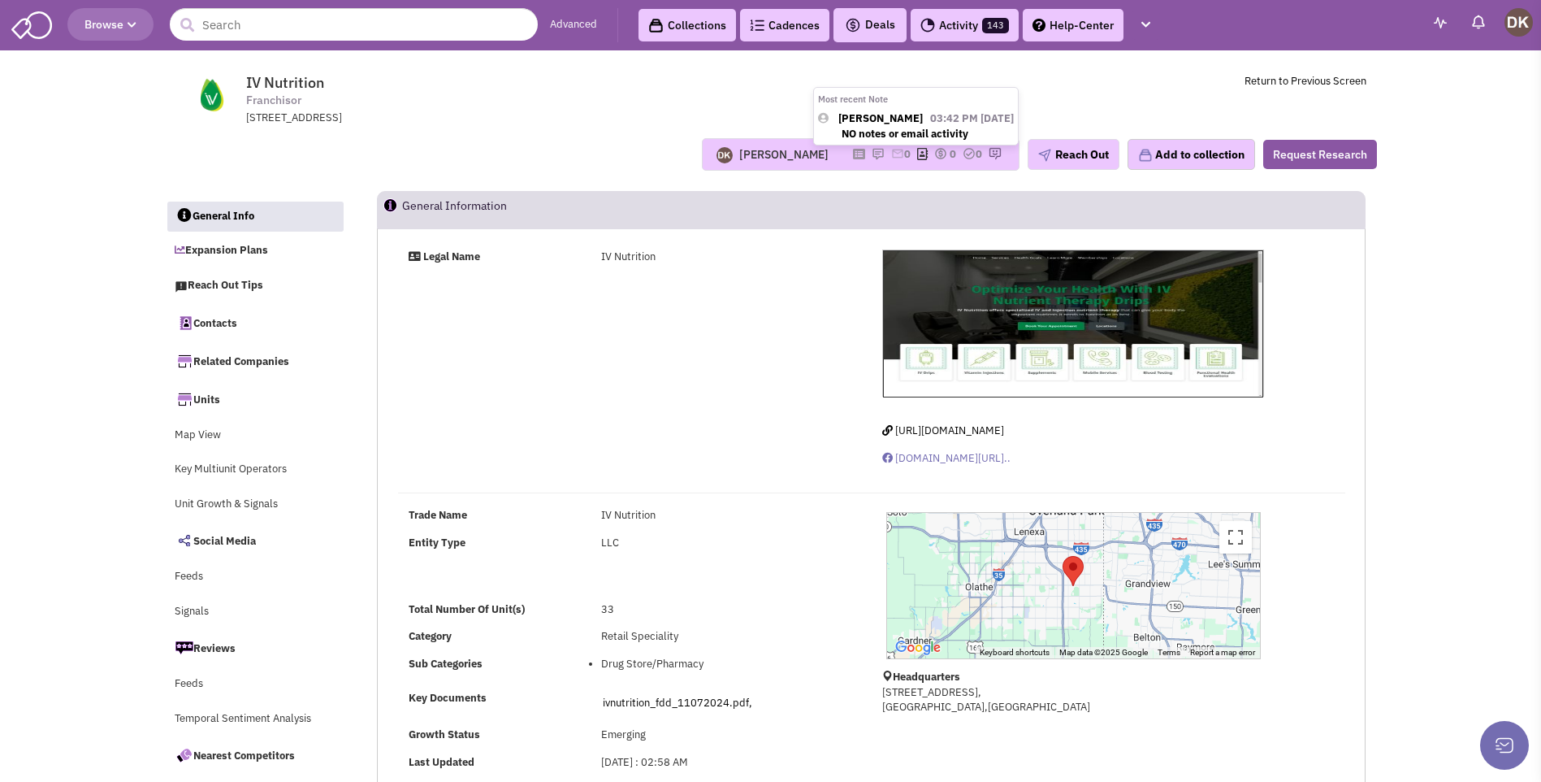
click at [872, 152] on img at bounding box center [878, 153] width 13 height 13
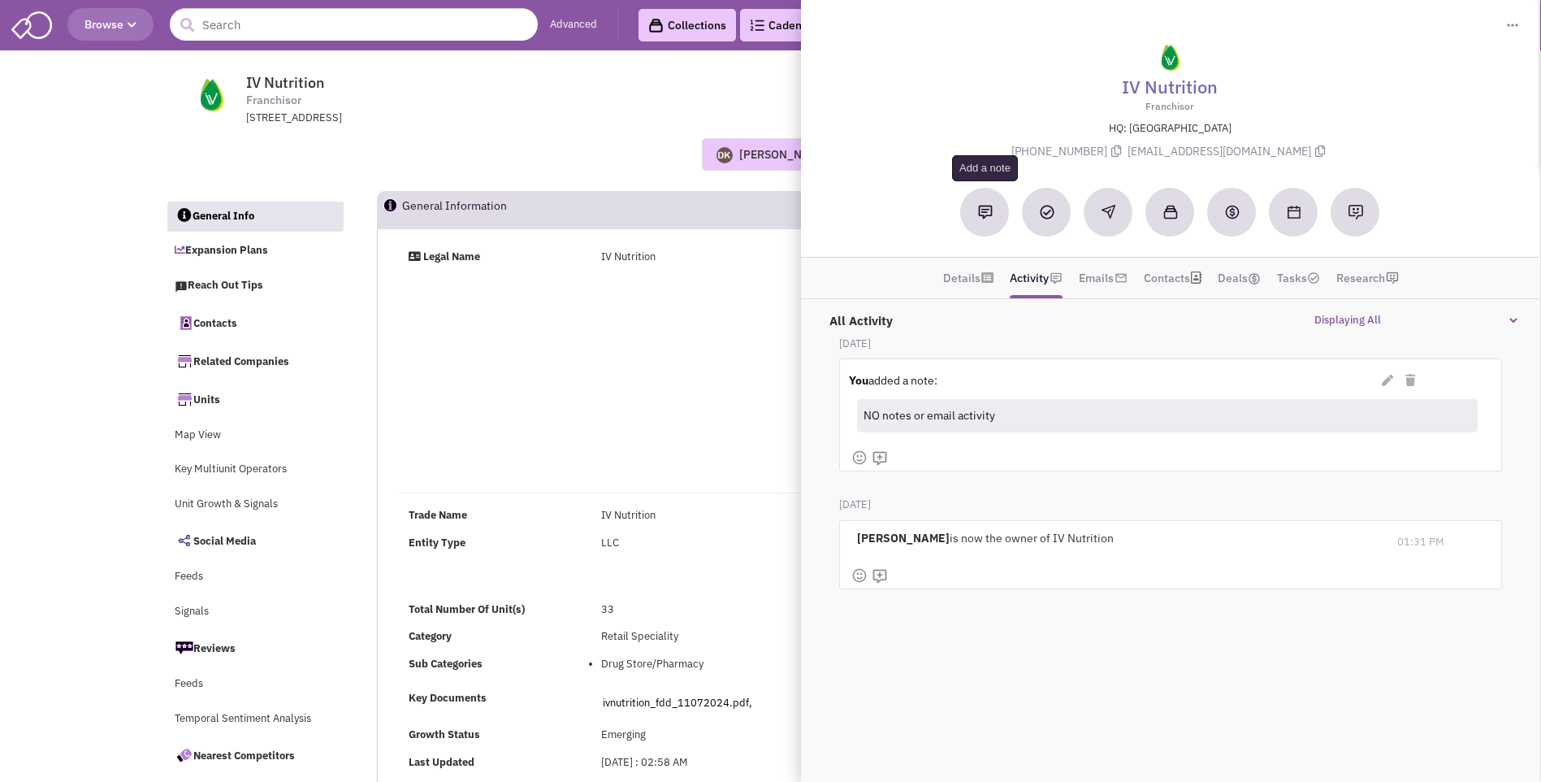
click at [982, 207] on img at bounding box center [985, 212] width 15 height 15
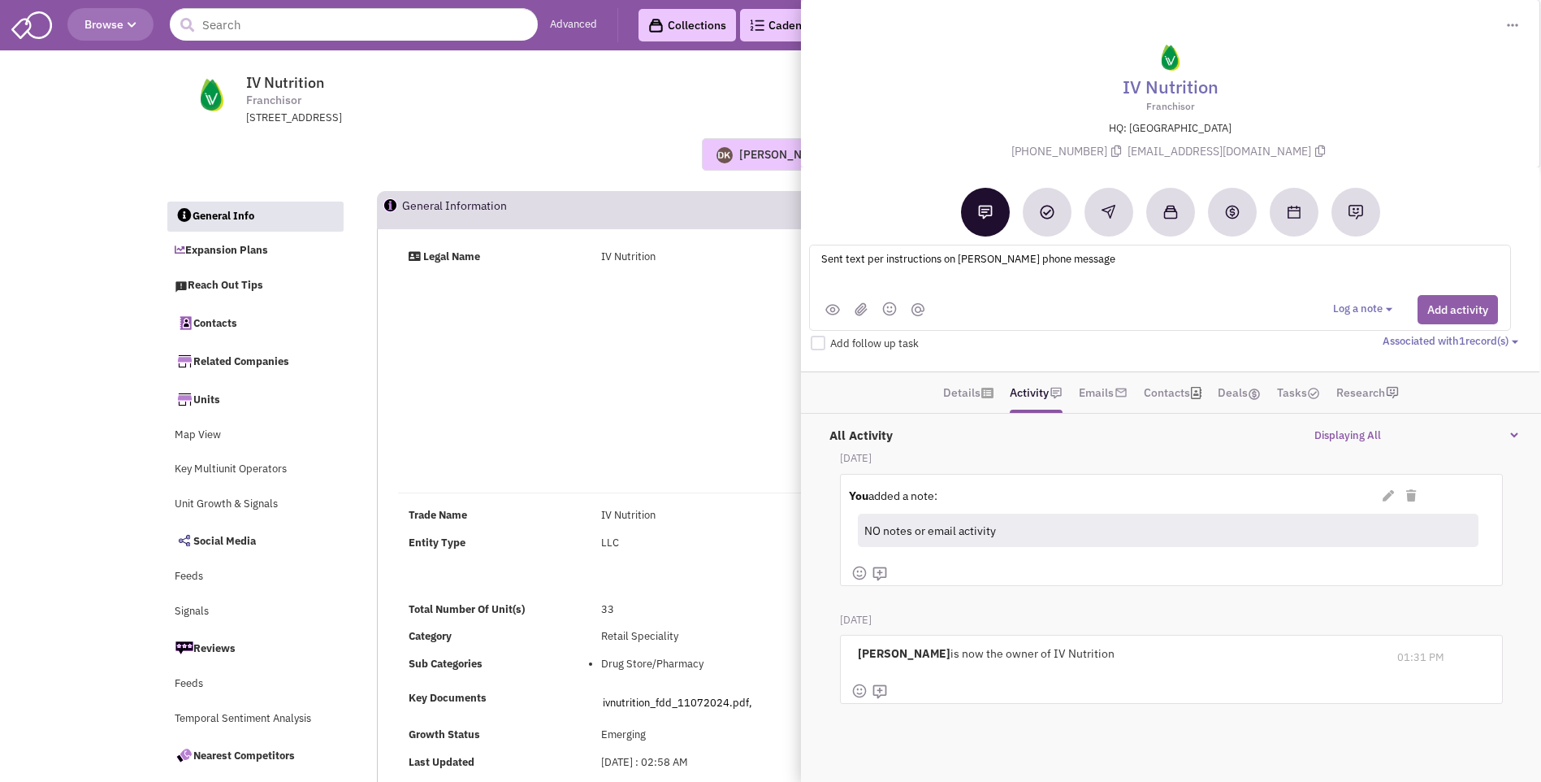
type textarea "Sent text per instructions on Jason Fechter's phone message"
click at [1447, 317] on button "Add activity" at bounding box center [1458, 309] width 80 height 29
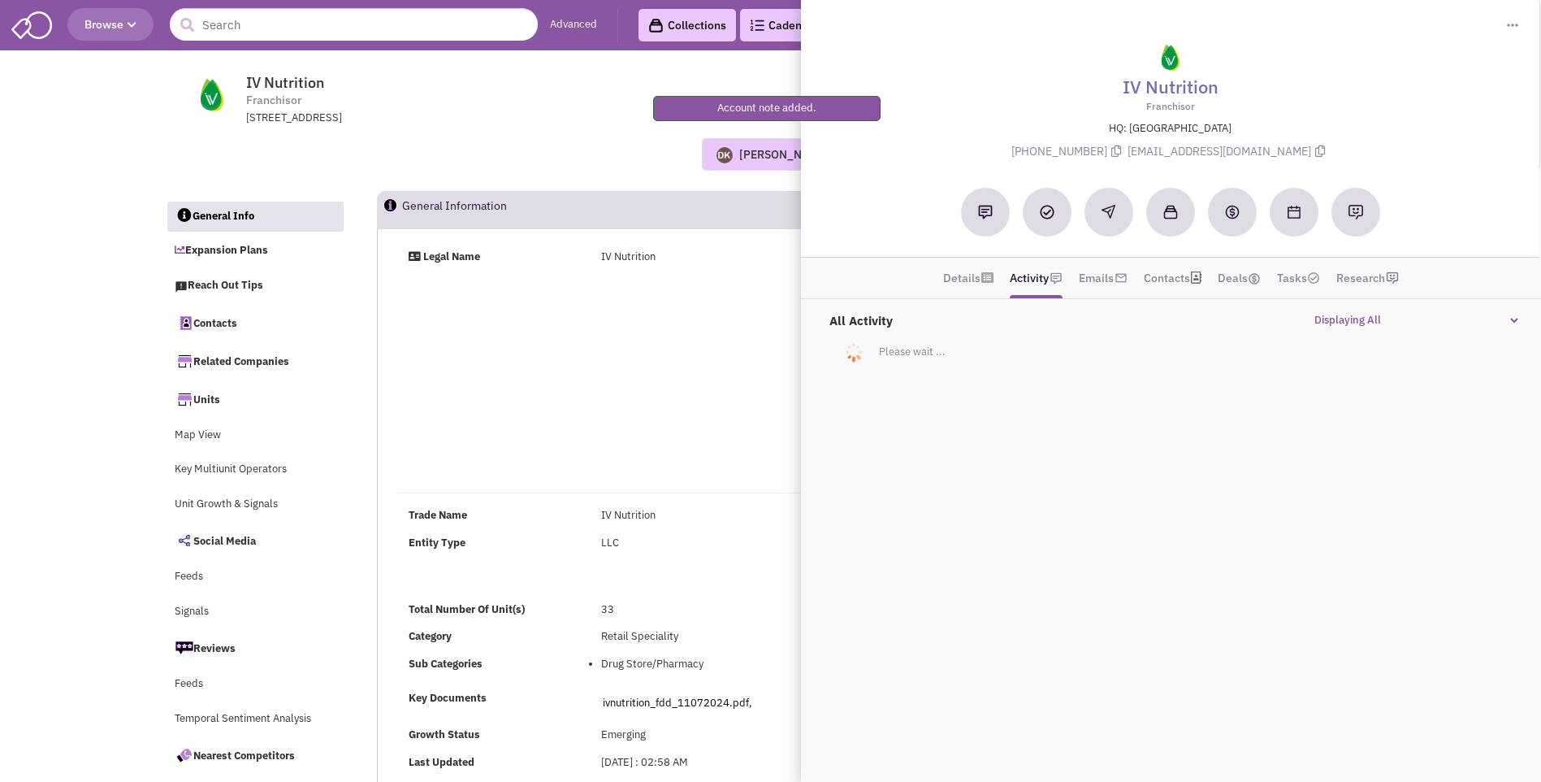
click at [583, 380] on div "Legal Name IV Nutrition https://ivnutrition.com www.facebook.com/ivnutritionno.…" at bounding box center [872, 363] width 969 height 229
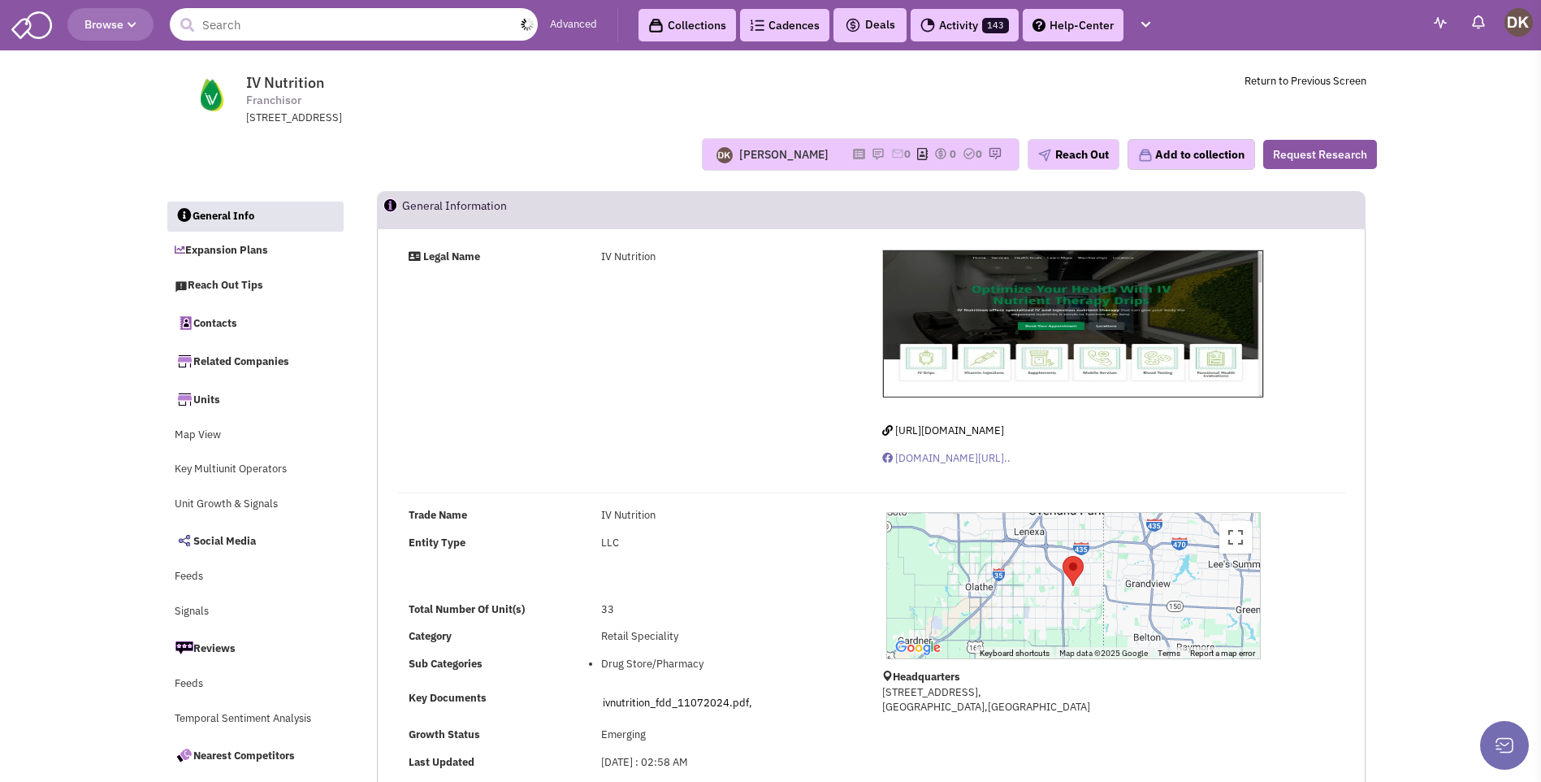
click at [249, 26] on input "text" at bounding box center [354, 24] width 368 height 33
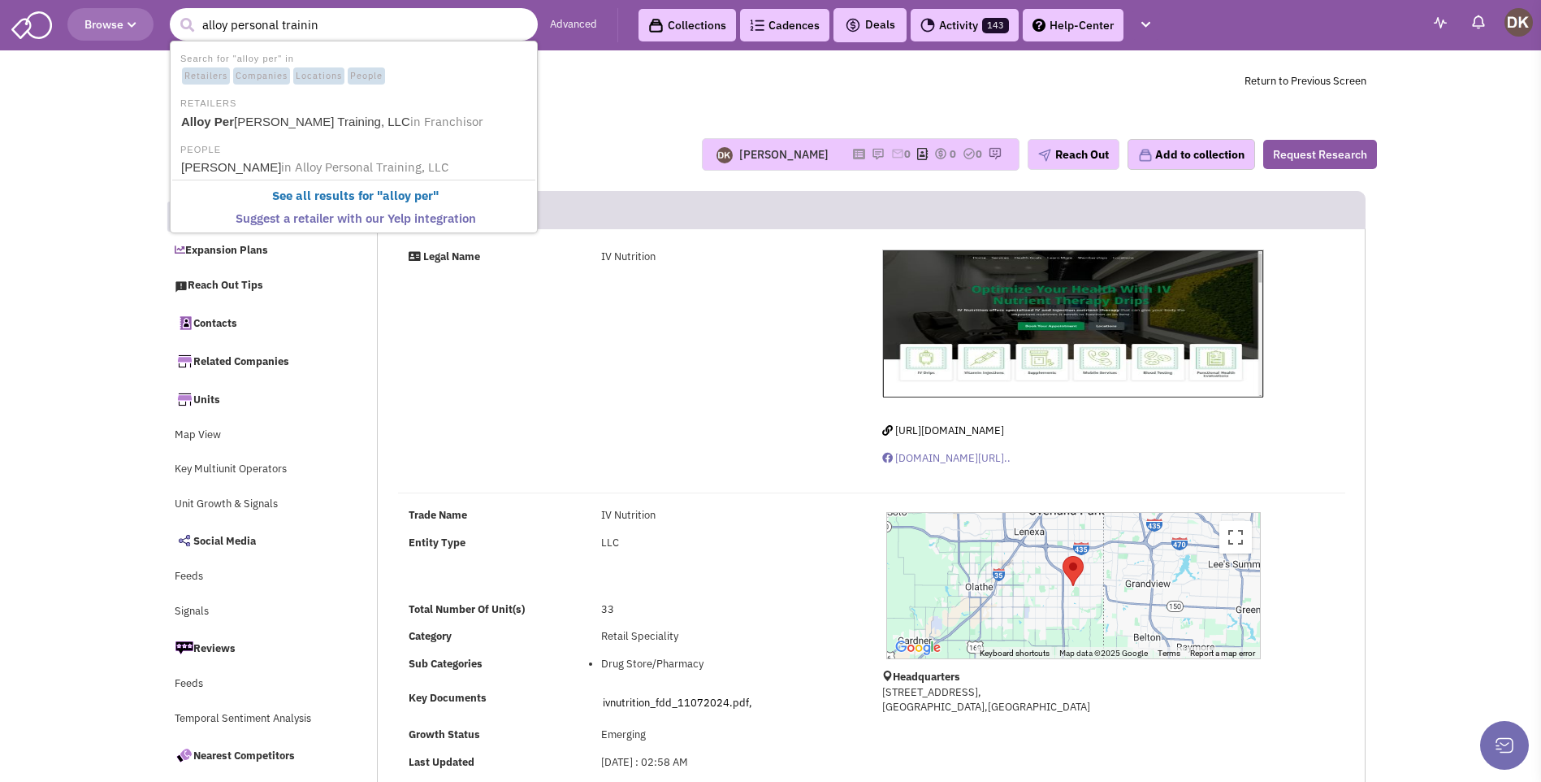
type input "alloy personal training"
click at [247, 117] on b "Alloy Personal Training" at bounding box center [249, 122] width 136 height 14
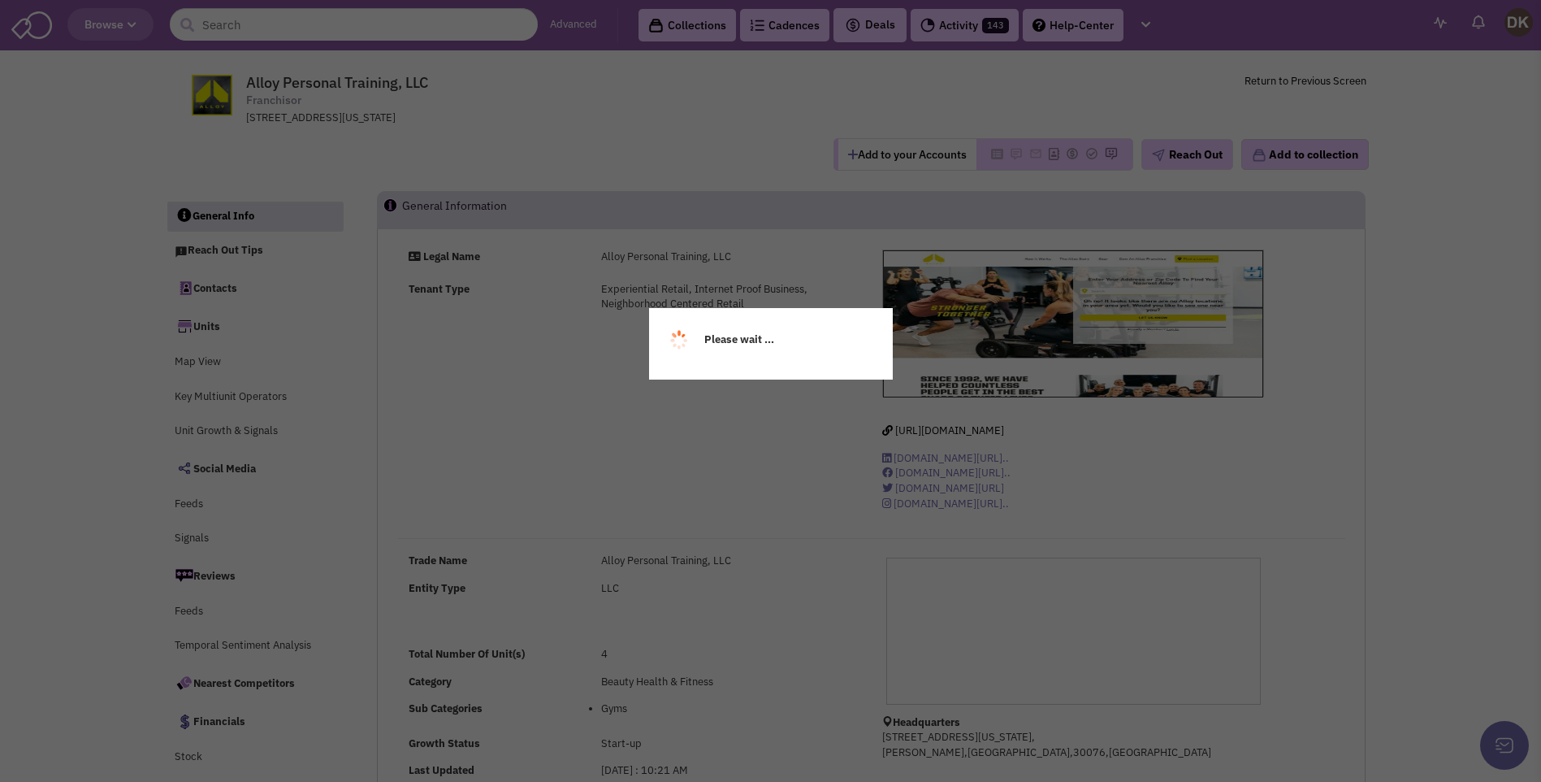
select select
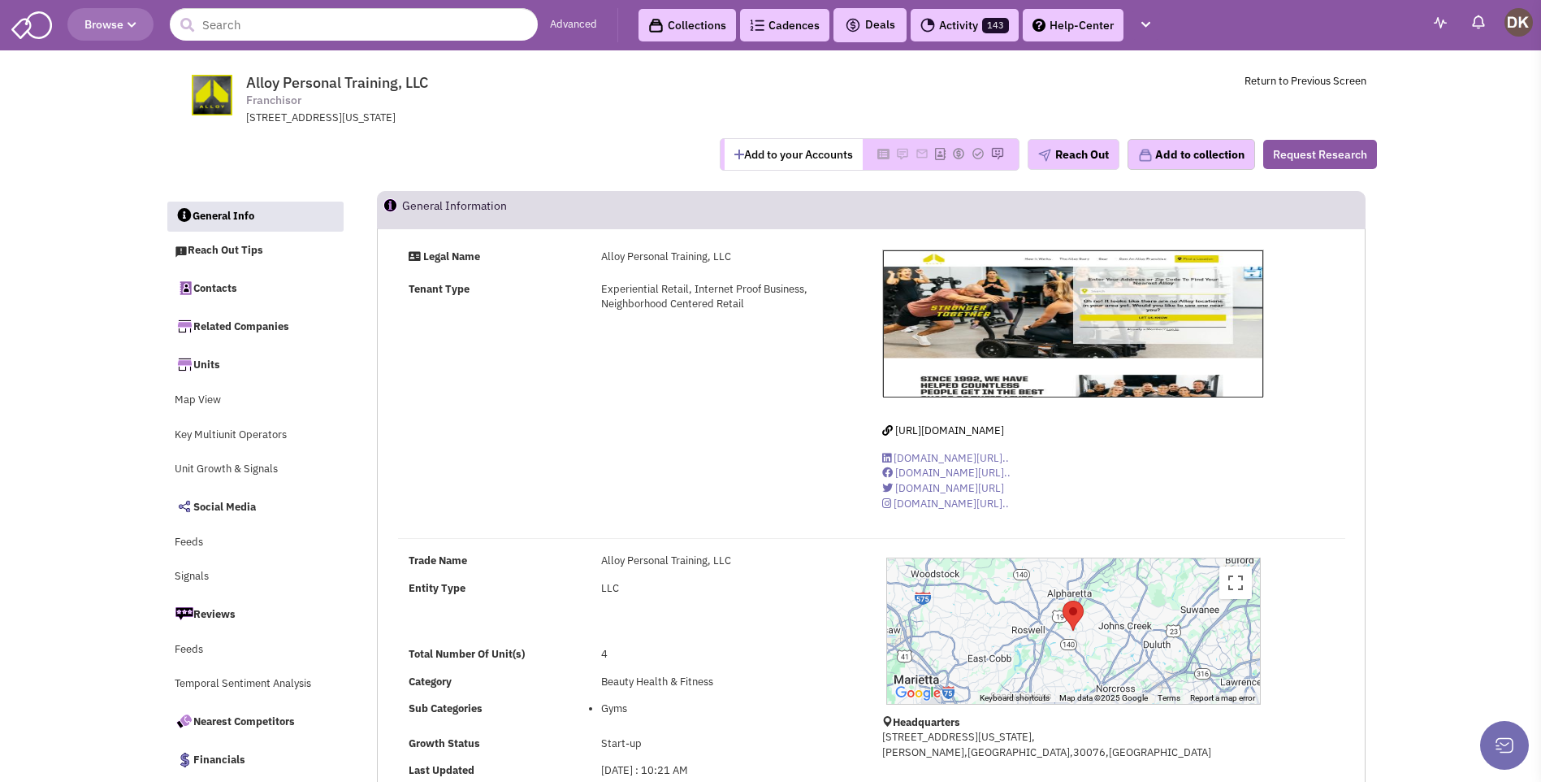
click at [761, 152] on button "Add to your Accounts" at bounding box center [794, 154] width 138 height 31
click at [1068, 156] on button "Reach Out" at bounding box center [1074, 154] width 92 height 31
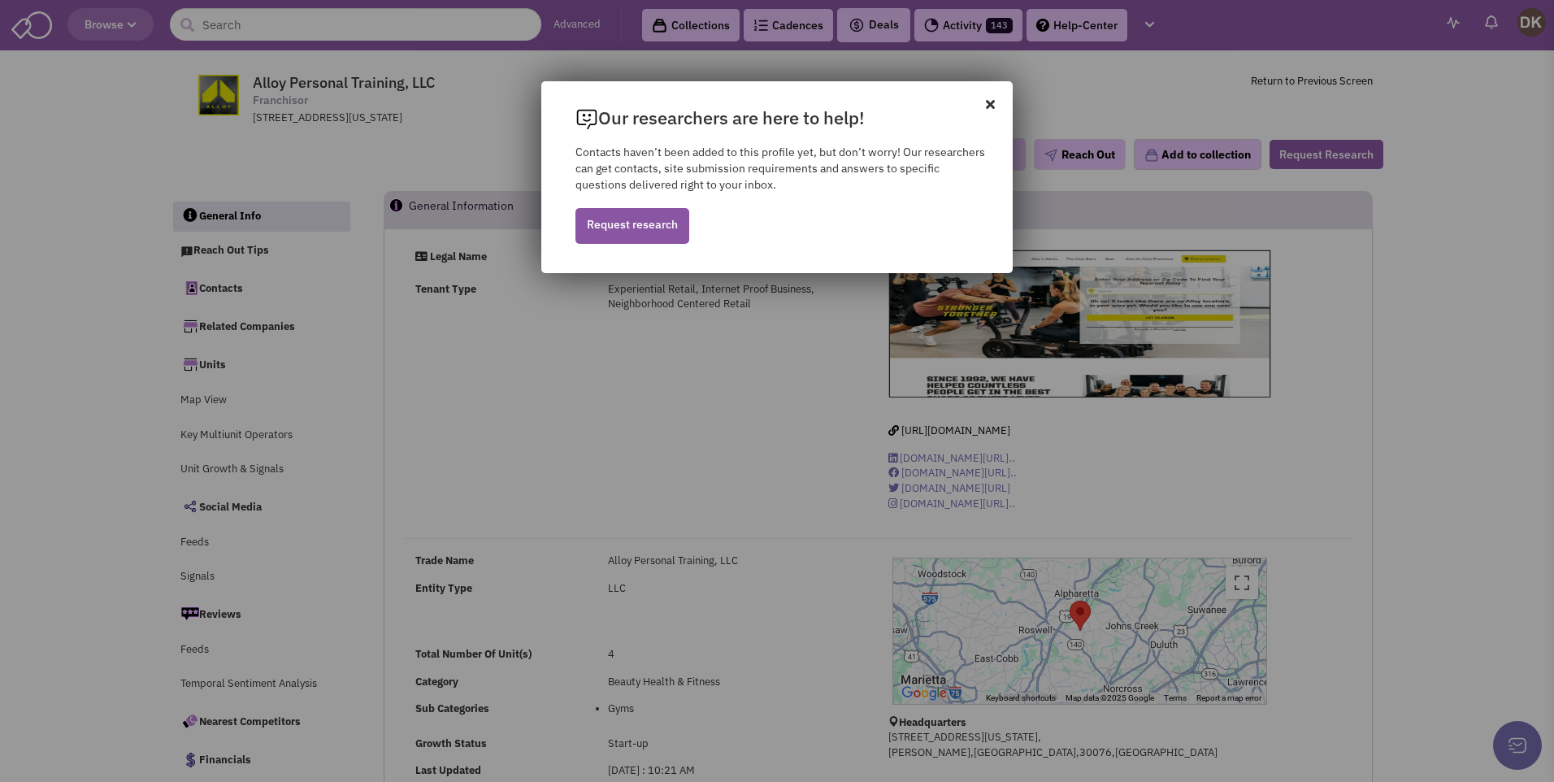
click at [995, 108] on icon at bounding box center [999, 95] width 27 height 29
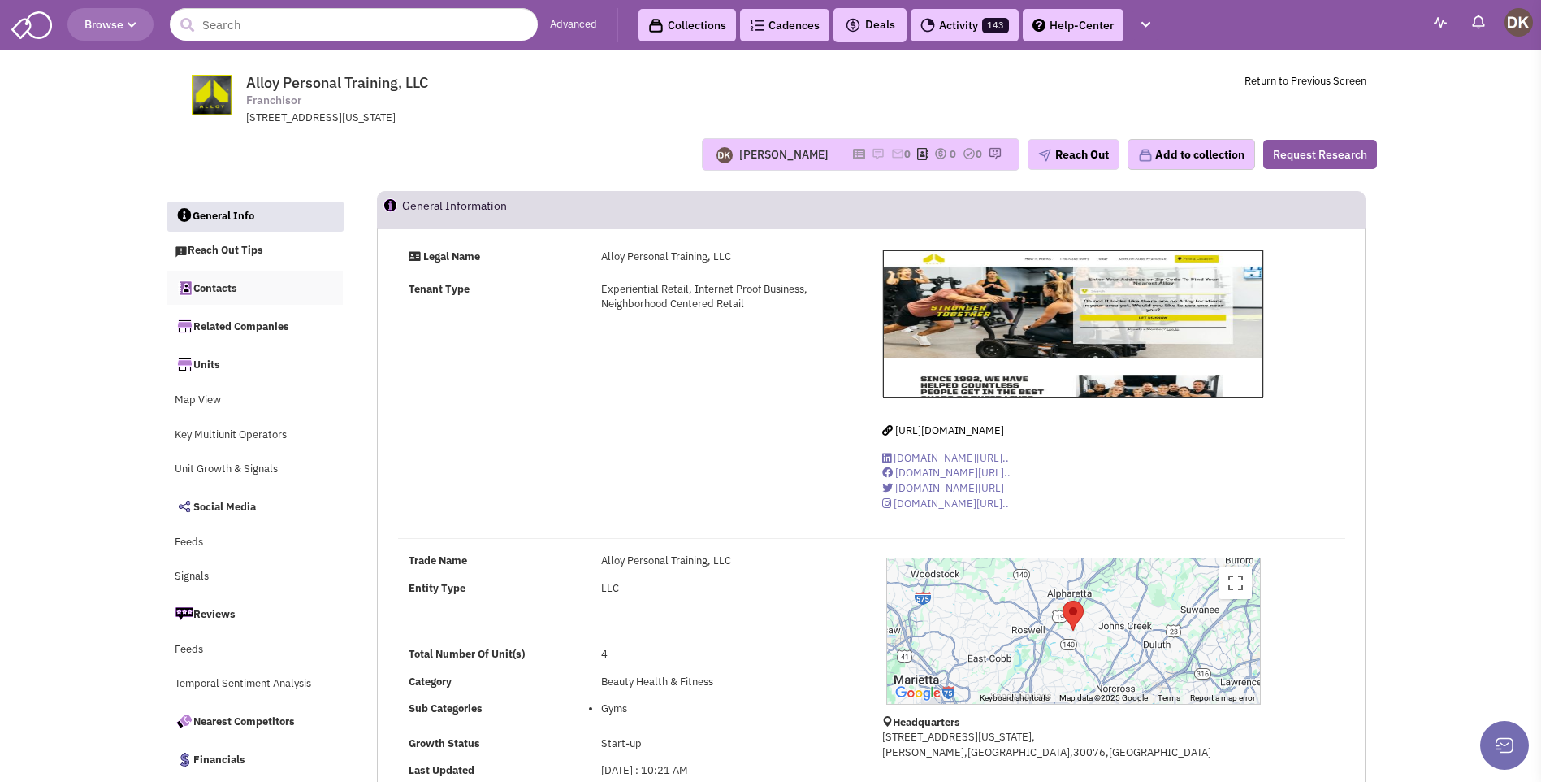
click at [232, 296] on link "Contacts" at bounding box center [255, 288] width 177 height 34
click at [953, 429] on span "[URL][DOMAIN_NAME]" at bounding box center [949, 430] width 109 height 14
click at [211, 288] on link "Contacts" at bounding box center [255, 288] width 177 height 34
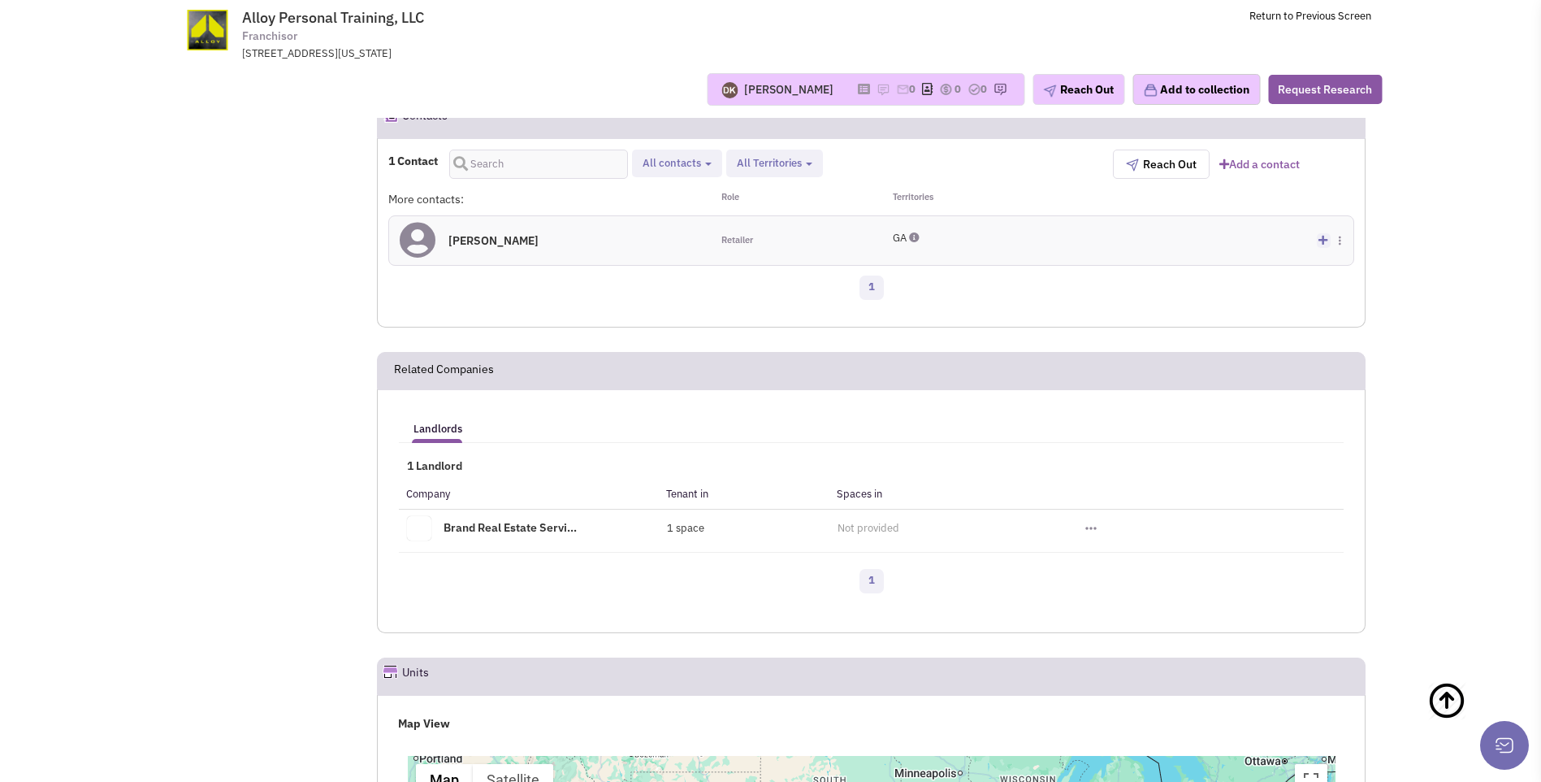
scroll to position [892, 0]
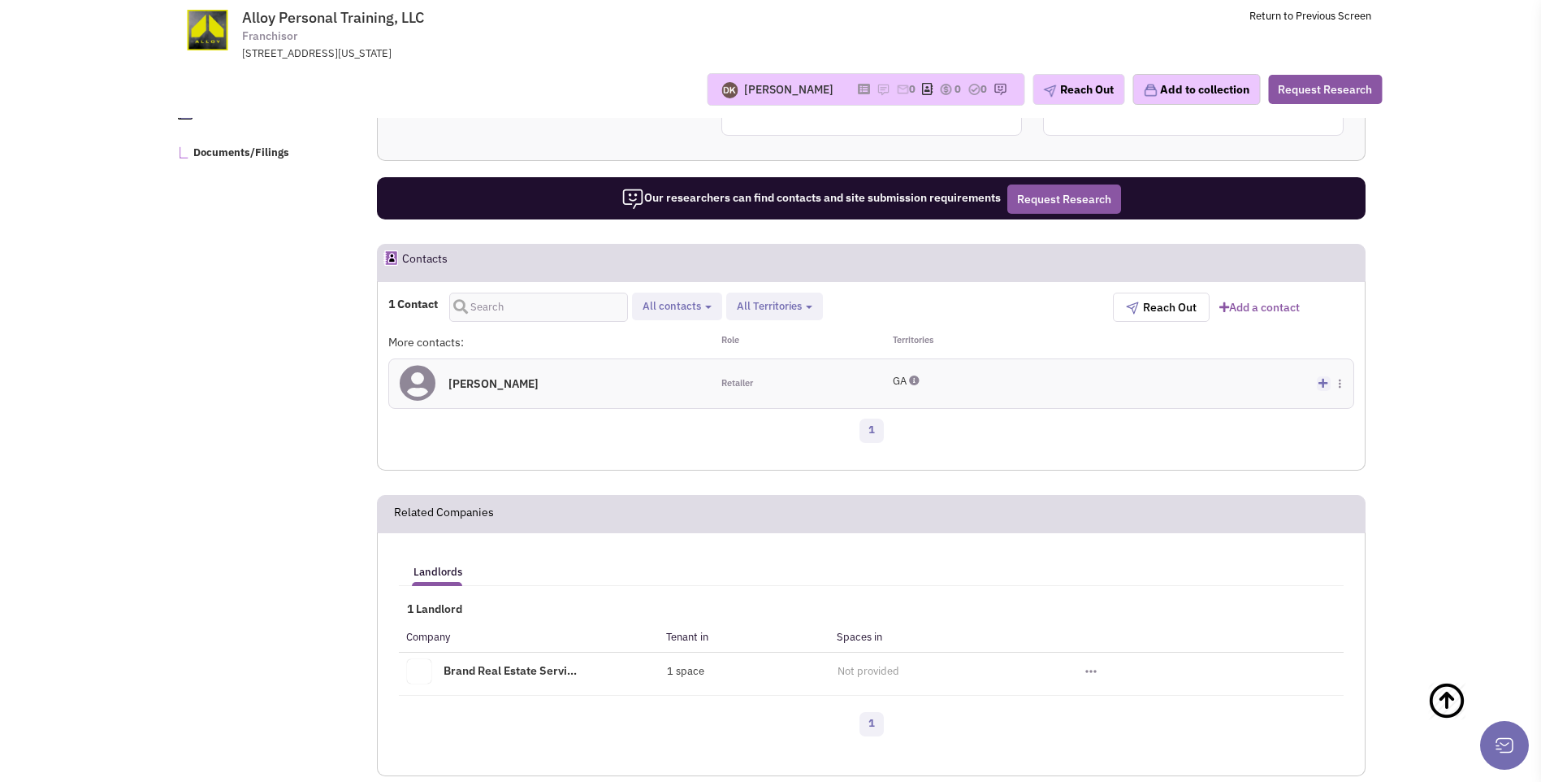
click at [512, 385] on h4 "[PERSON_NAME] 0" at bounding box center [494, 383] width 90 height 15
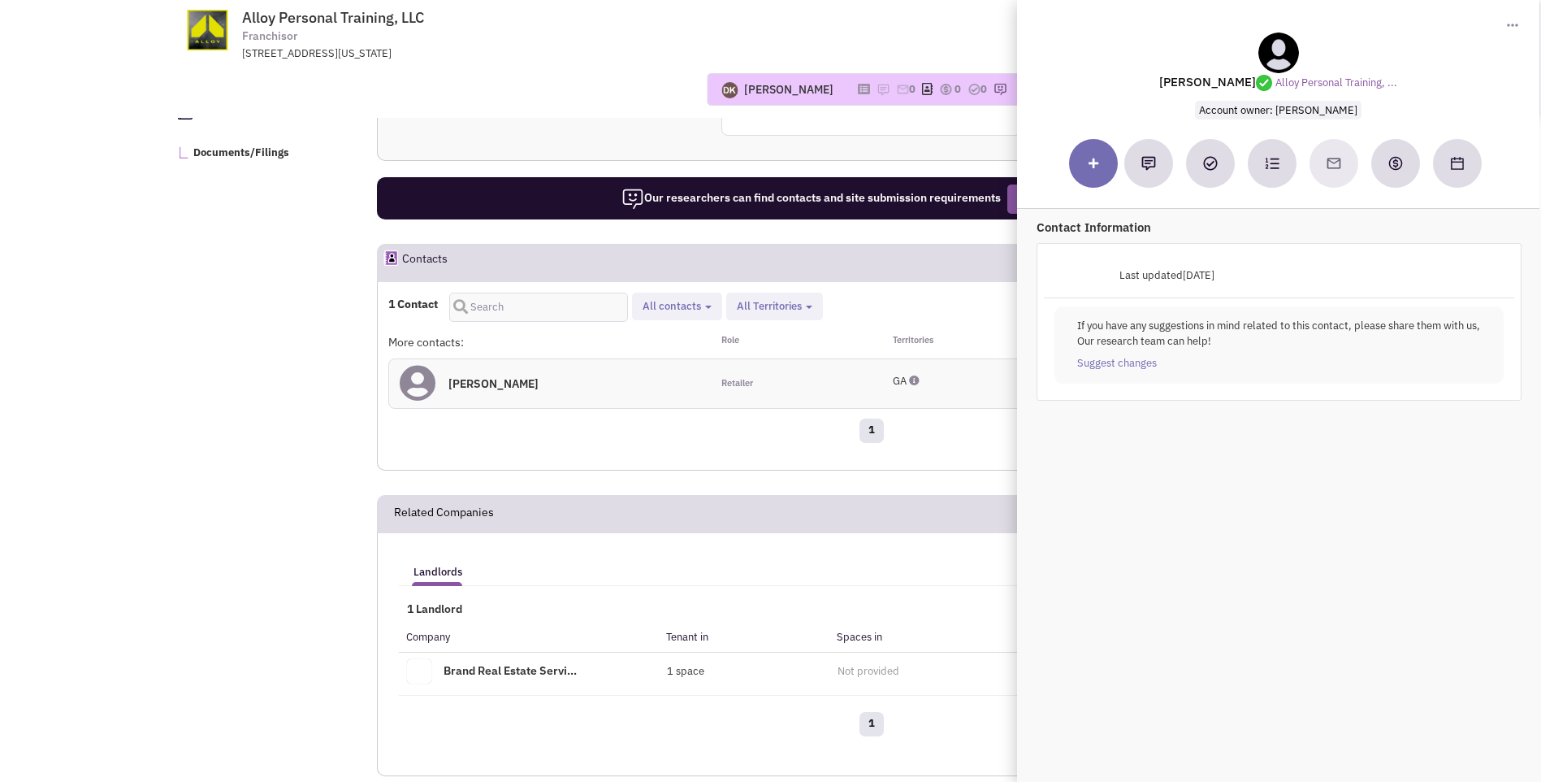
click at [654, 380] on div "Stephanie Lipp 0" at bounding box center [550, 383] width 322 height 49
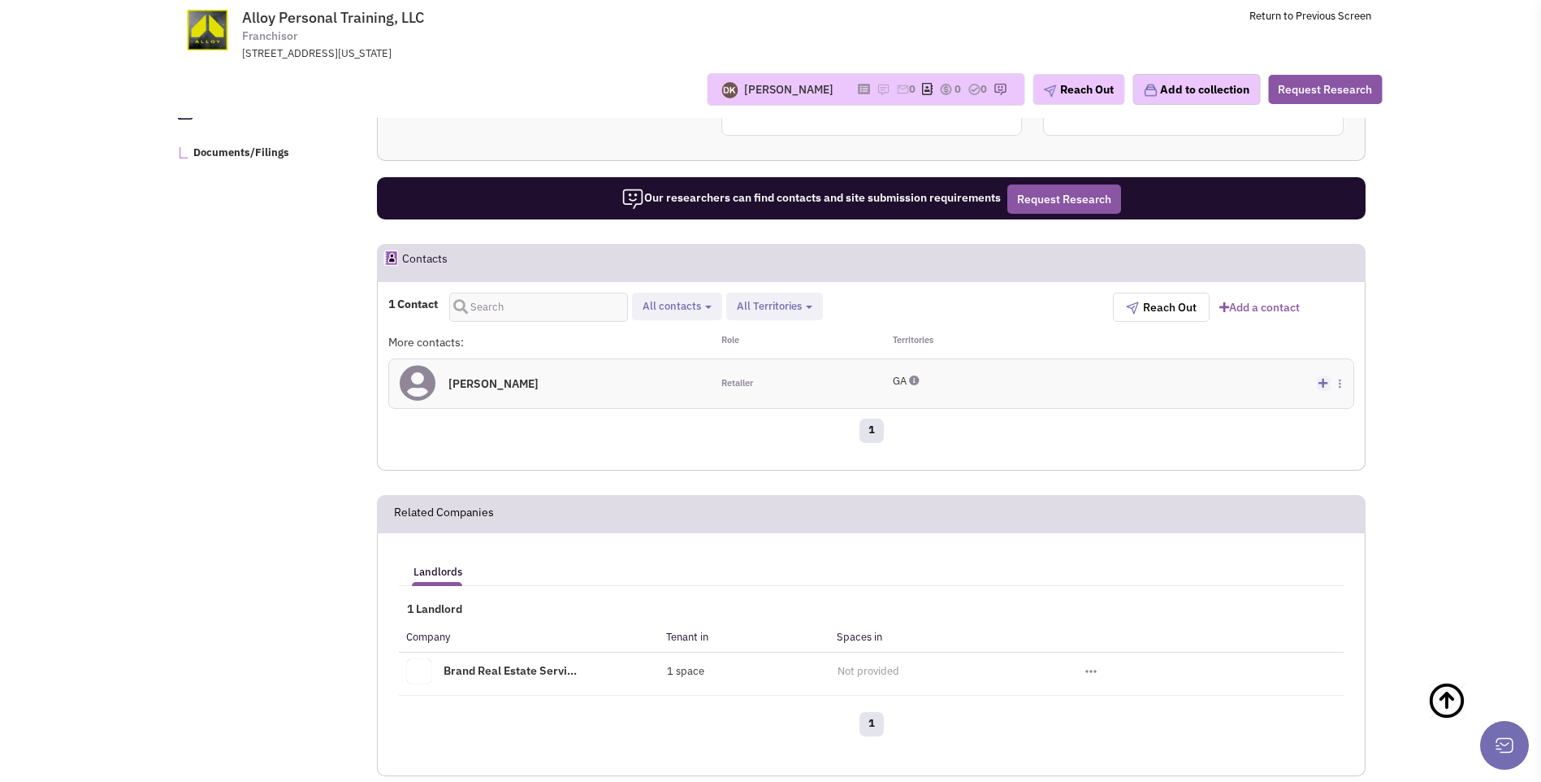
click at [1320, 382] on icon at bounding box center [1323, 383] width 9 height 11
click at [974, 380] on div "GA" at bounding box center [952, 381] width 119 height 15
click at [920, 382] on icon at bounding box center [914, 380] width 11 height 11
click at [509, 385] on h4 "Stephanie Lipp 0" at bounding box center [494, 383] width 90 height 15
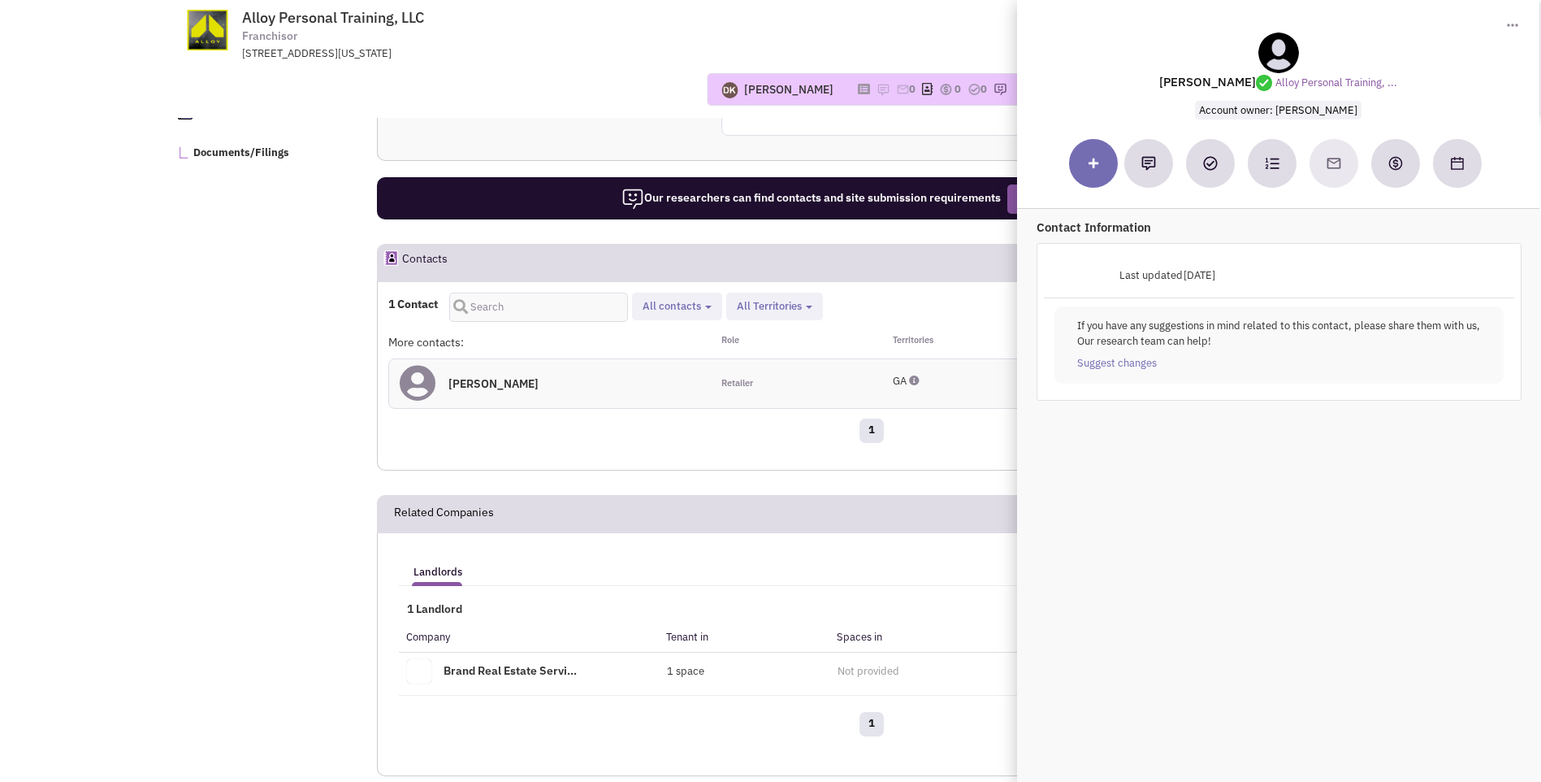
click at [571, 96] on div "Donnie Keller No note found! 0 0 0 Reach Out Add to collection" at bounding box center [771, 89] width 1244 height 33
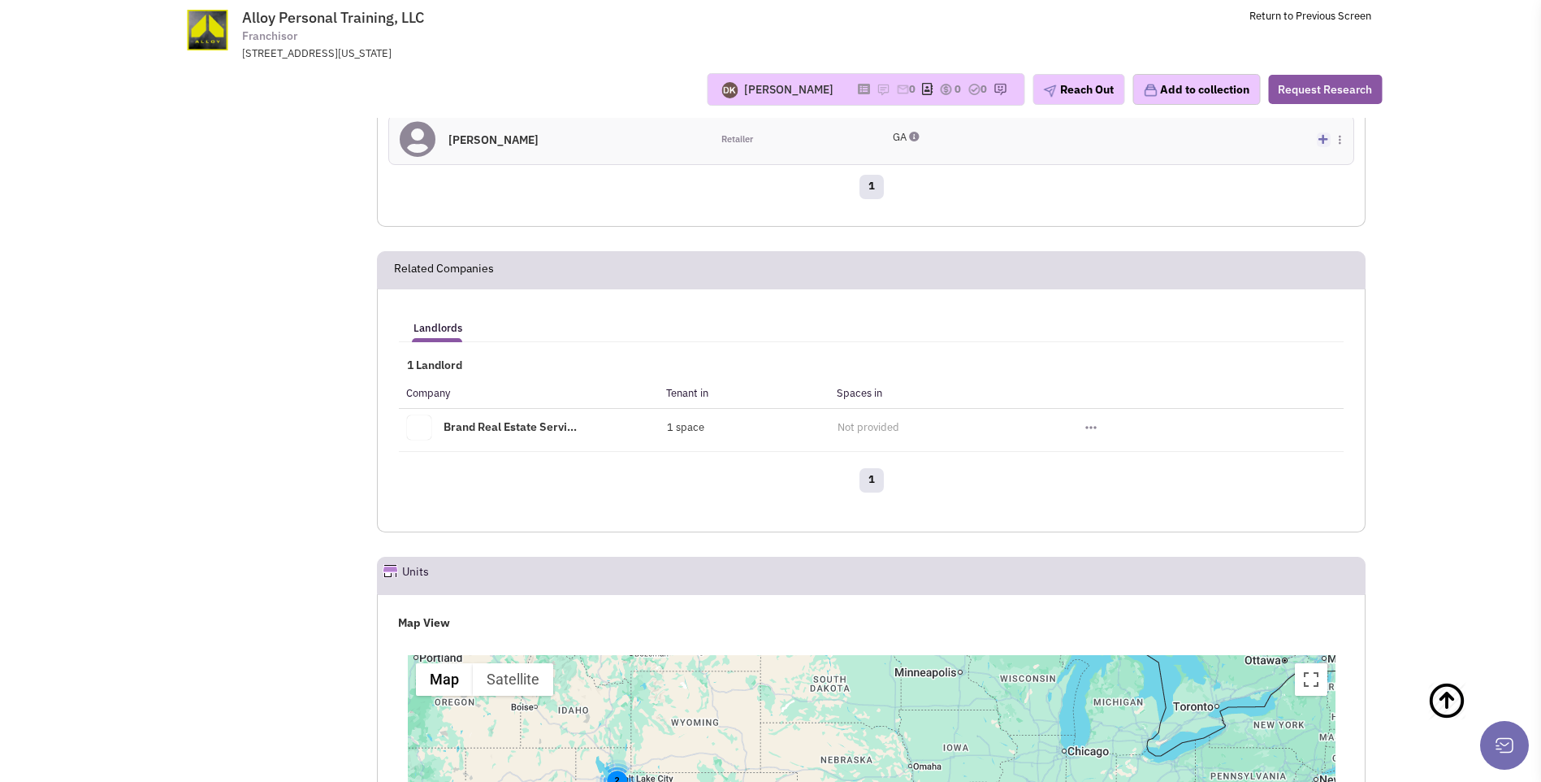
scroll to position [1220, 0]
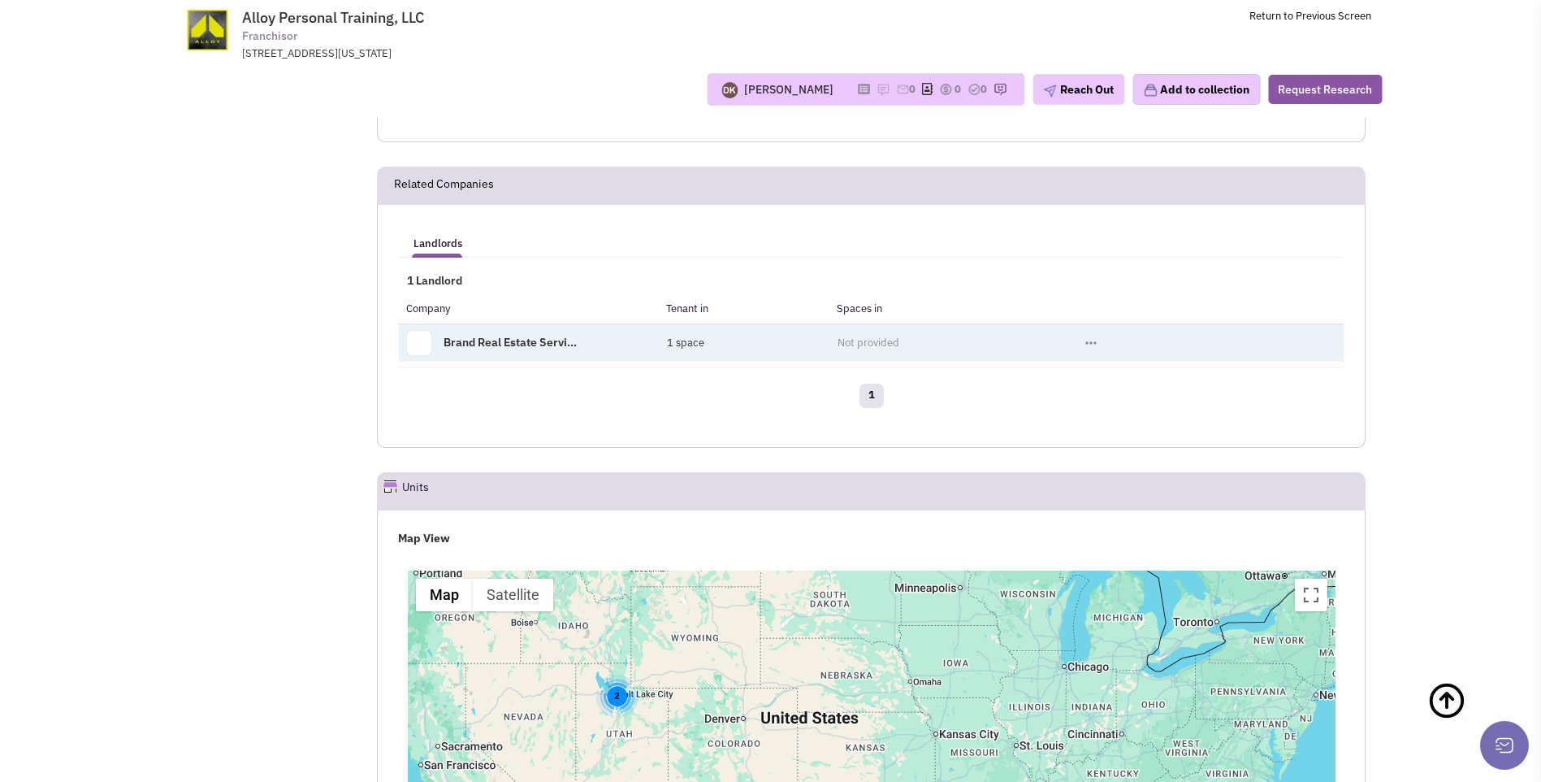
click at [528, 346] on link "Brand Real Estate Servi..." at bounding box center [510, 342] width 133 height 15
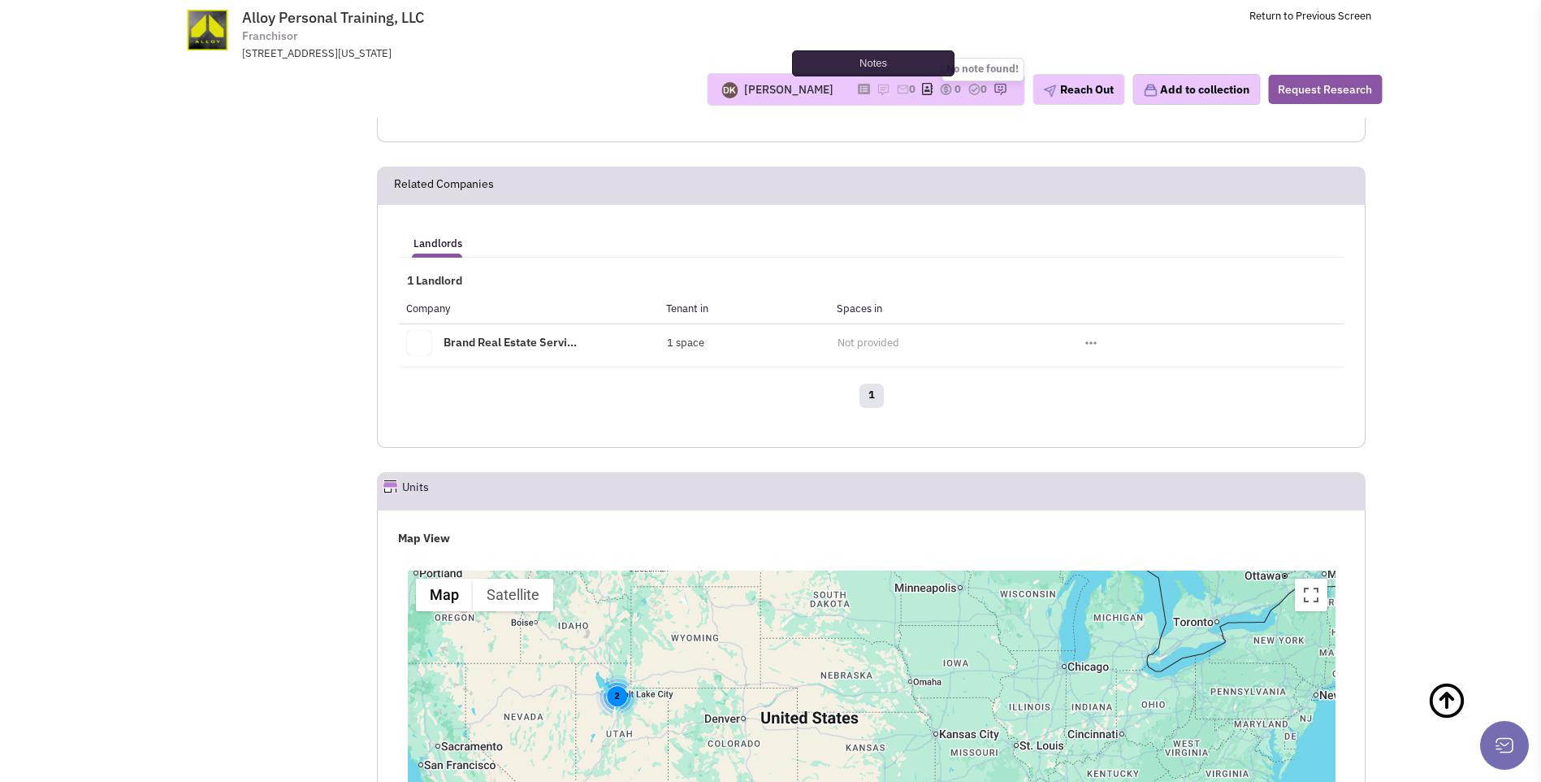
click at [877, 91] on img at bounding box center [883, 89] width 13 height 13
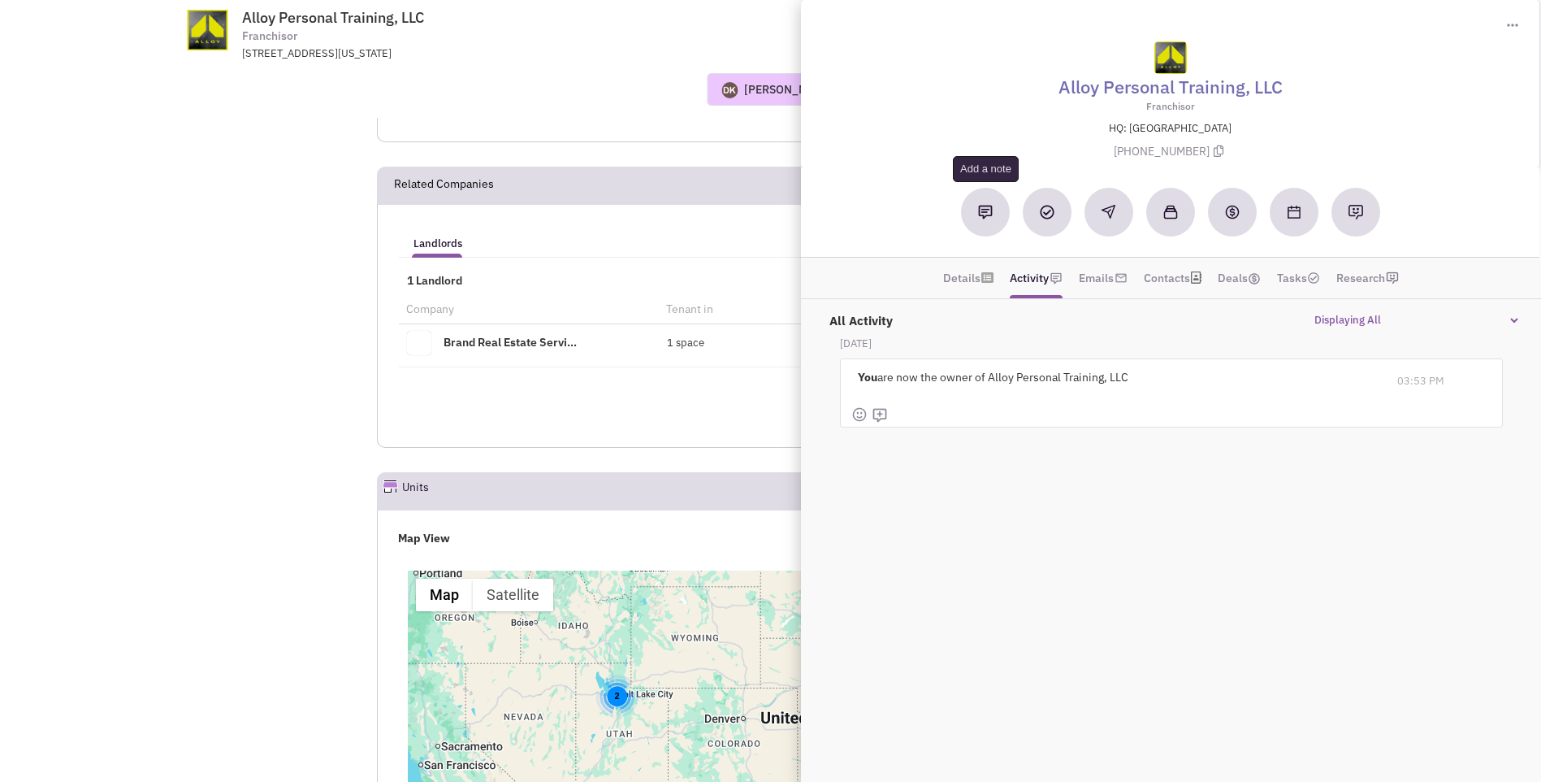
click at [986, 215] on img at bounding box center [985, 212] width 15 height 15
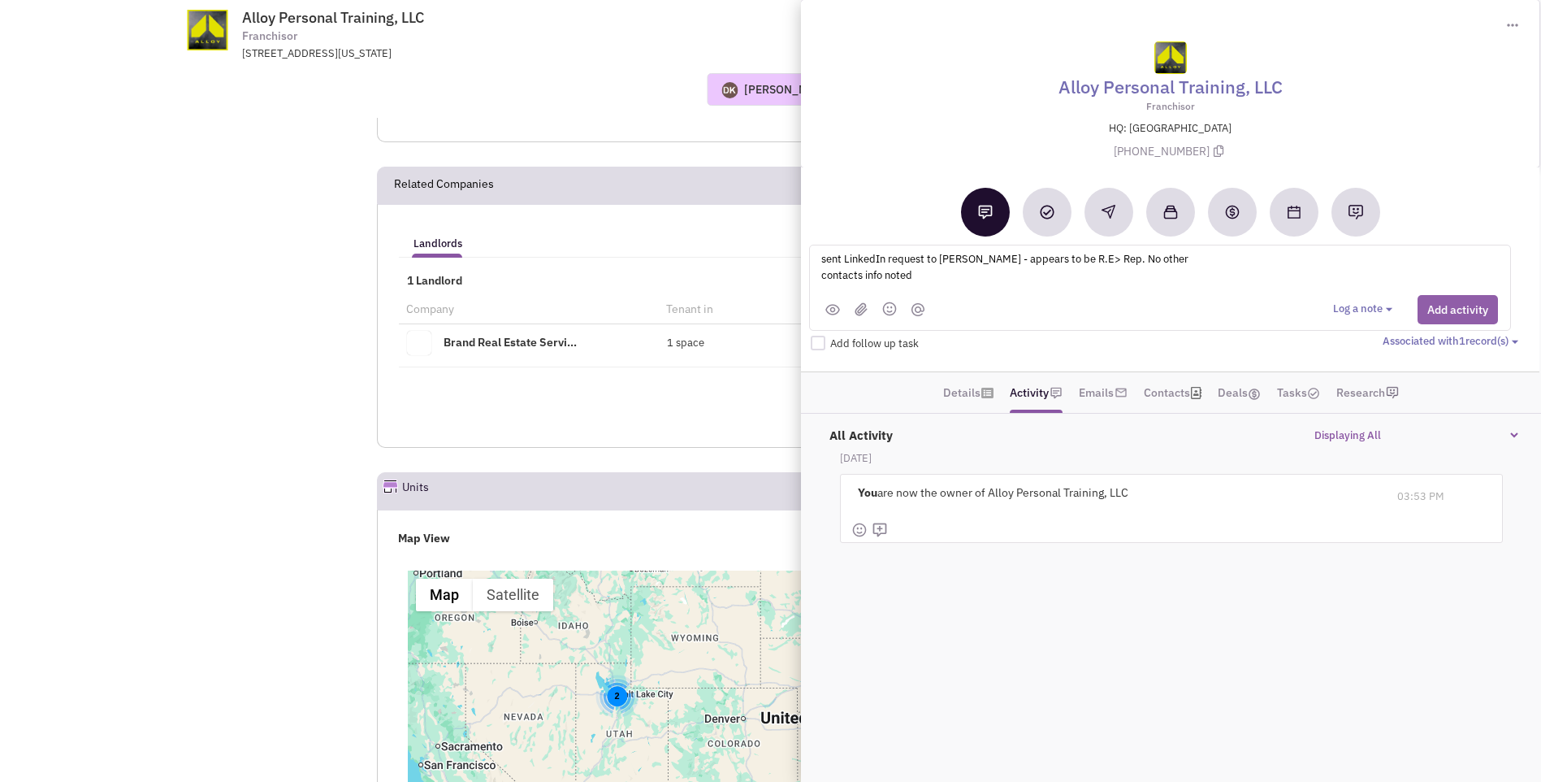
type textarea "sent LinkedIn request to Brian W Smith - appears to be R.E> Rep. No other conta…"
click at [1454, 316] on button "Add activity" at bounding box center [1458, 309] width 80 height 29
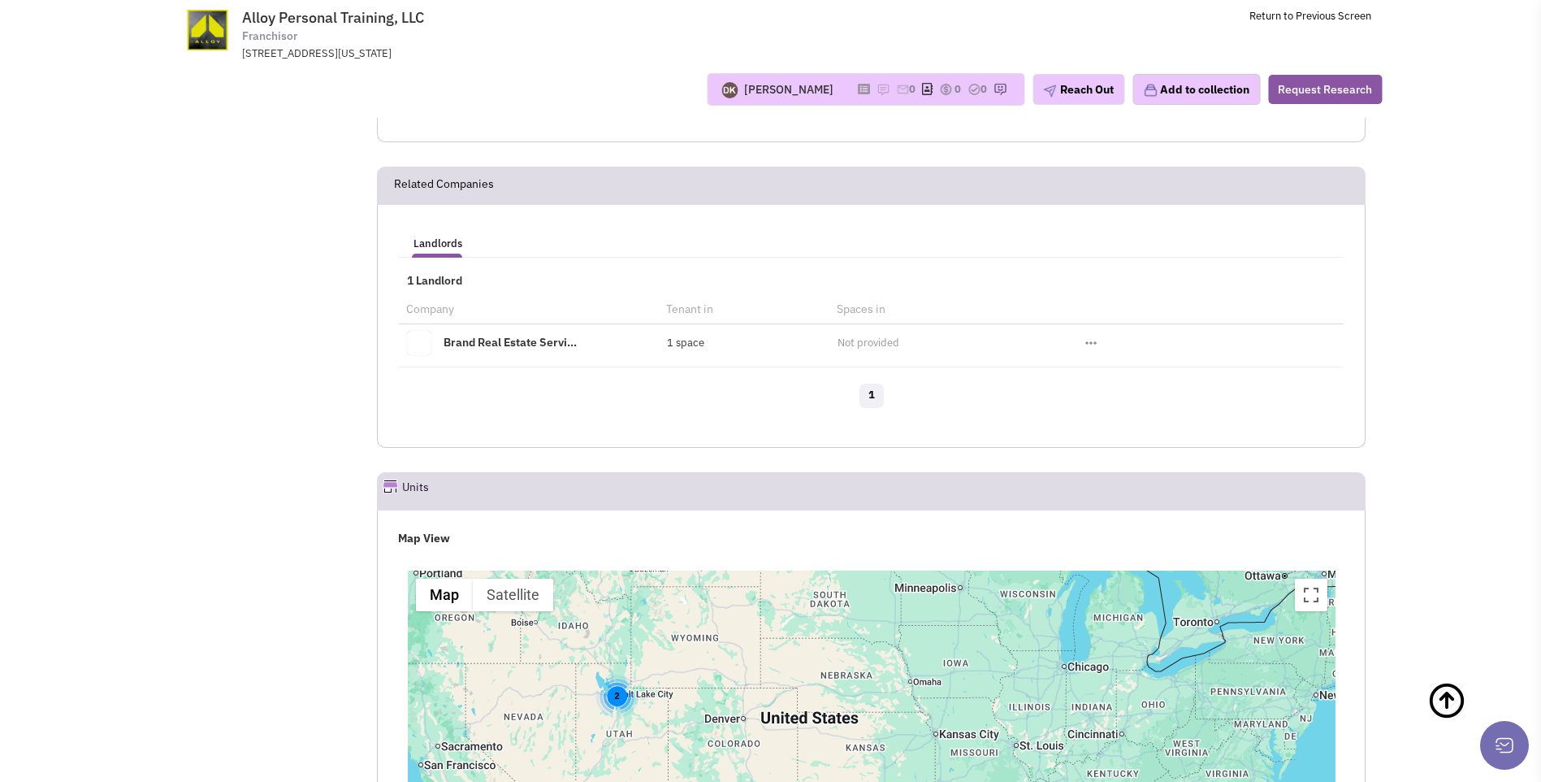
scroll to position [814, 0]
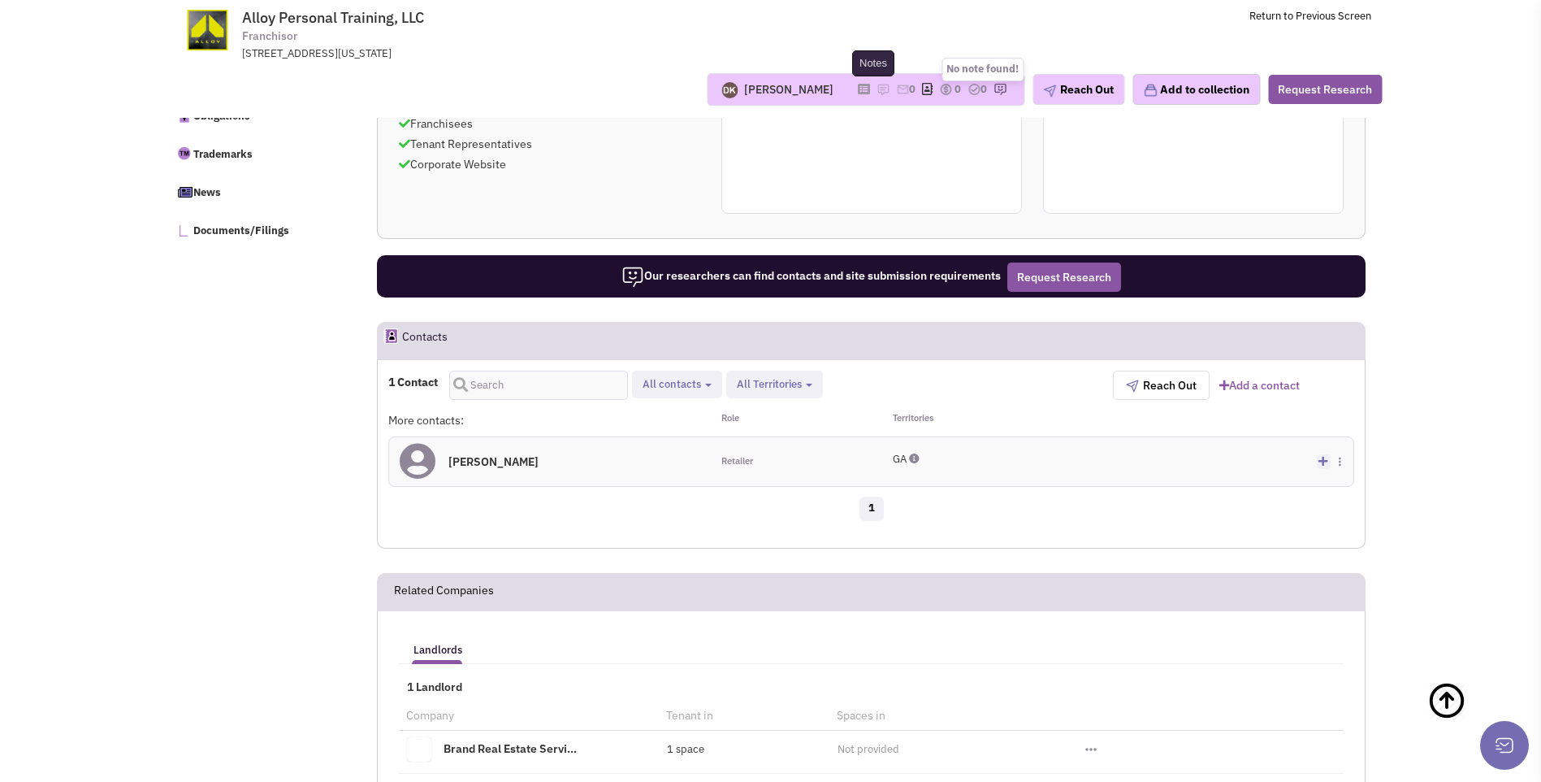
click at [877, 92] on img at bounding box center [883, 89] width 13 height 13
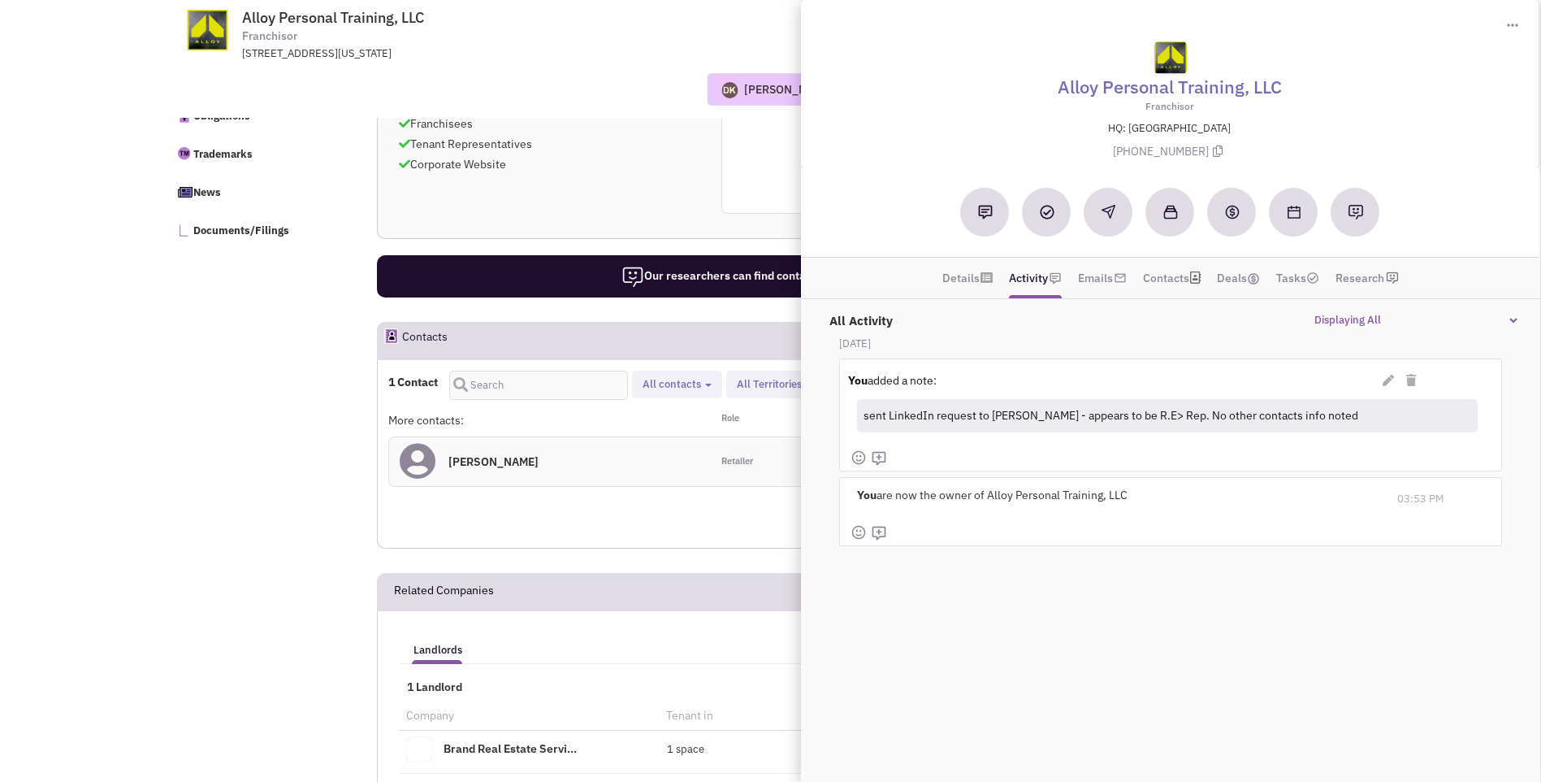
click at [653, 154] on div "Reach out tip Approaching regional franchisees and tenant representatives is a …" at bounding box center [549, 73] width 322 height 198
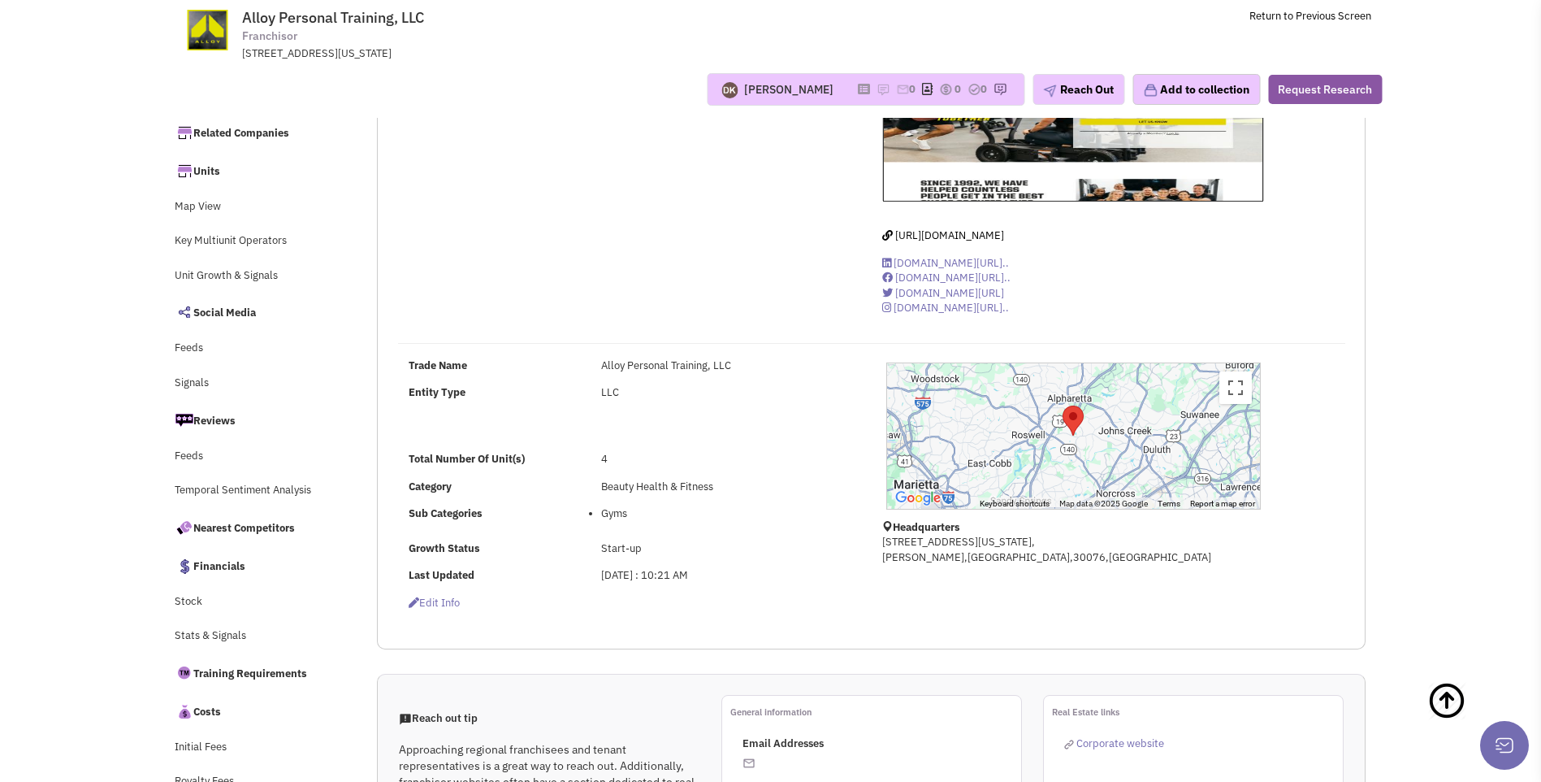
scroll to position [0, 0]
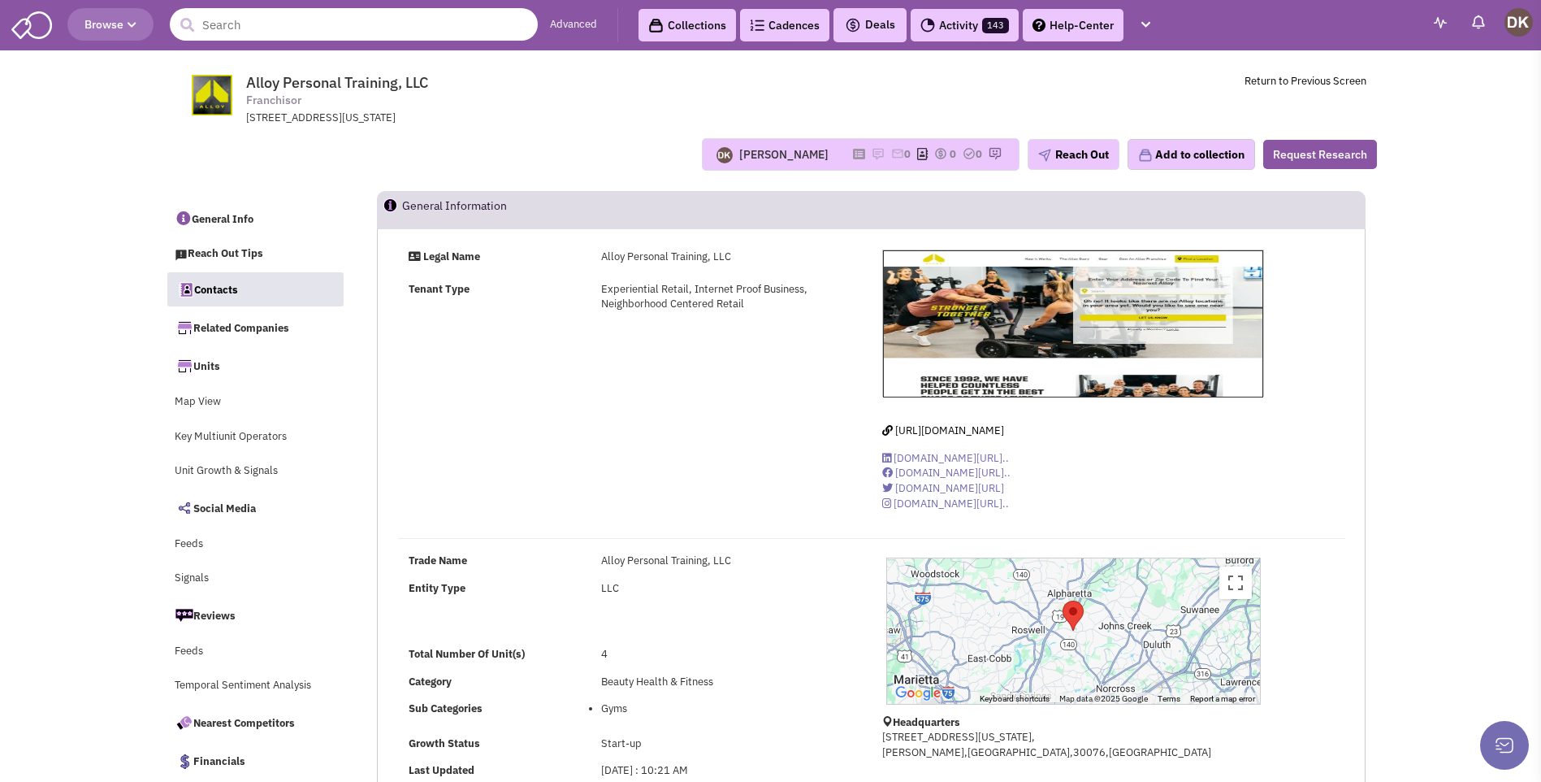
click at [275, 36] on input "text" at bounding box center [354, 24] width 368 height 33
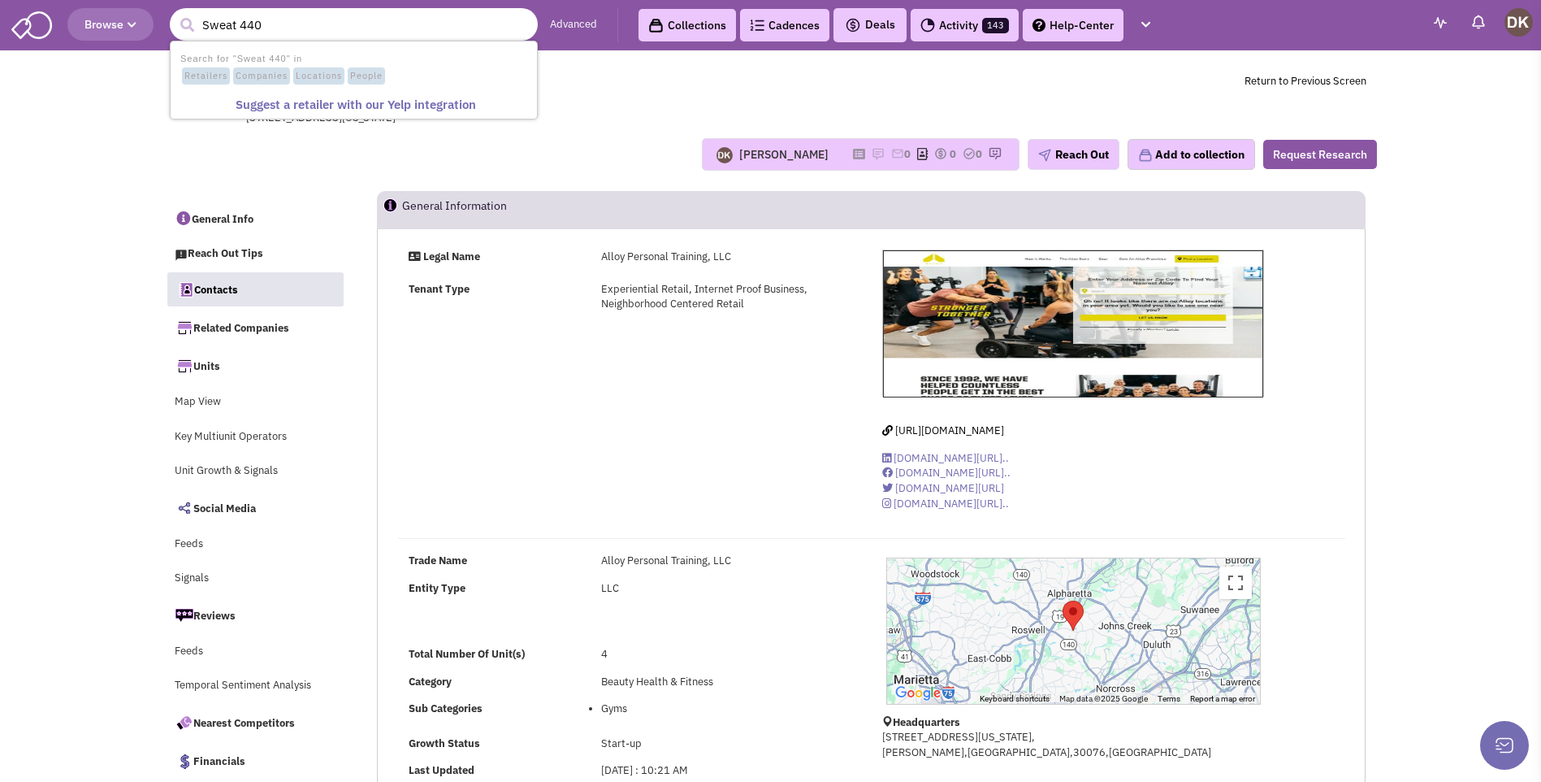
type input "Sweat 440"
click at [175, 13] on button "submit" at bounding box center [187, 25] width 24 height 24
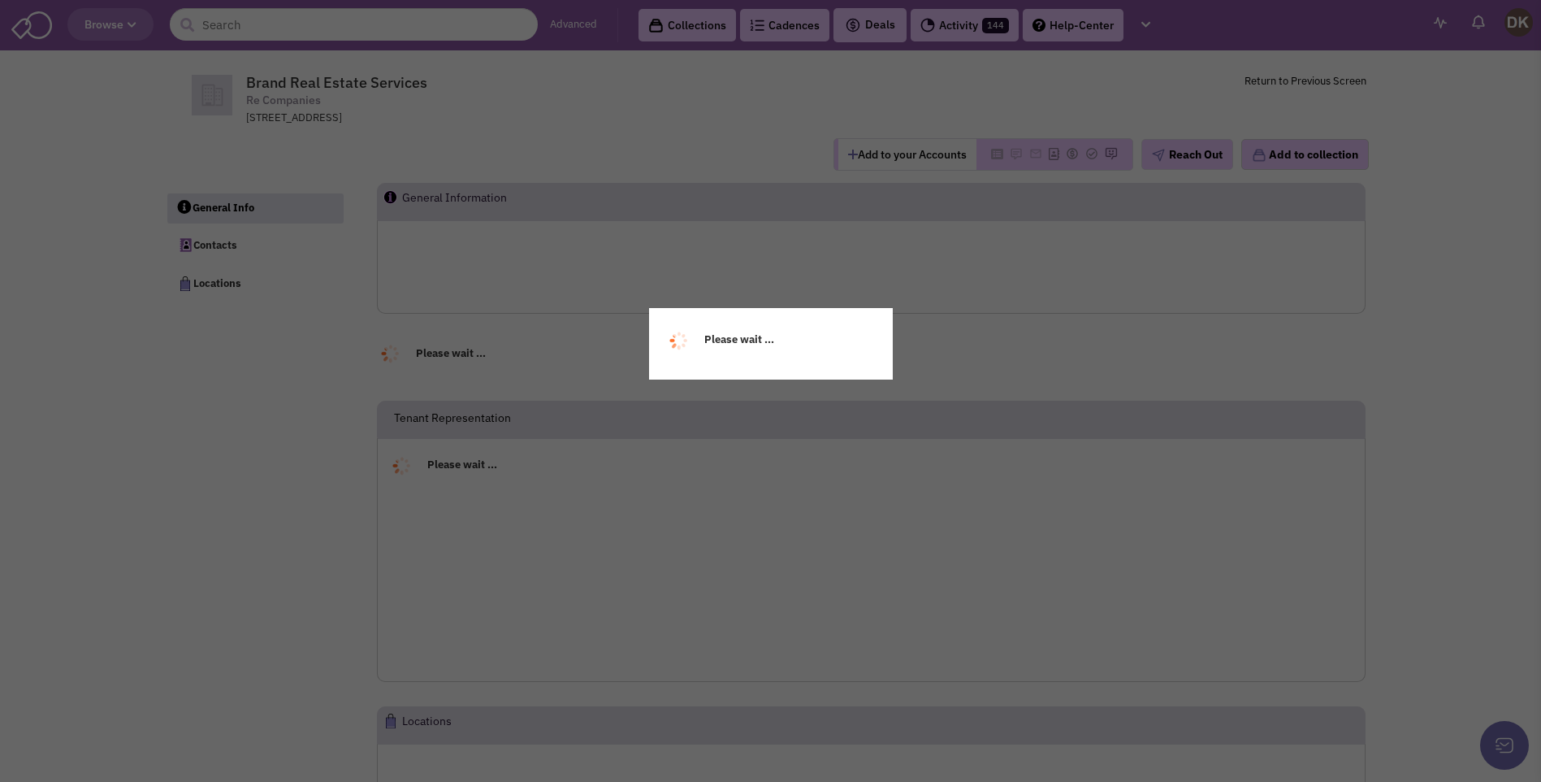
select select
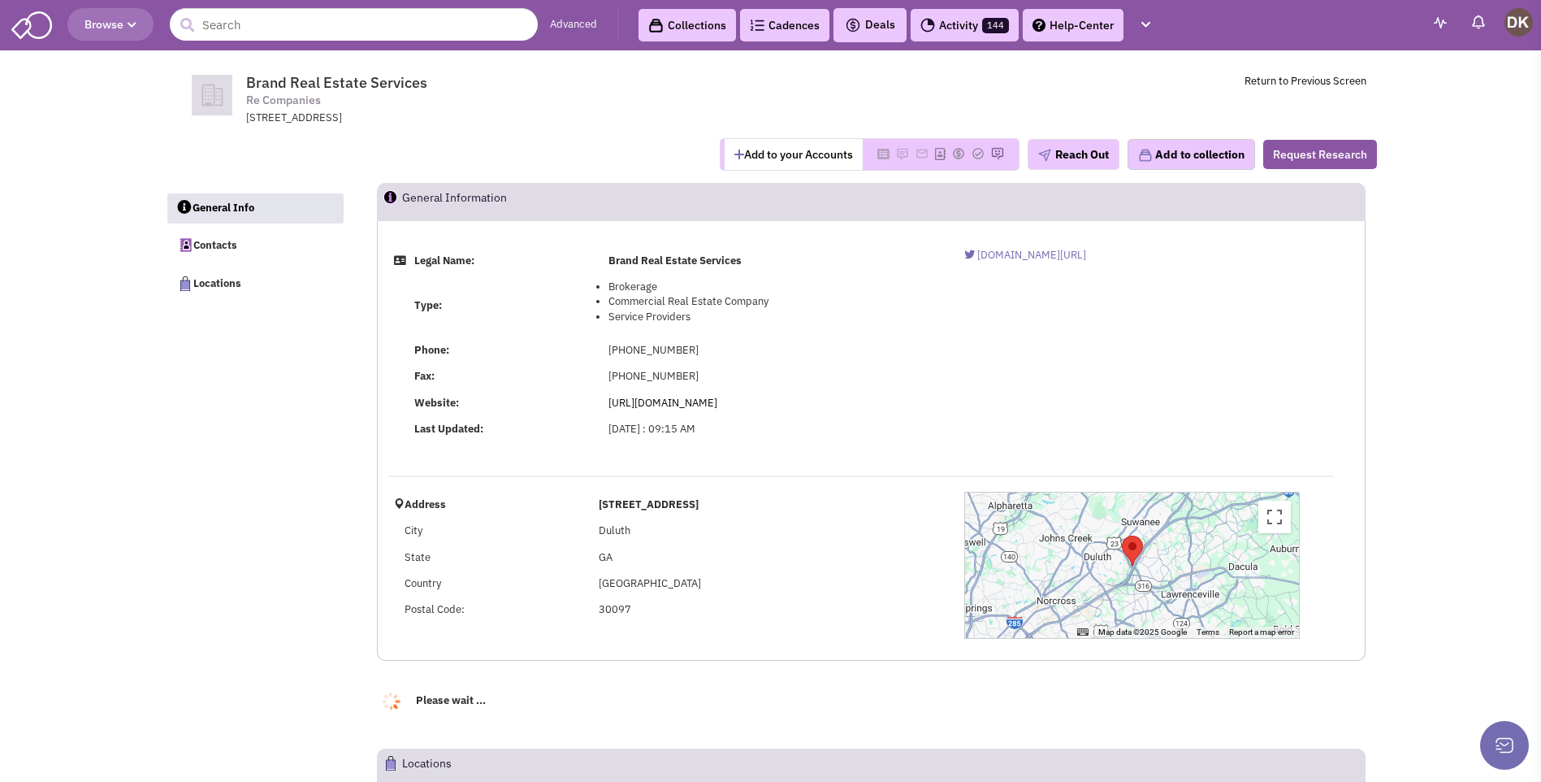
select select
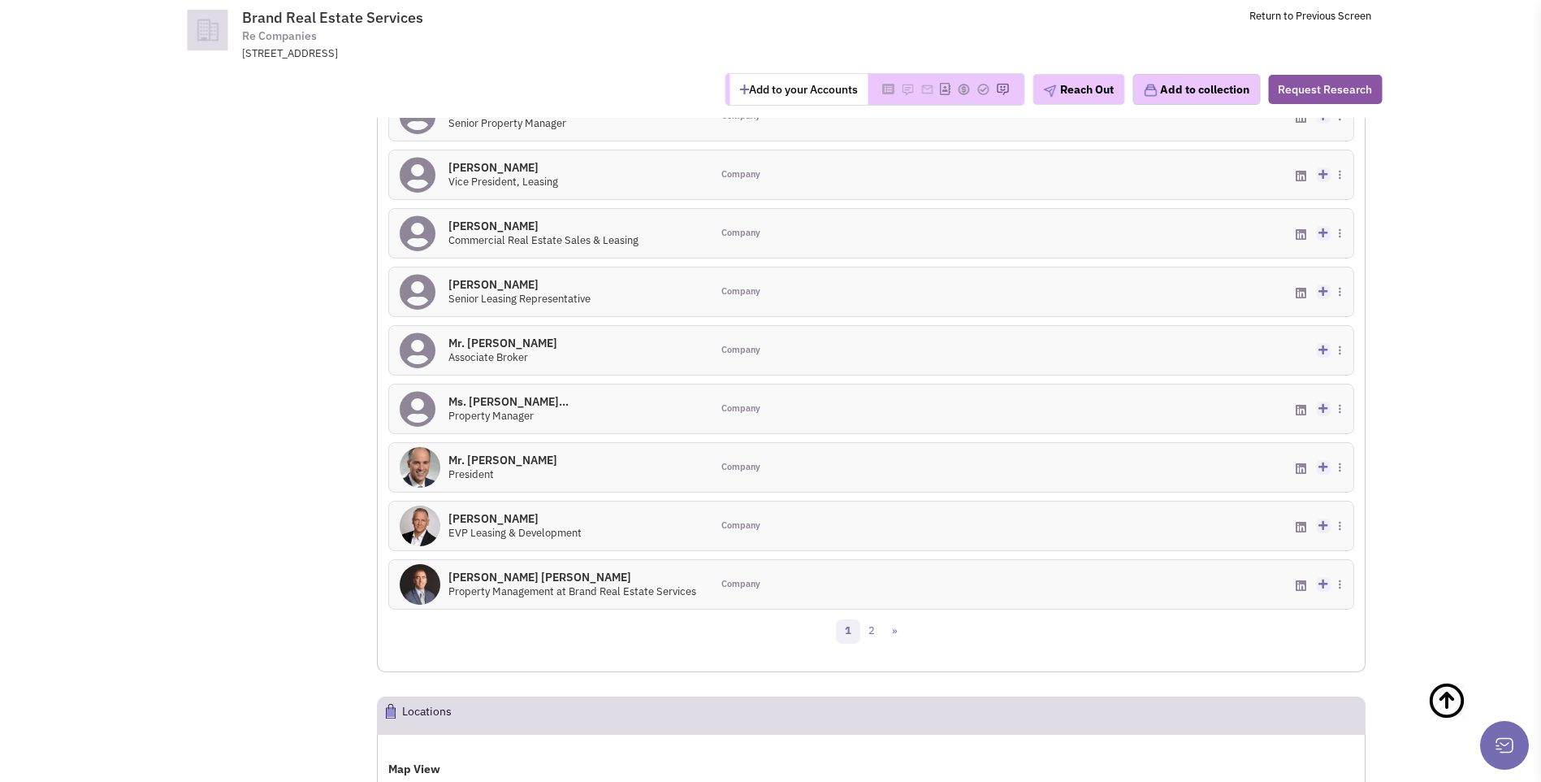
scroll to position [650, 0]
click at [419, 238] on icon at bounding box center [418, 233] width 36 height 37
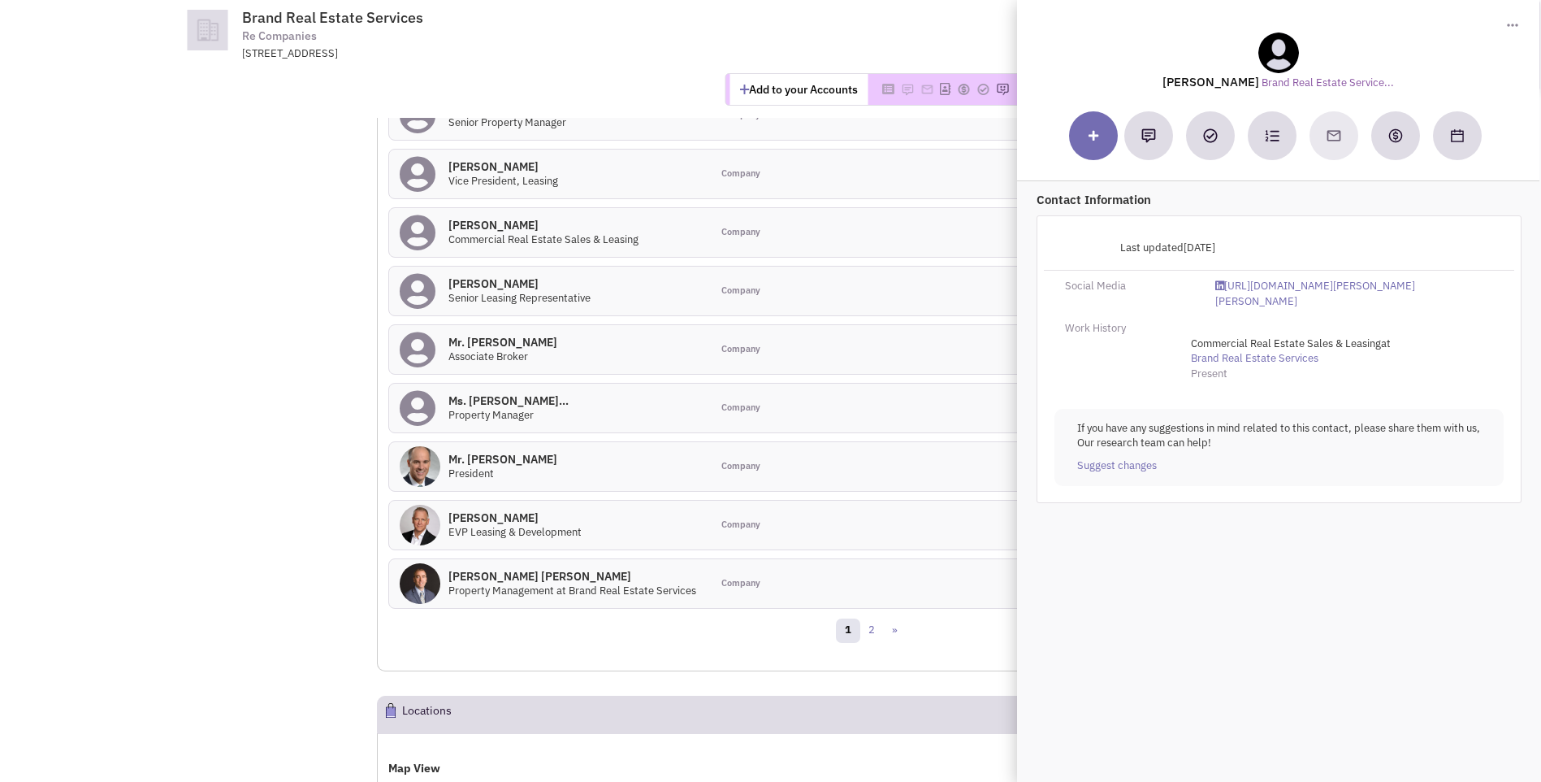
click at [418, 597] on img at bounding box center [420, 583] width 41 height 41
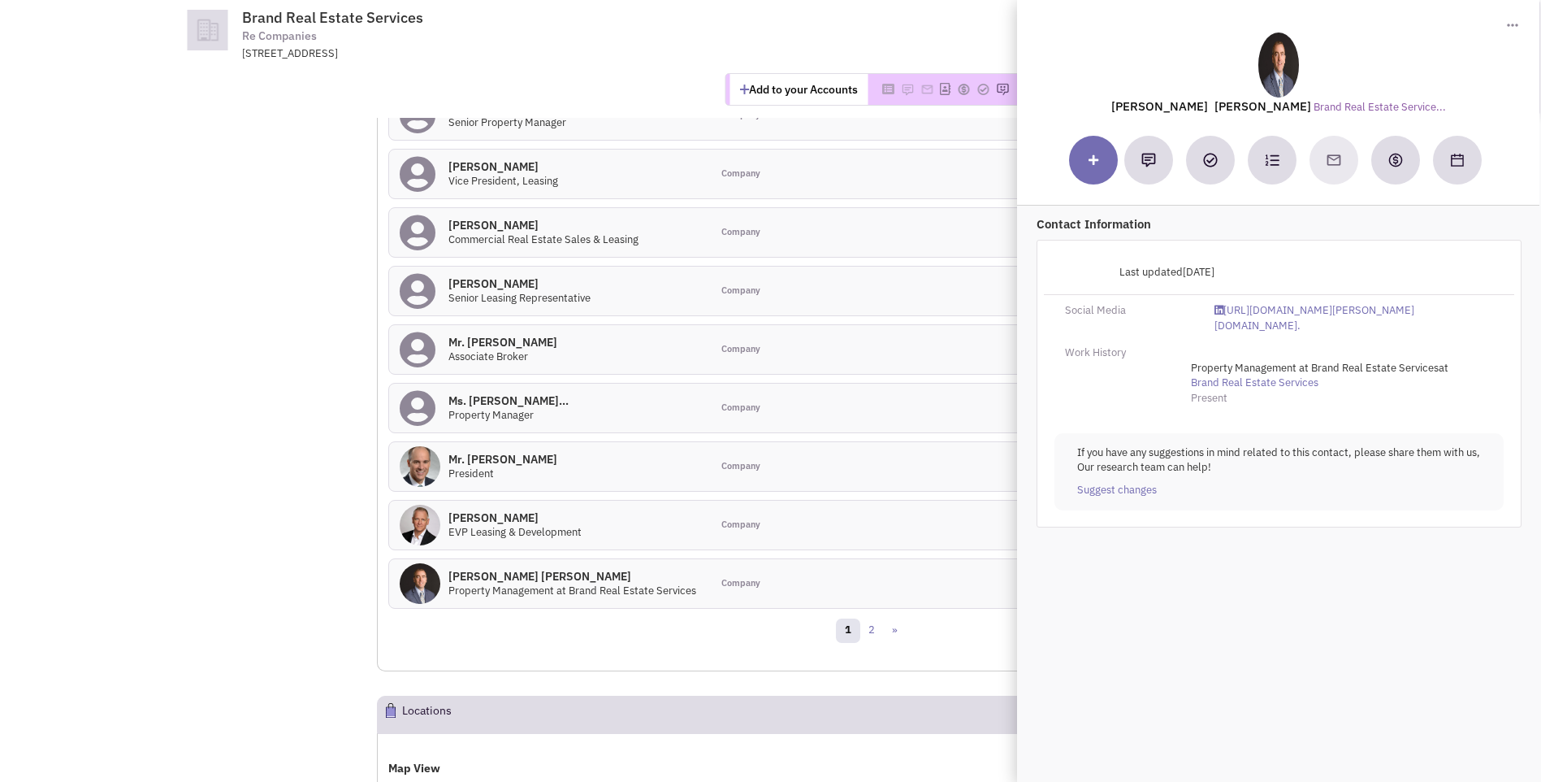
click at [423, 235] on icon at bounding box center [418, 233] width 36 height 37
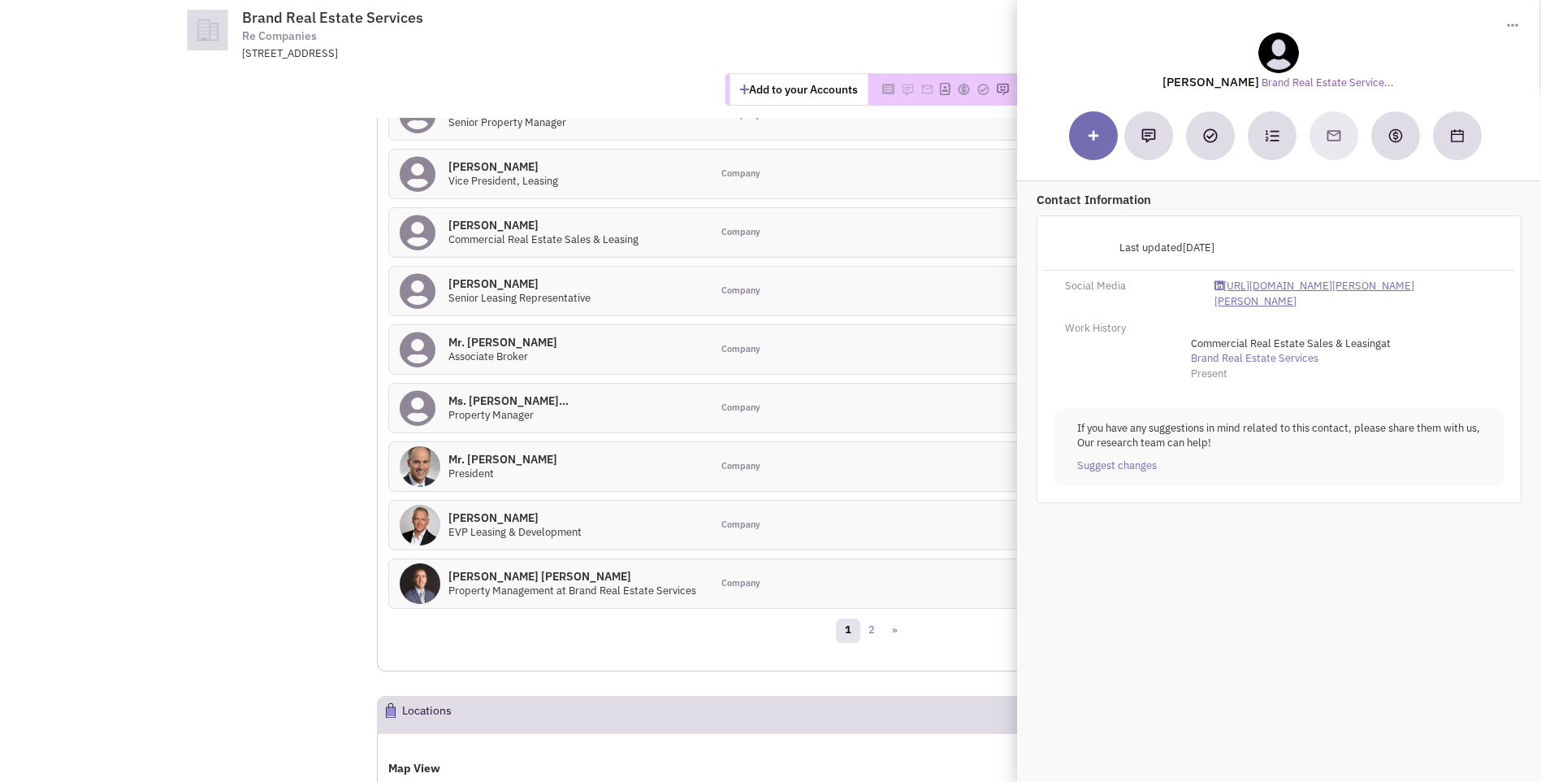
click at [1272, 288] on link "https://www.linkedin.com/in/michael-s-lowrey-crx-csm-28806b10/" at bounding box center [1354, 294] width 279 height 30
click at [424, 585] on img at bounding box center [420, 583] width 41 height 41
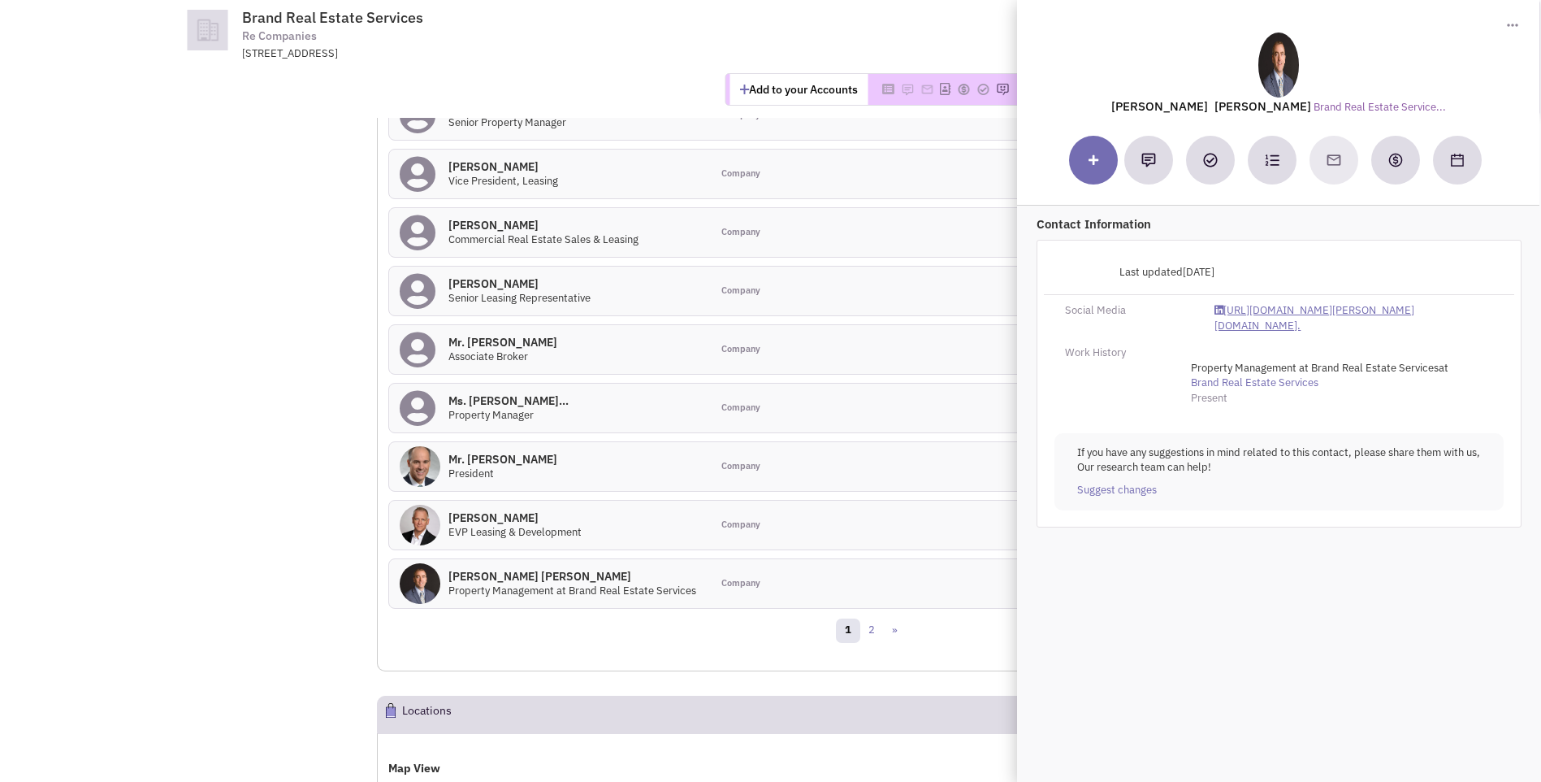
click at [1297, 311] on link "https://www.linkedin.com/in/miller-getz-rpa-ccim-a4388239?original_referer=http…" at bounding box center [1354, 318] width 279 height 30
click at [416, 524] on img at bounding box center [420, 525] width 41 height 41
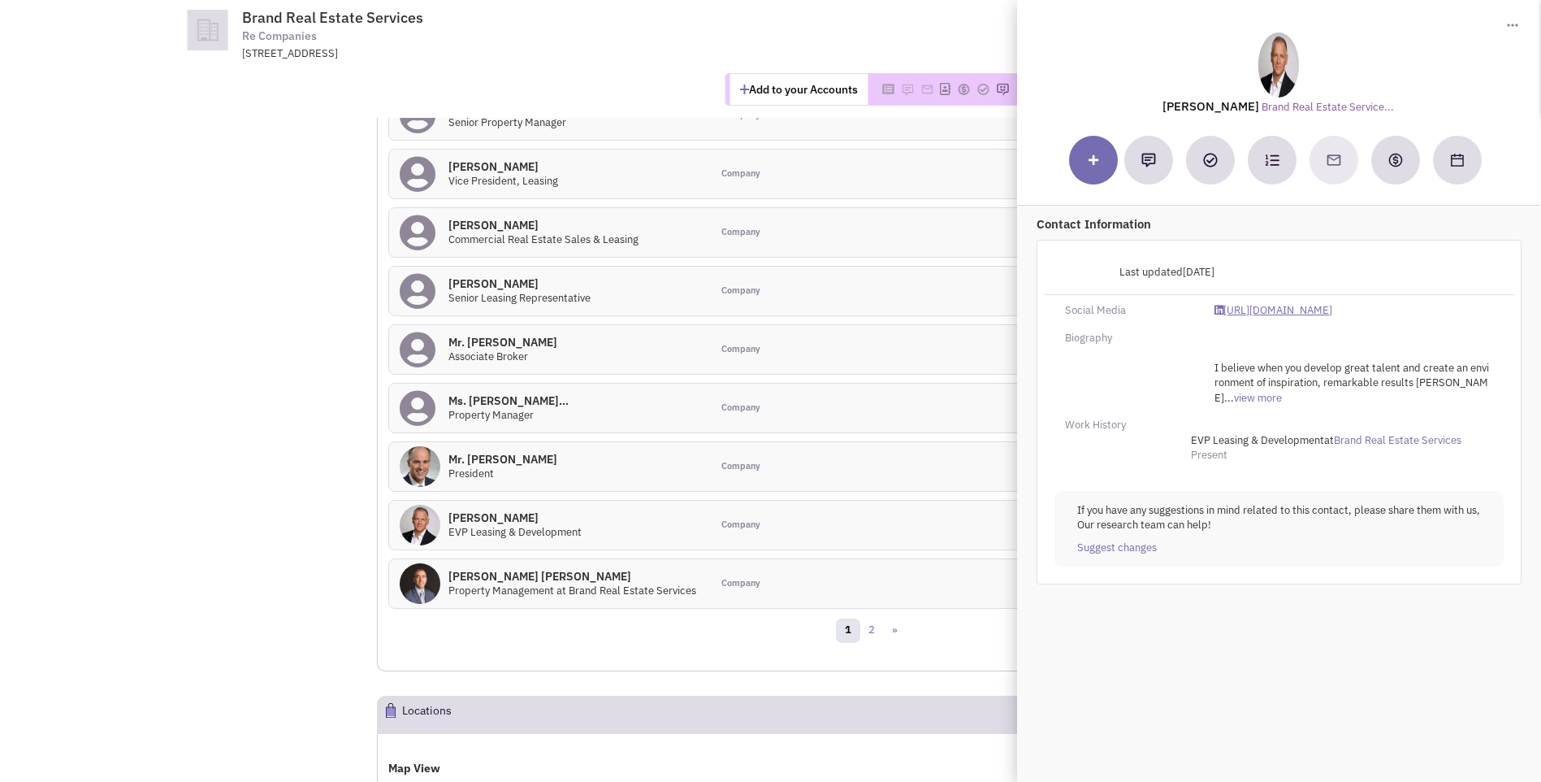
click at [1264, 311] on link "https://www.linkedin.com/in/brianwsmith901" at bounding box center [1274, 310] width 118 height 15
click at [426, 522] on img at bounding box center [420, 525] width 41 height 41
click at [1281, 70] on img at bounding box center [1279, 65] width 41 height 65
click at [861, 176] on div "Company" at bounding box center [791, 174] width 161 height 49
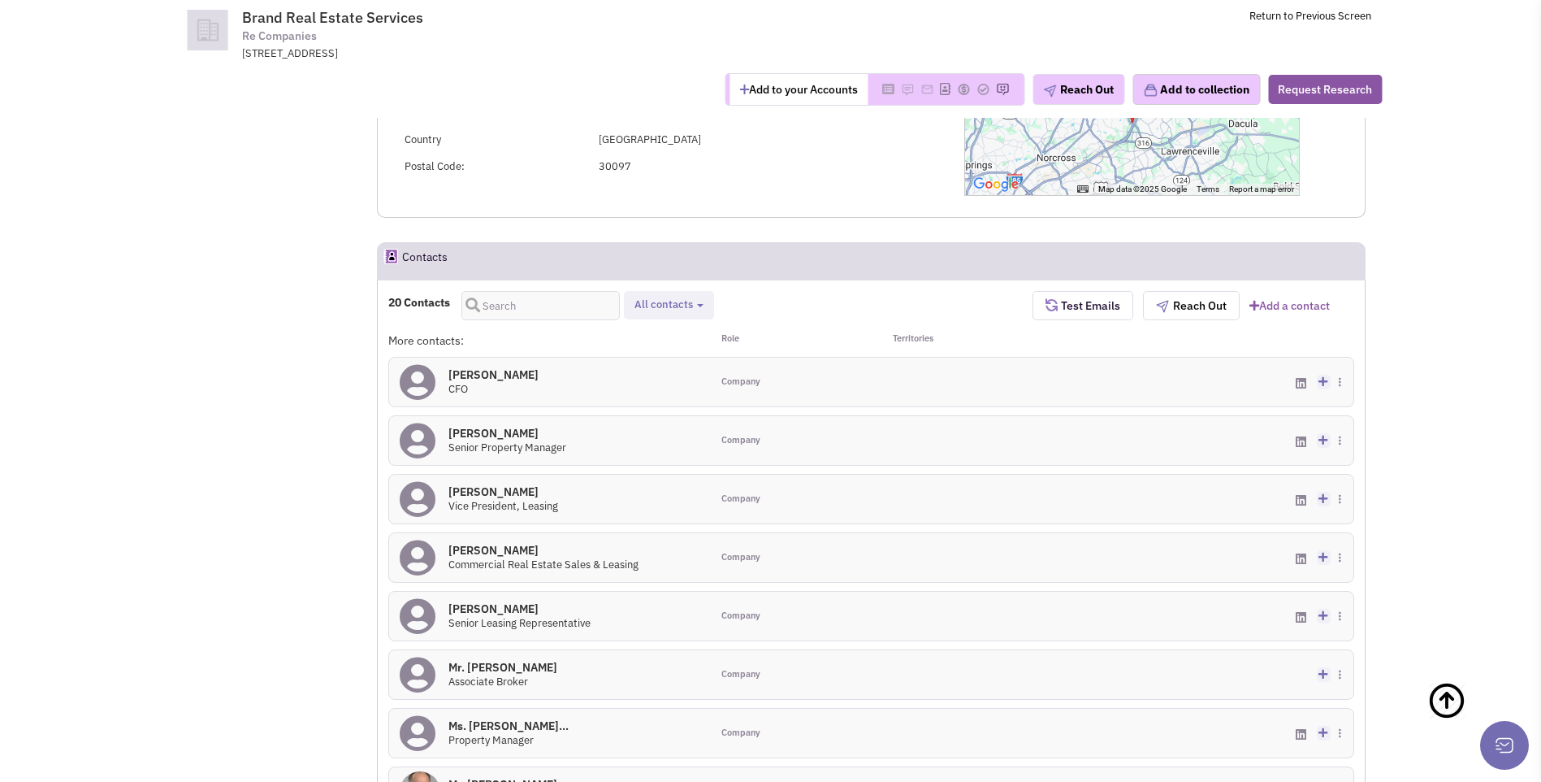
scroll to position [0, 0]
